Goal: Information Seeking & Learning: Learn about a topic

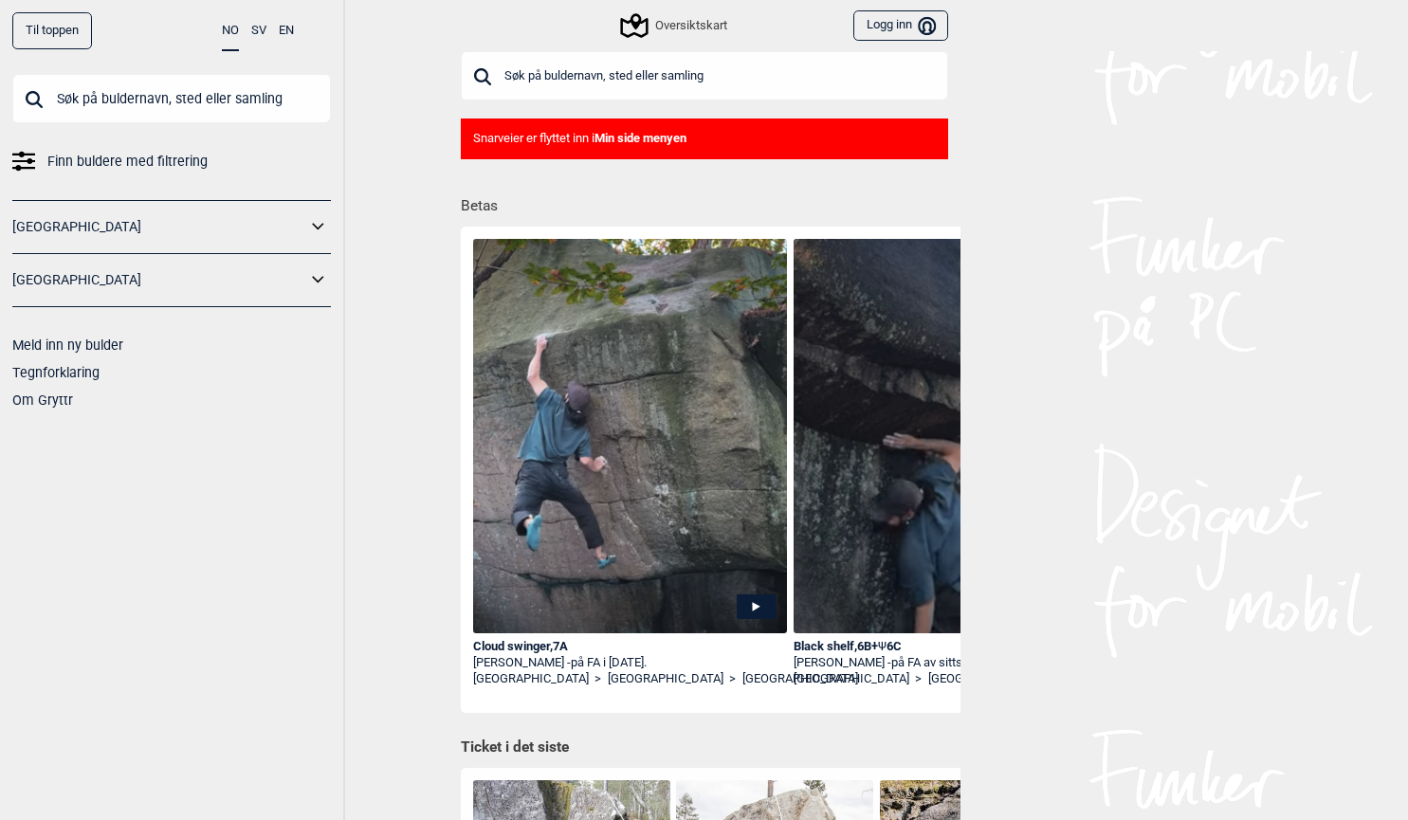
click at [156, 110] on input "text" at bounding box center [171, 98] width 319 height 49
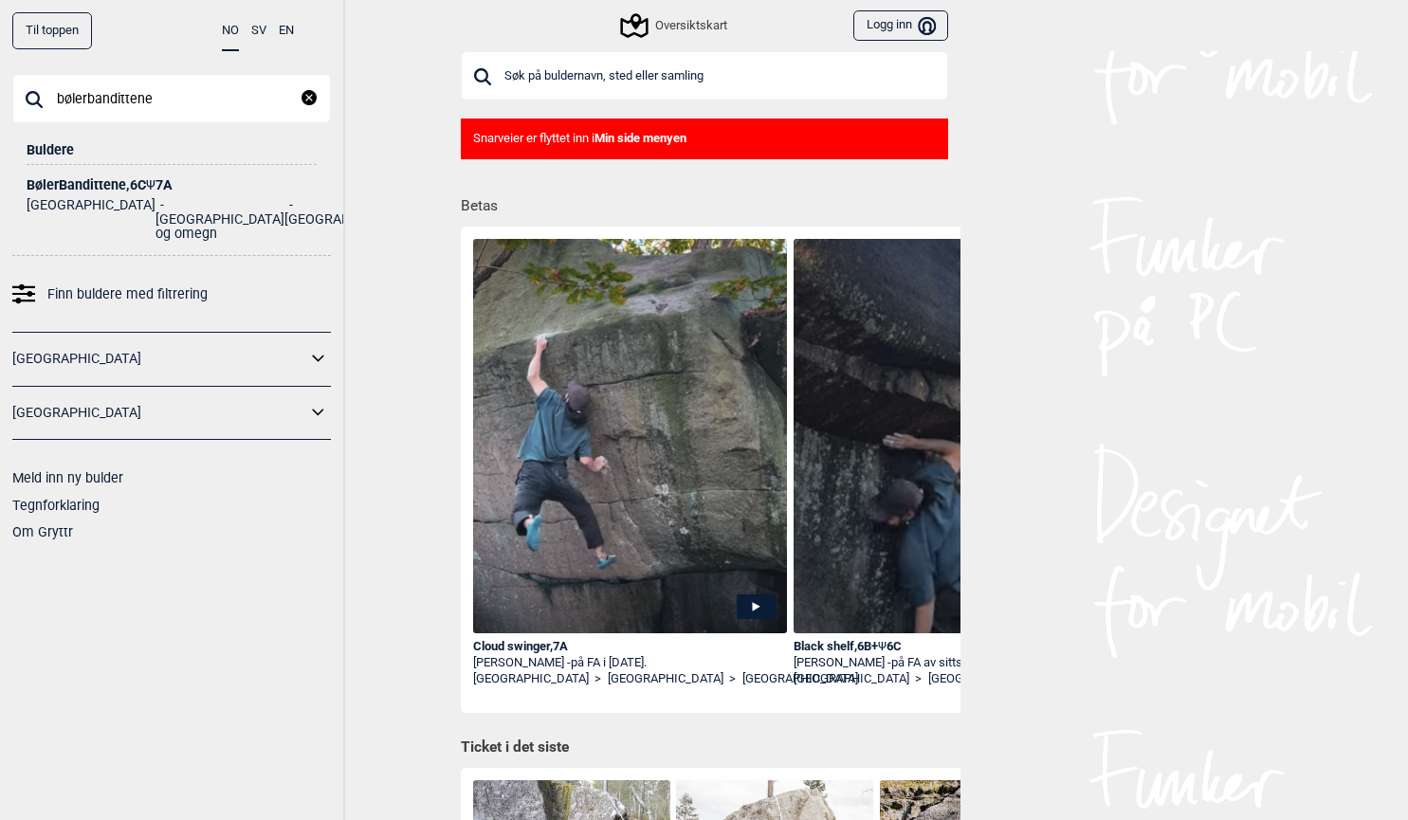
type input "bølerbandittene"
click at [156, 185] on span "Ψ" at bounding box center [150, 184] width 9 height 15
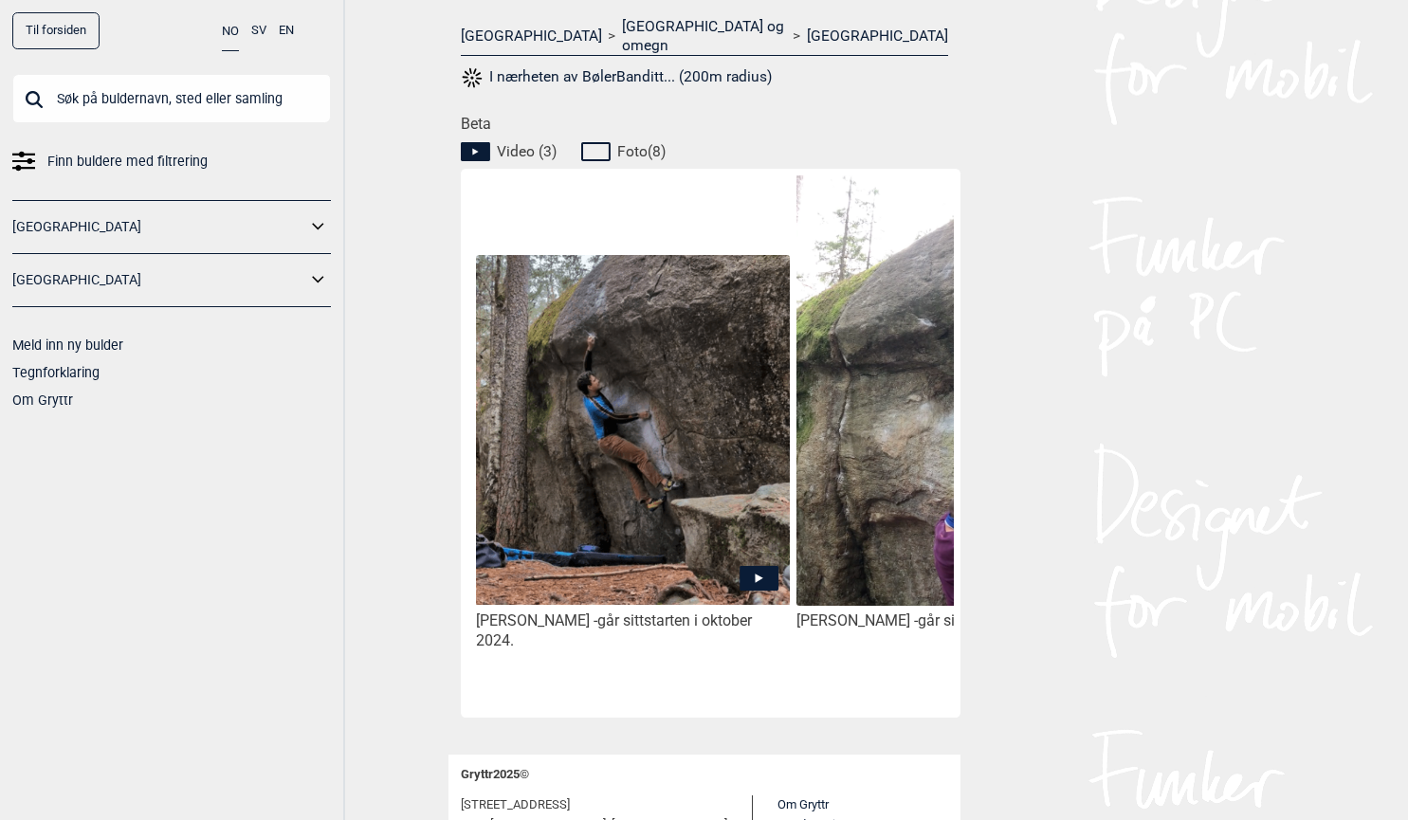
scroll to position [827, 0]
click at [632, 395] on img at bounding box center [632, 429] width 313 height 350
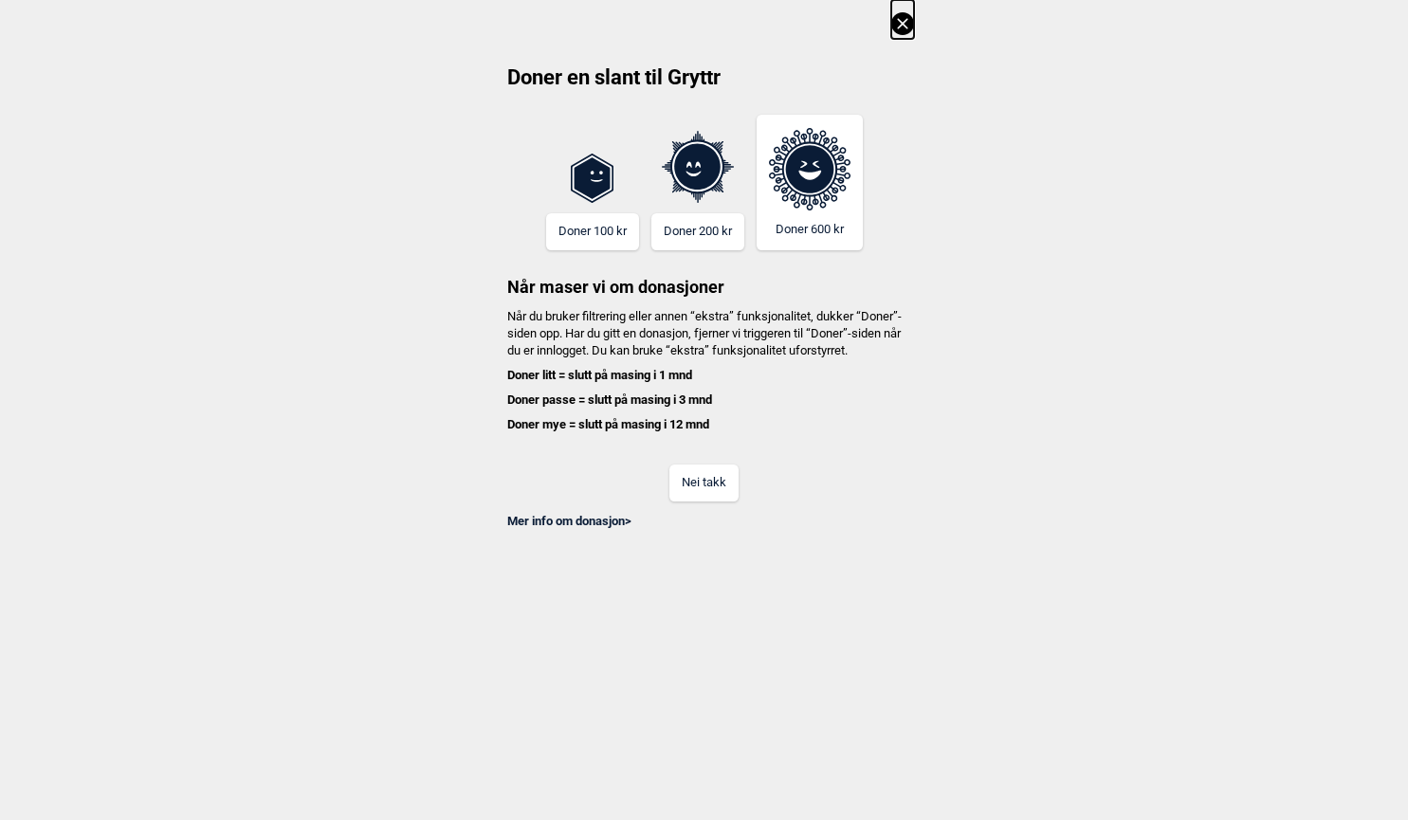
click at [709, 499] on button "Nei takk" at bounding box center [703, 483] width 69 height 37
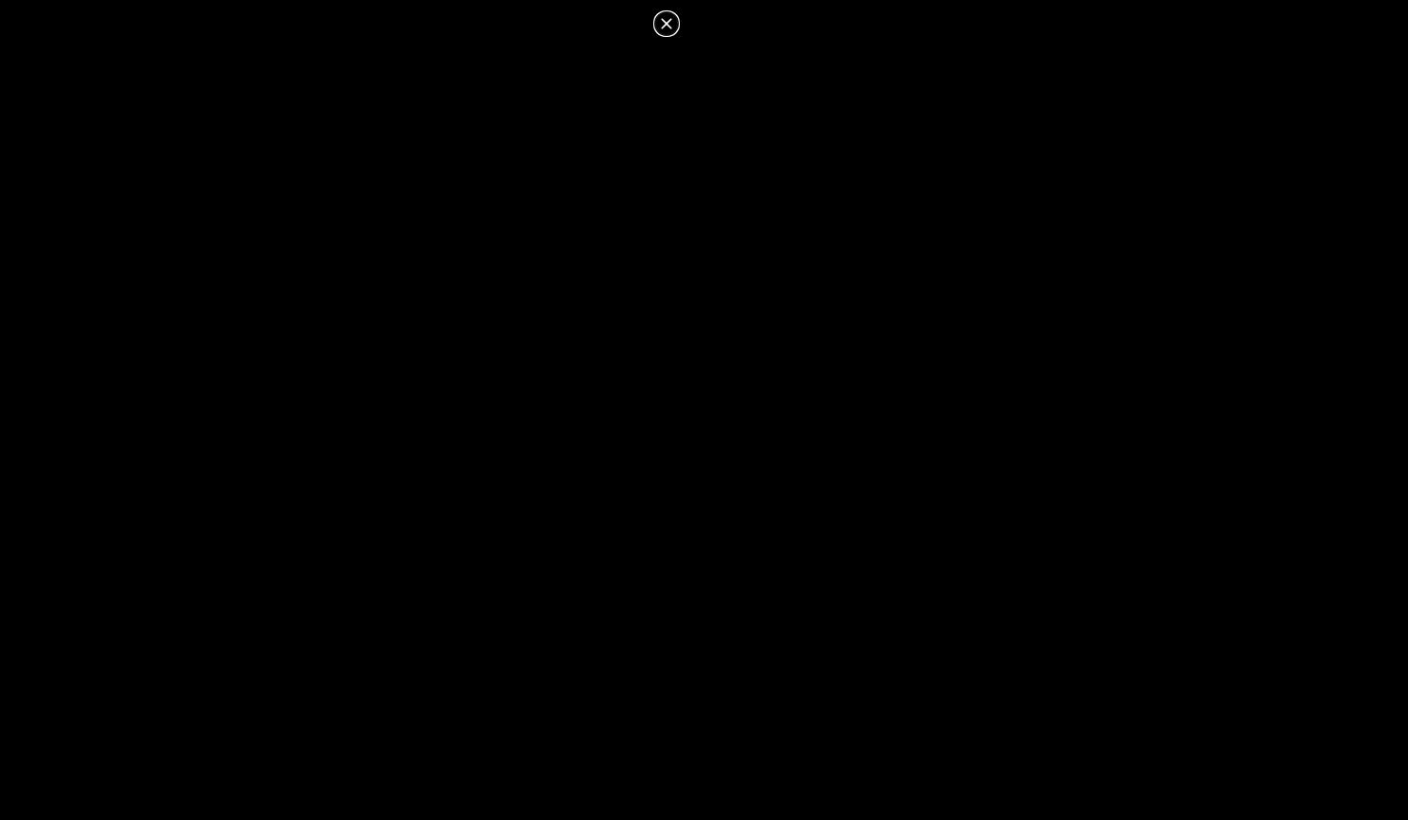
click at [679, 27] on header at bounding box center [345, 17] width 690 height 35
click at [665, 23] on icon at bounding box center [666, 23] width 23 height 23
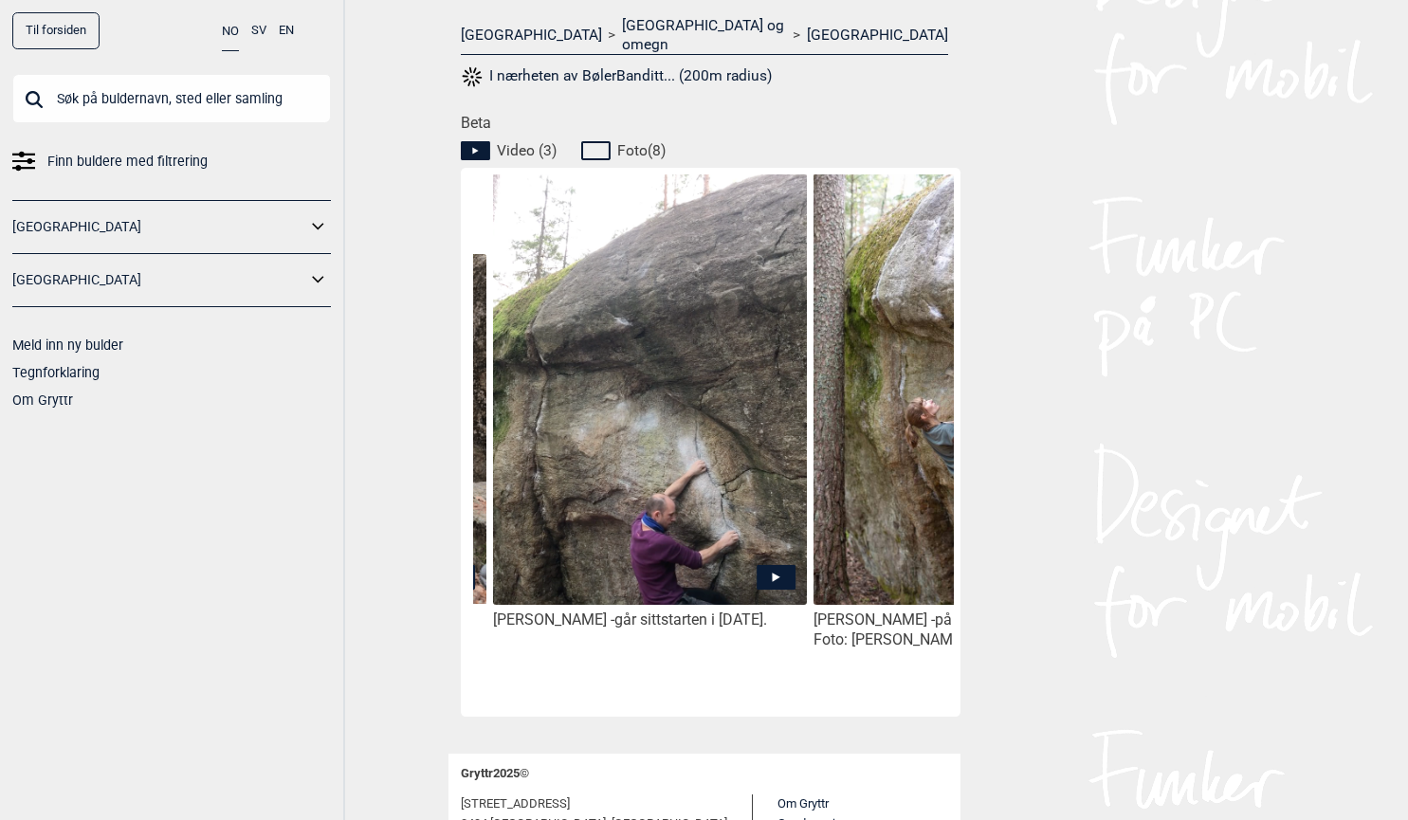
scroll to position [0, 341]
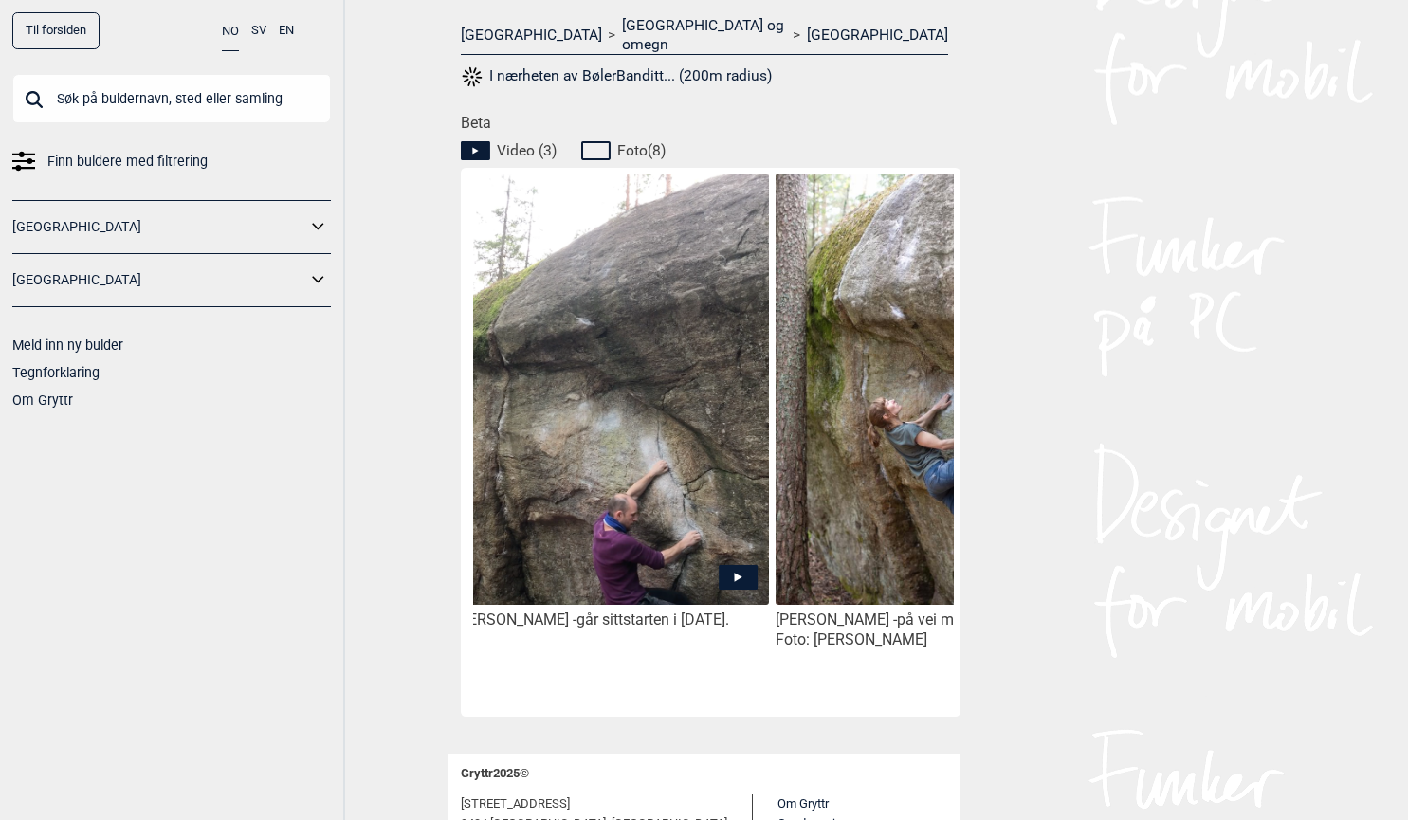
click at [884, 527] on img at bounding box center [932, 408] width 313 height 469
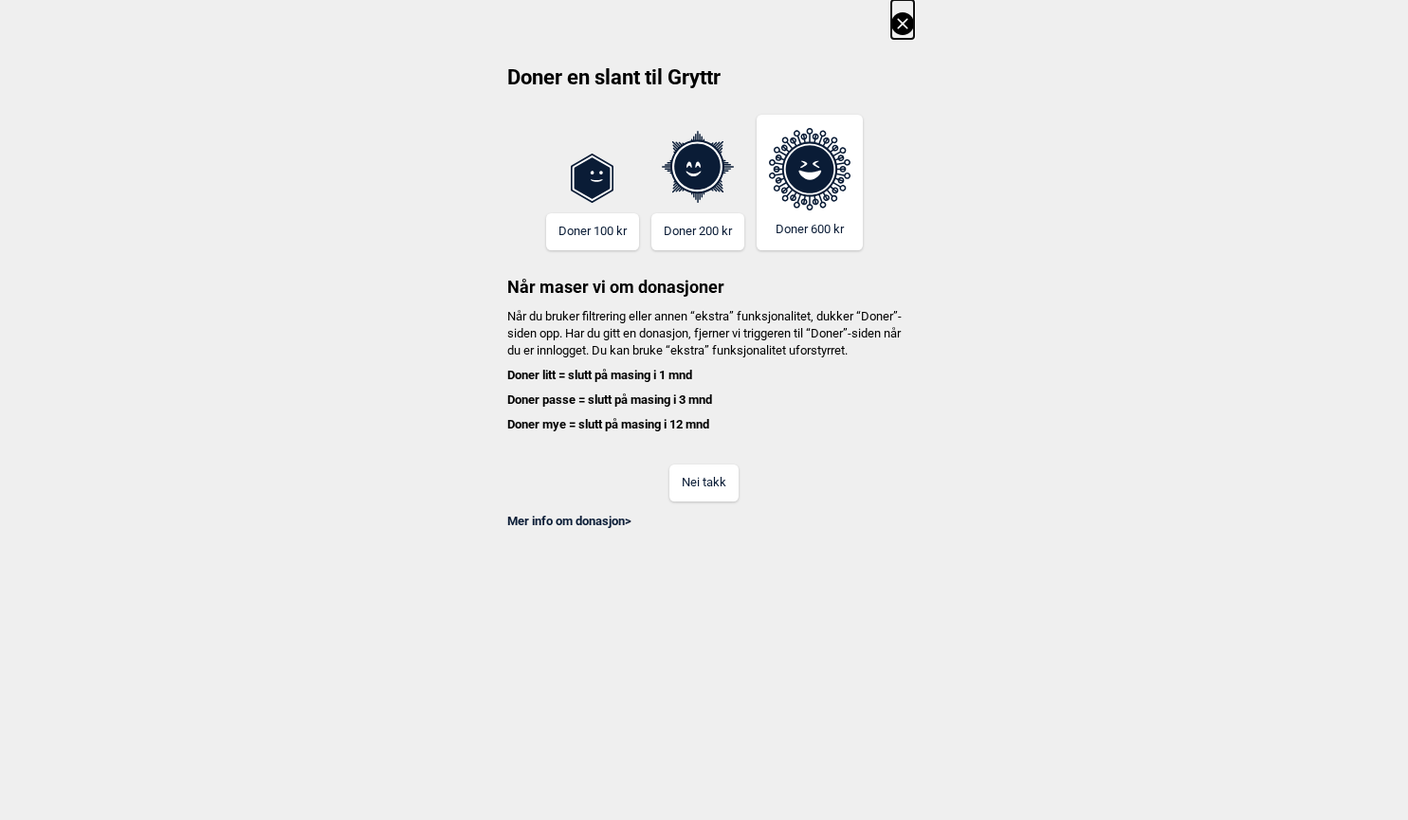
click at [680, 493] on button "Nei takk" at bounding box center [703, 483] width 69 height 37
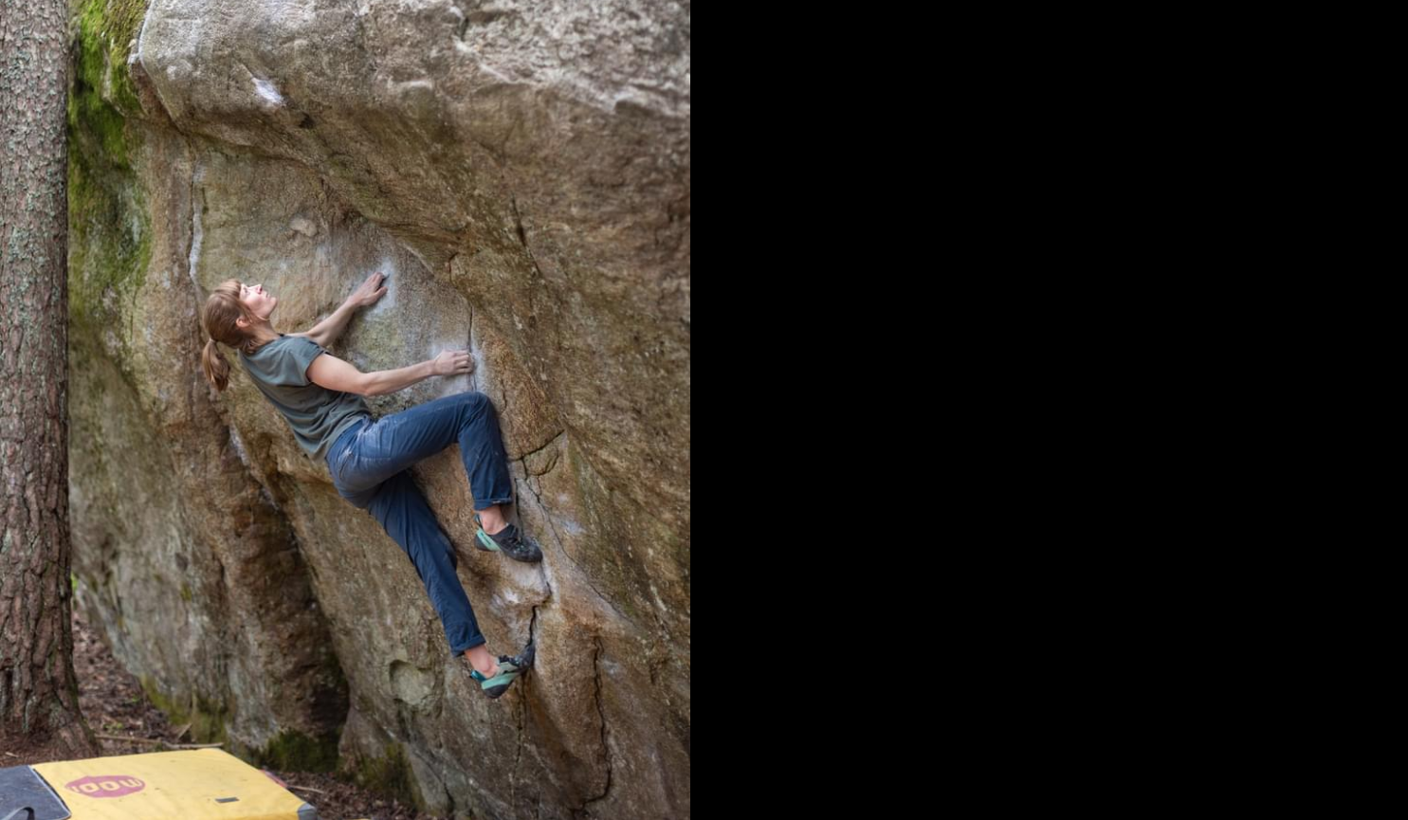
scroll to position [0, 0]
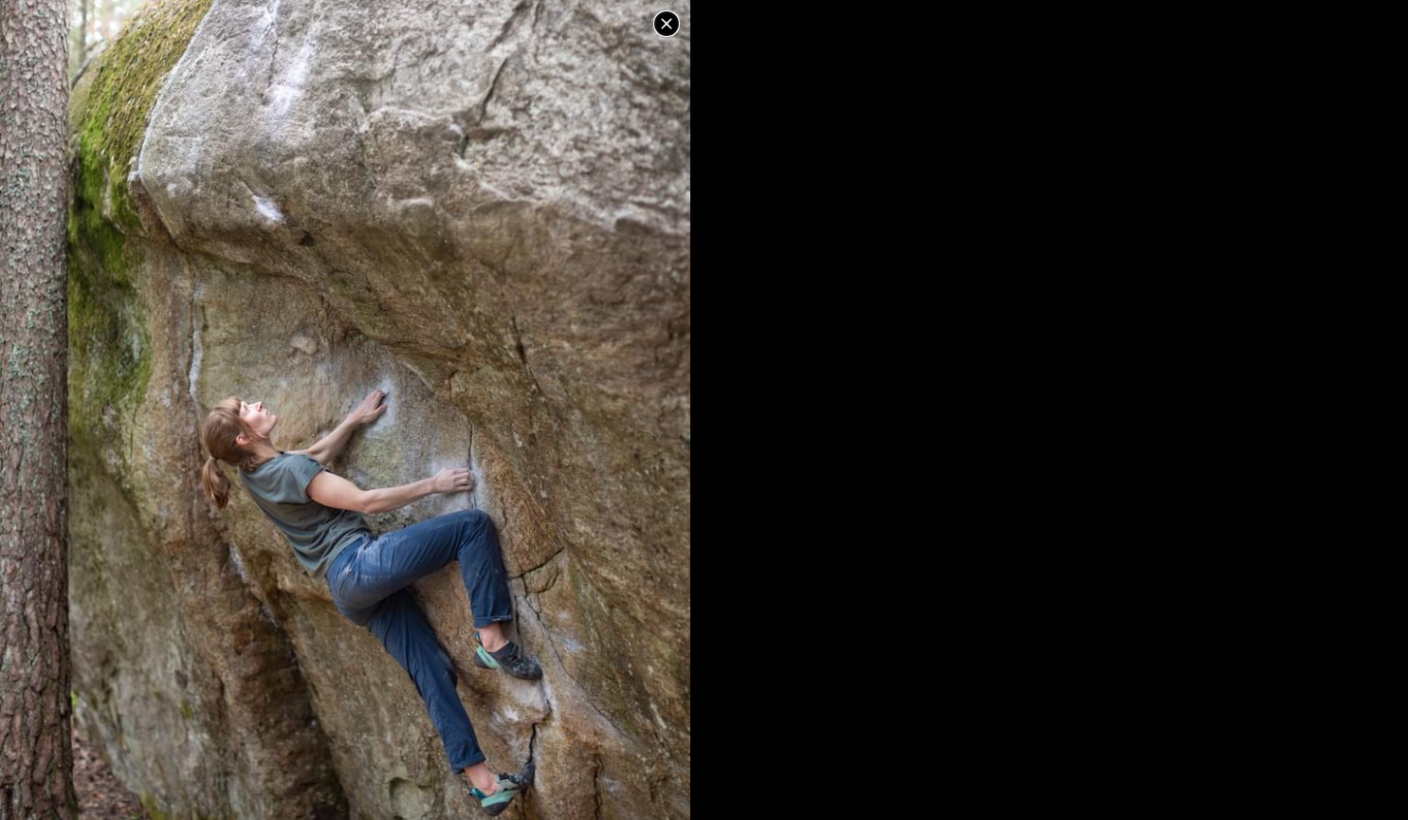
click at [668, 25] on icon at bounding box center [666, 23] width 10 height 10
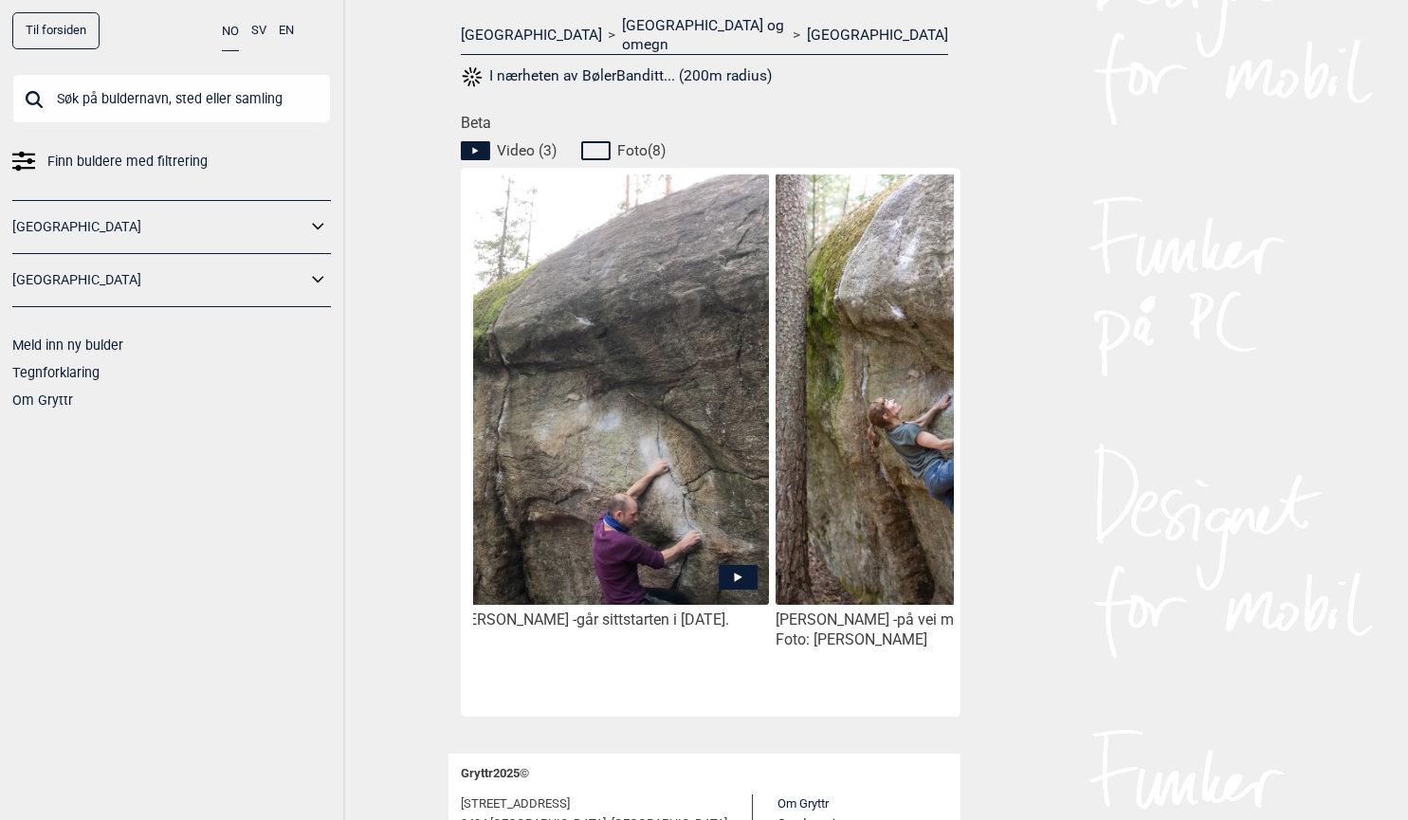
click at [736, 565] on icon at bounding box center [738, 577] width 39 height 25
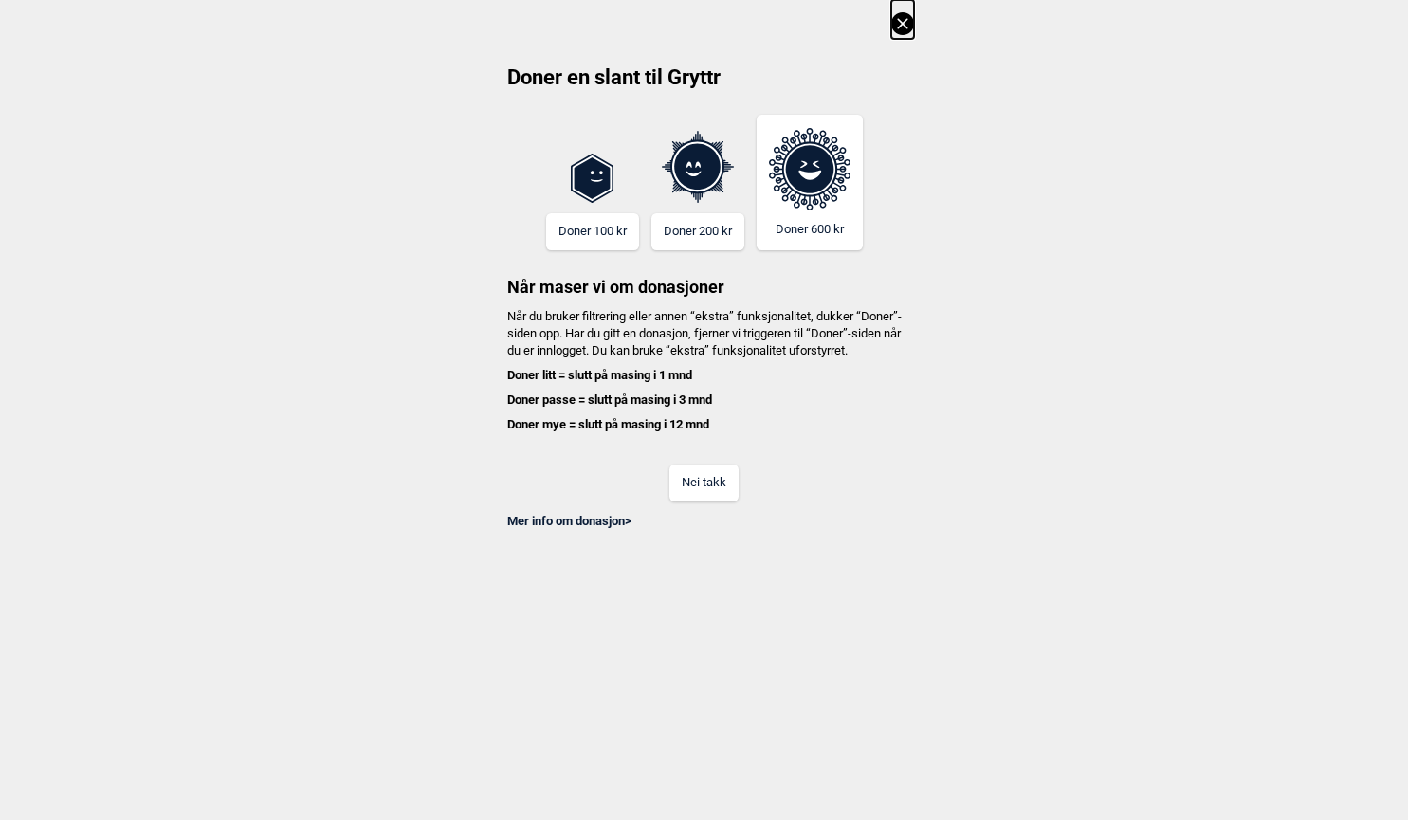
click at [713, 484] on button "Nei takk" at bounding box center [703, 483] width 69 height 37
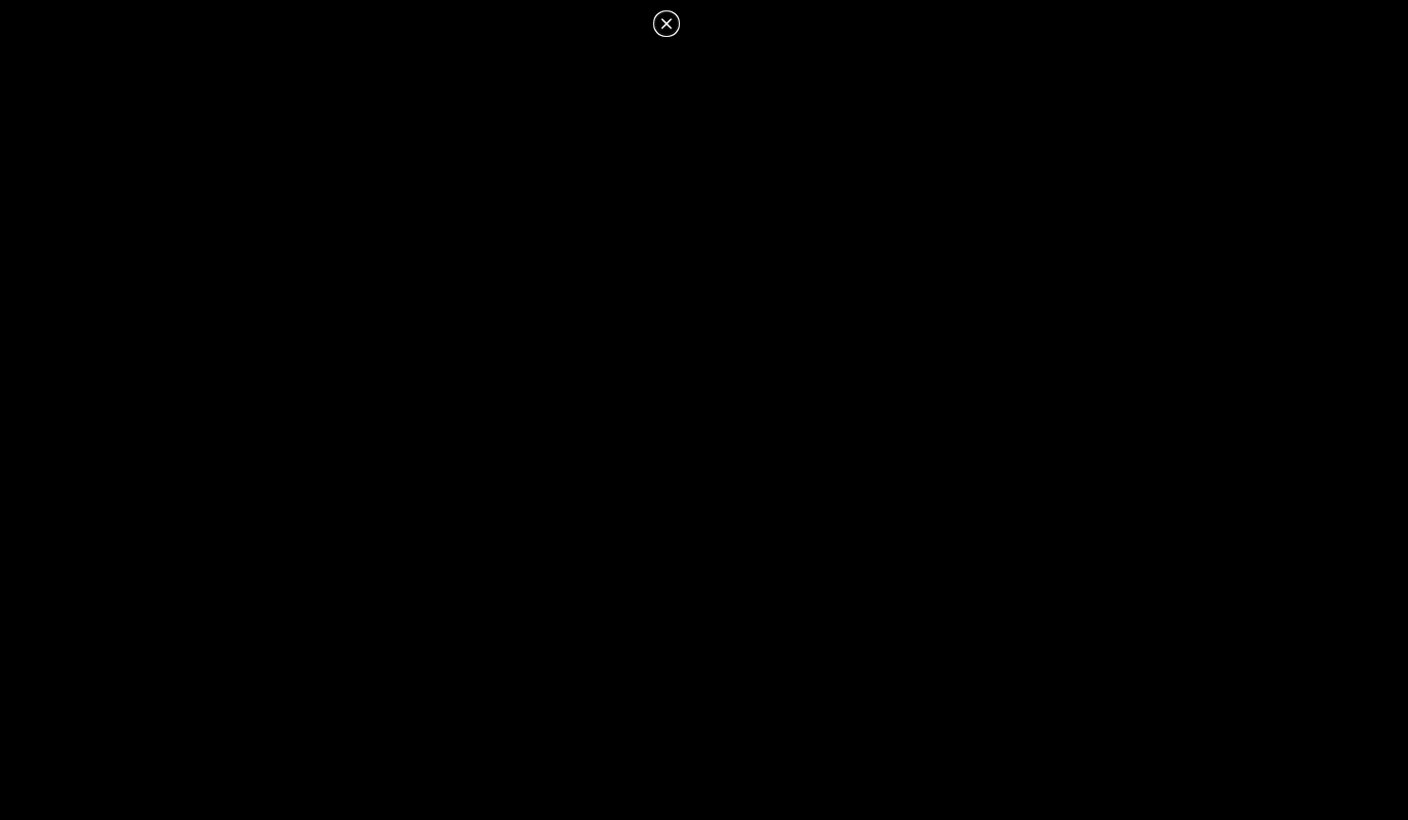
click at [662, 26] on icon at bounding box center [666, 23] width 23 height 23
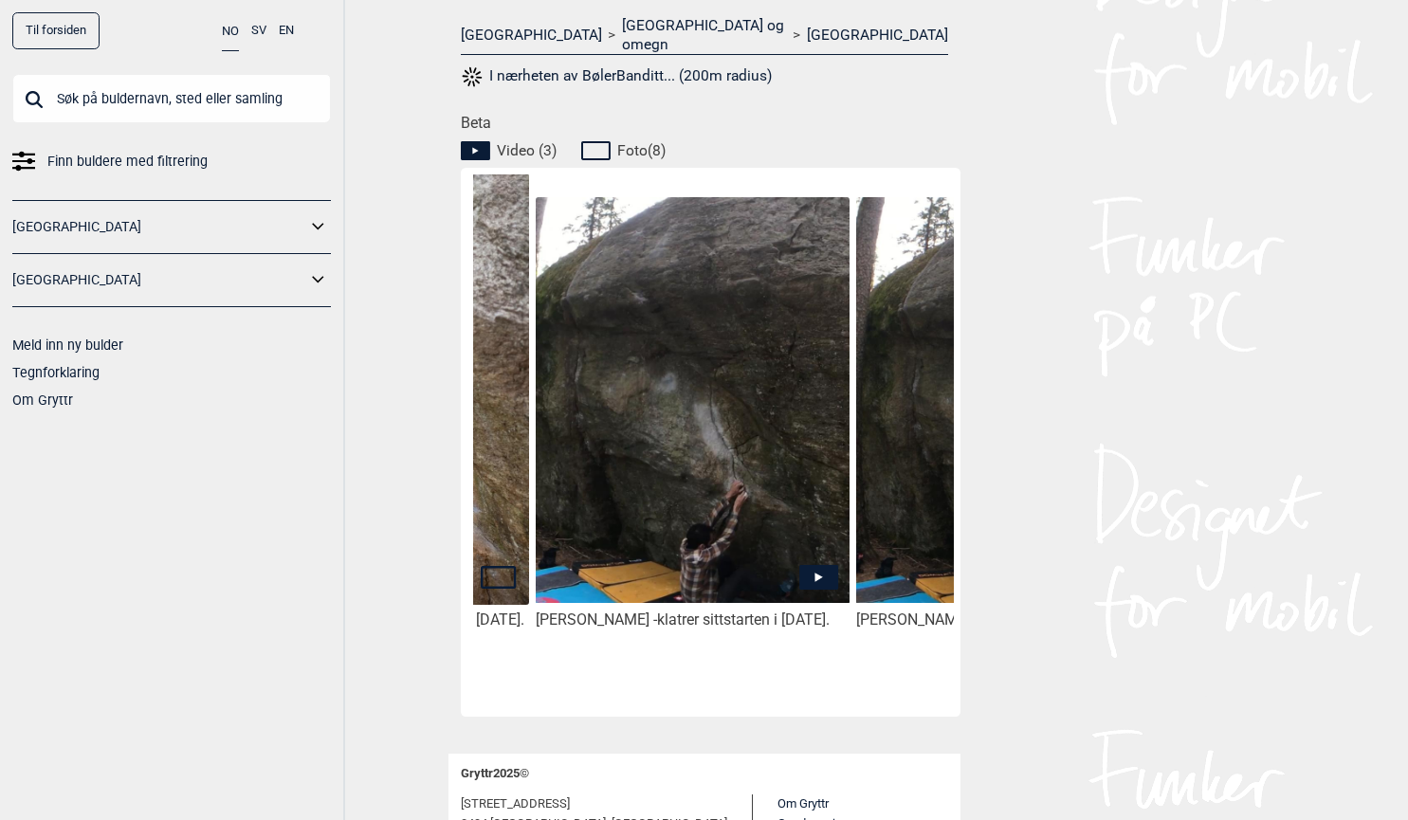
scroll to position [0, 948]
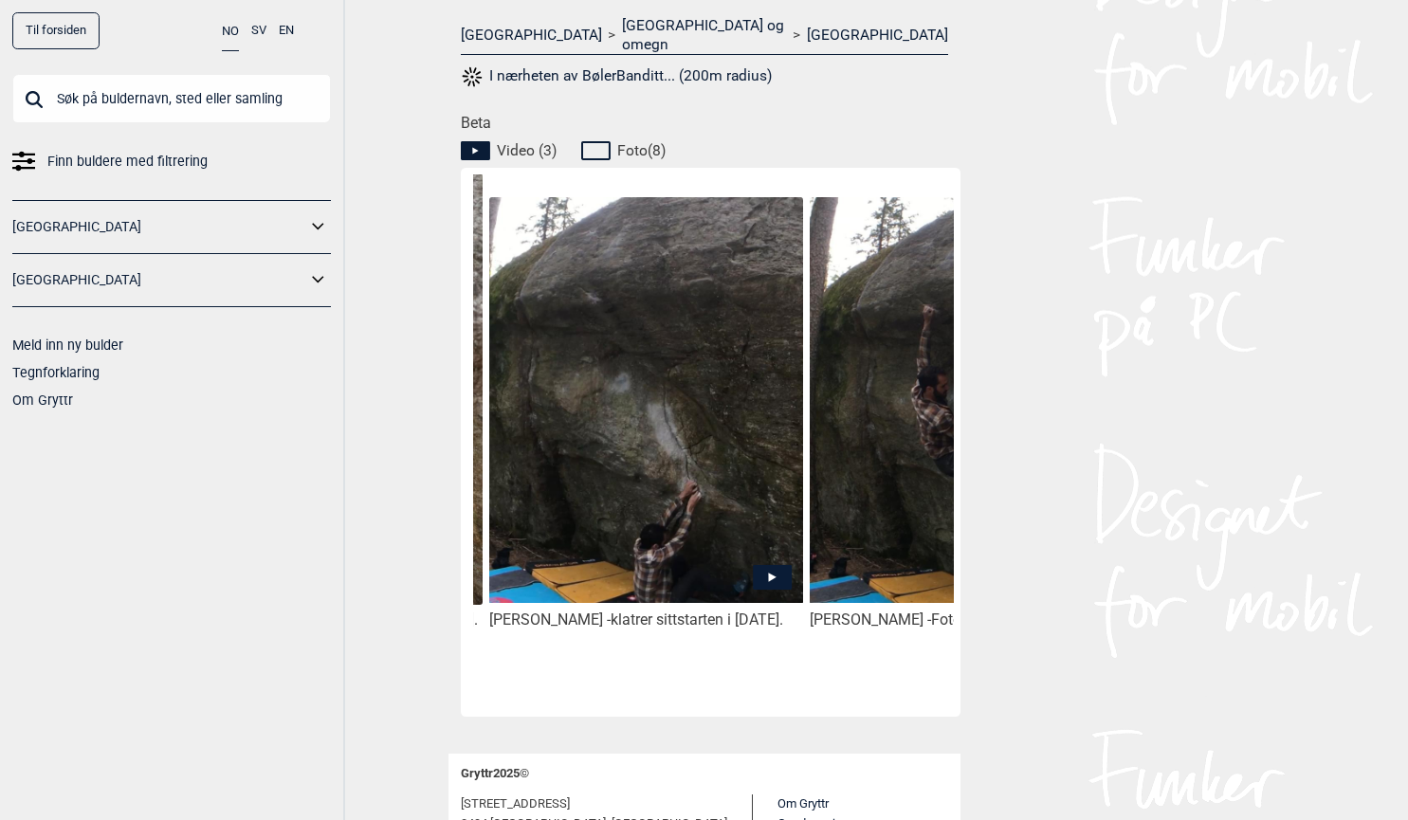
click at [691, 462] on img at bounding box center [645, 400] width 313 height 406
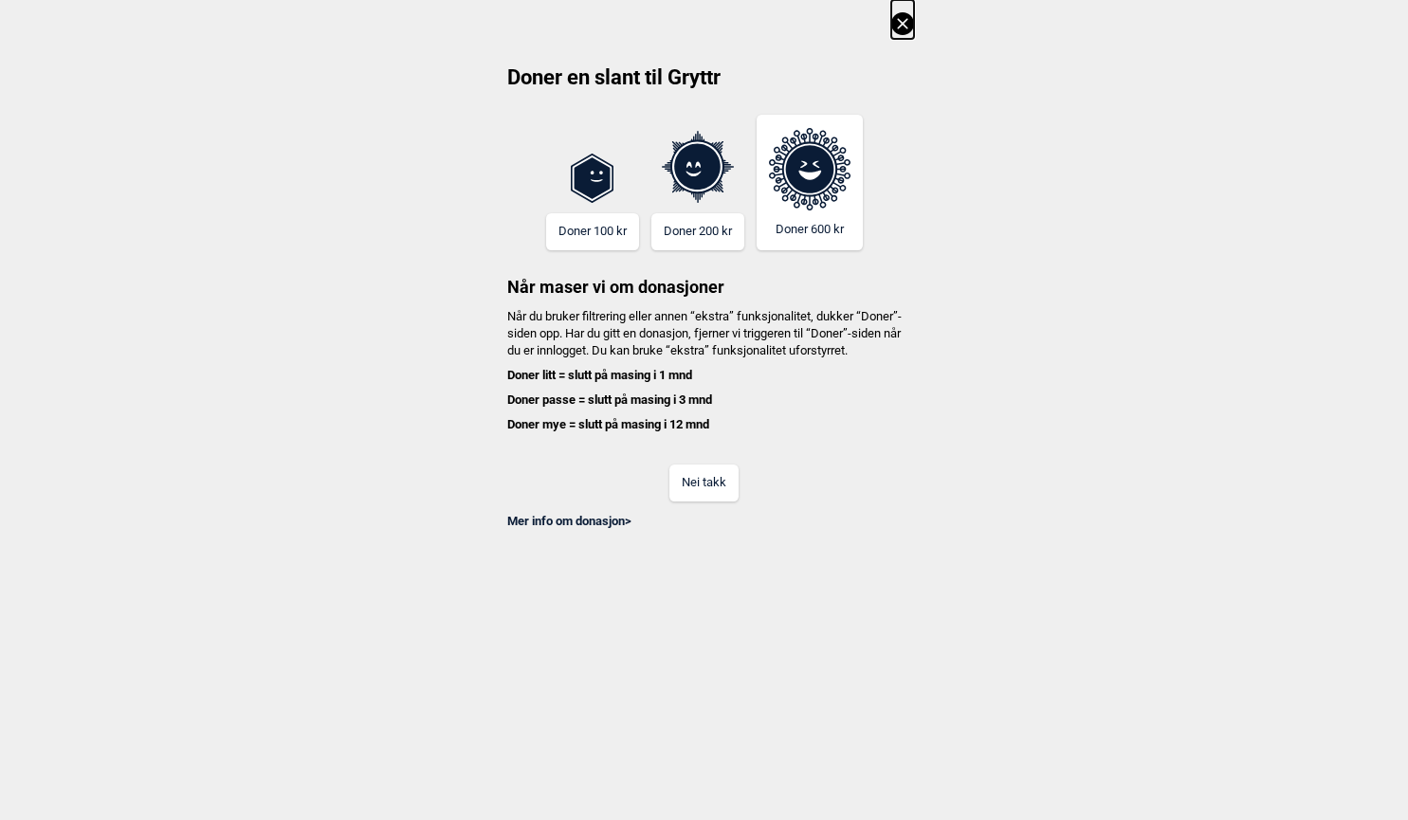
click at [704, 520] on div "Mer info om donasjon >" at bounding box center [704, 516] width 419 height 28
click at [708, 502] on button "Nei takk" at bounding box center [703, 483] width 69 height 37
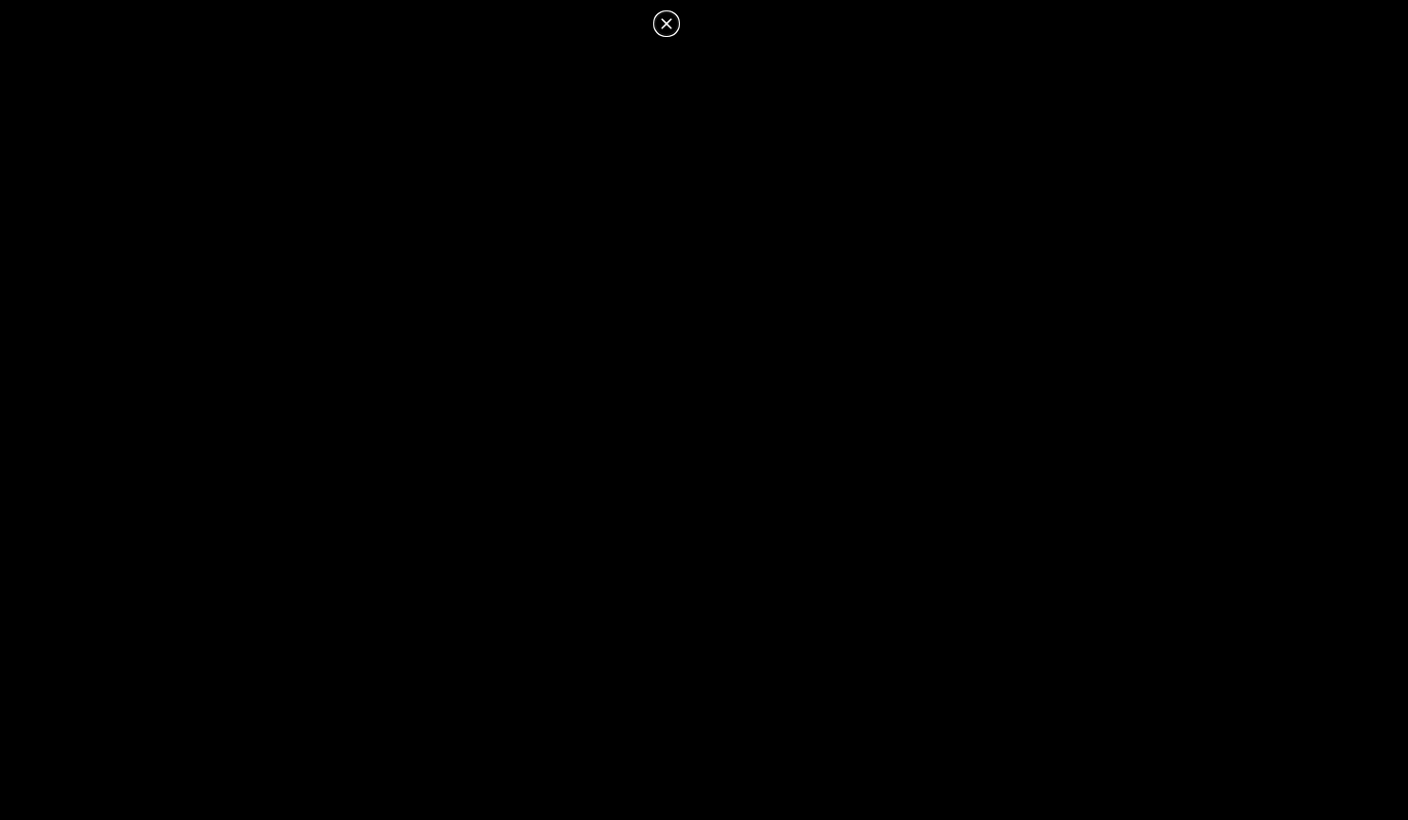
click at [667, 21] on icon at bounding box center [666, 23] width 23 height 23
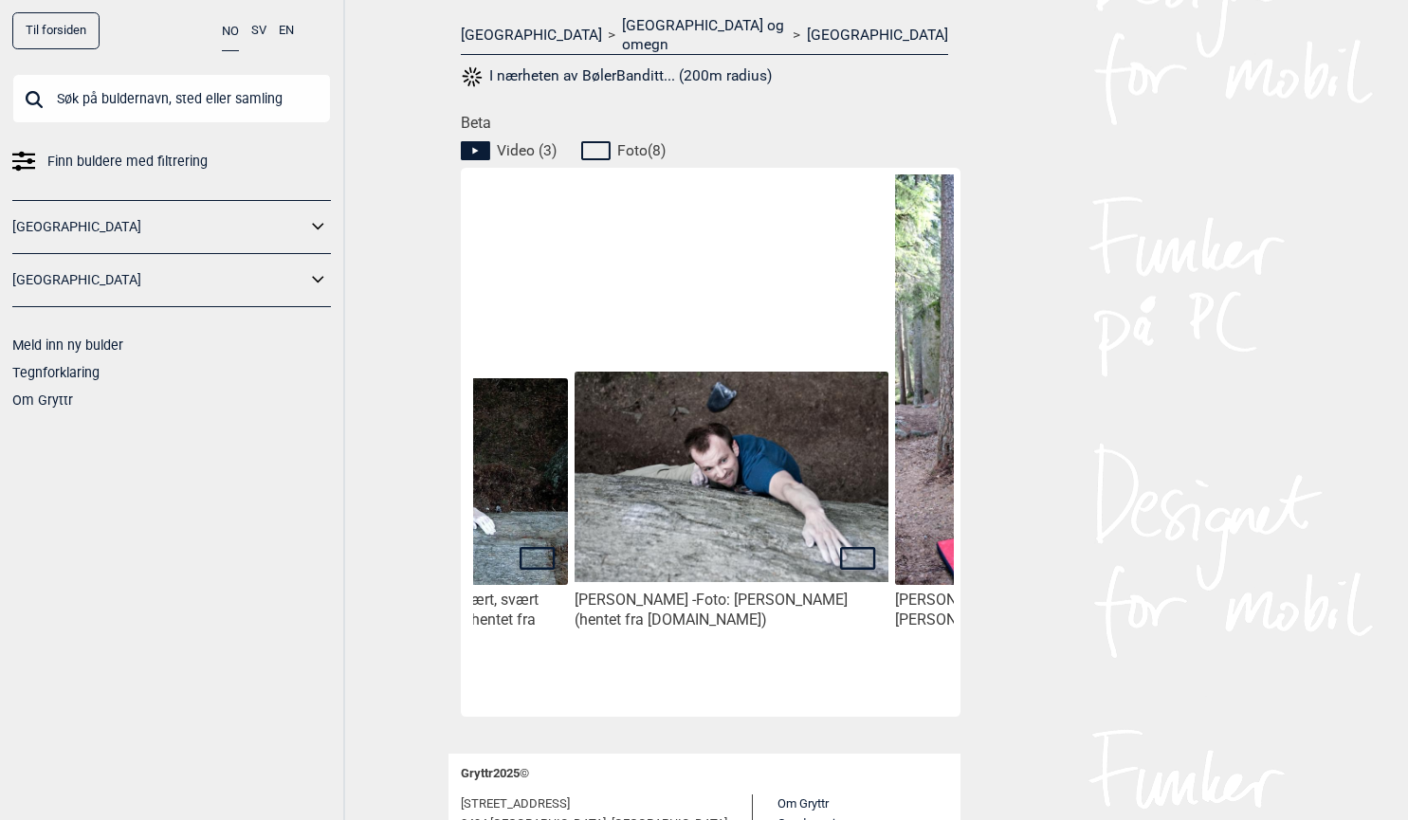
scroll to position [0, 2778]
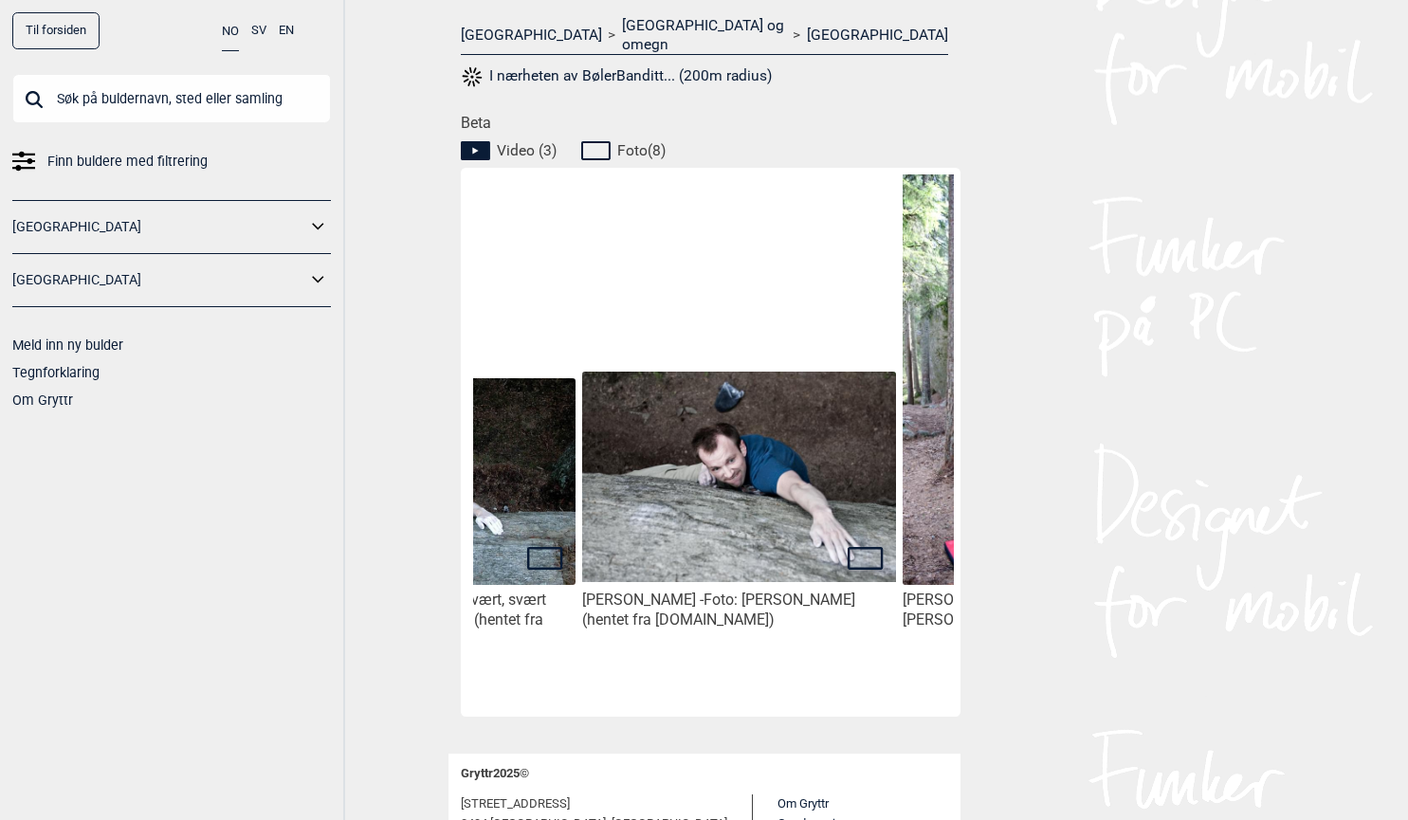
click at [725, 501] on img at bounding box center [738, 477] width 313 height 211
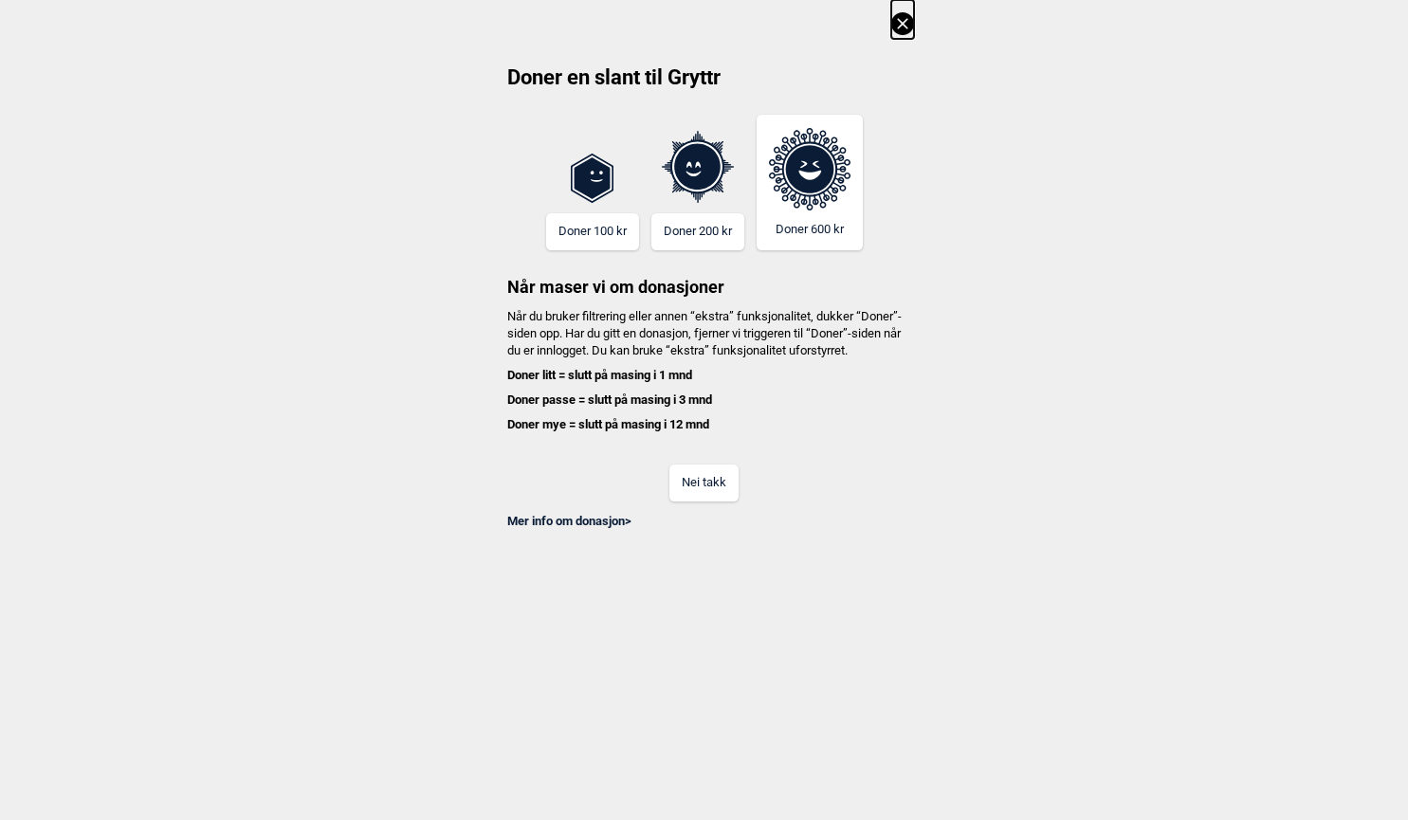
click at [725, 501] on button "Nei takk" at bounding box center [703, 483] width 69 height 37
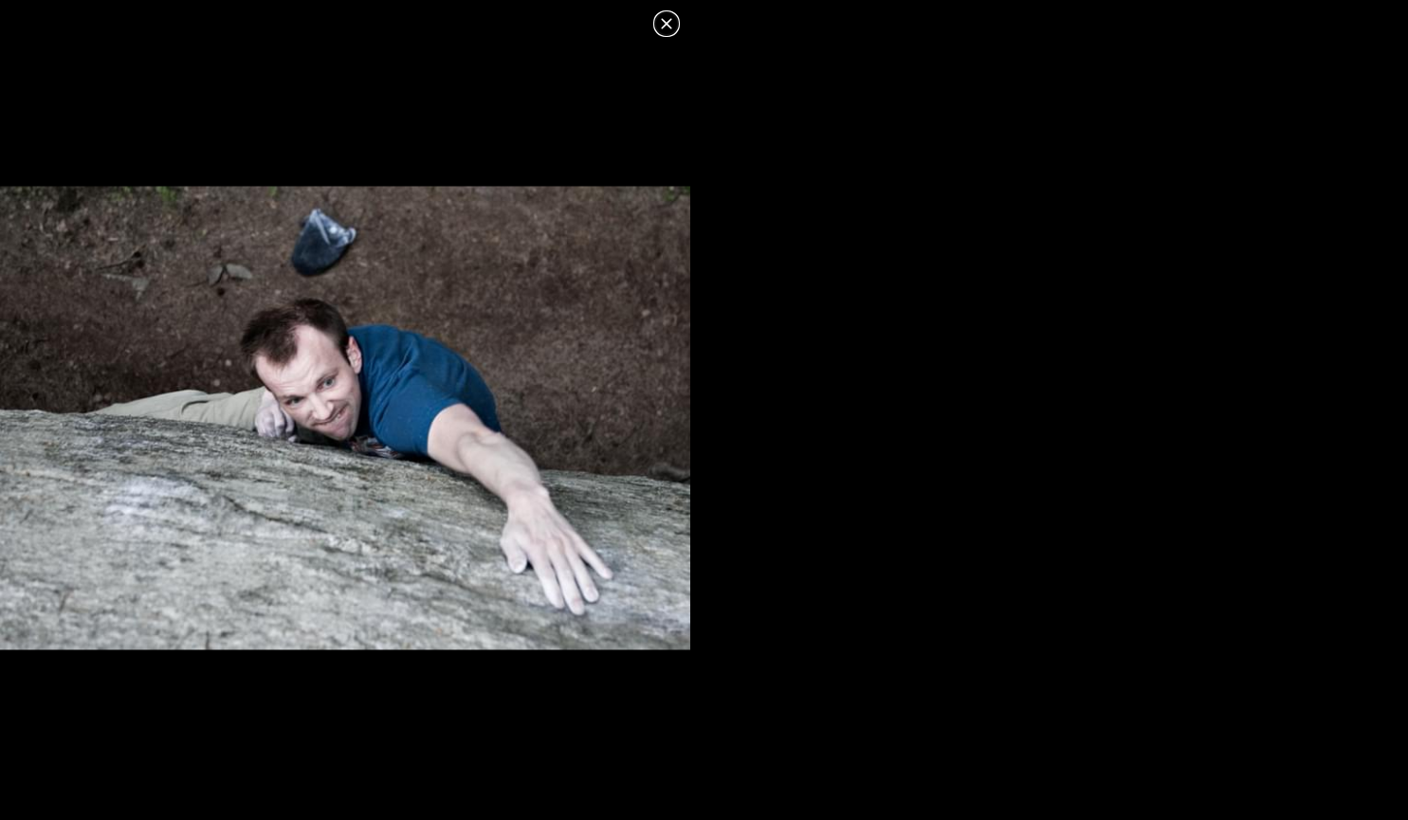
click at [667, 27] on icon at bounding box center [666, 23] width 23 height 23
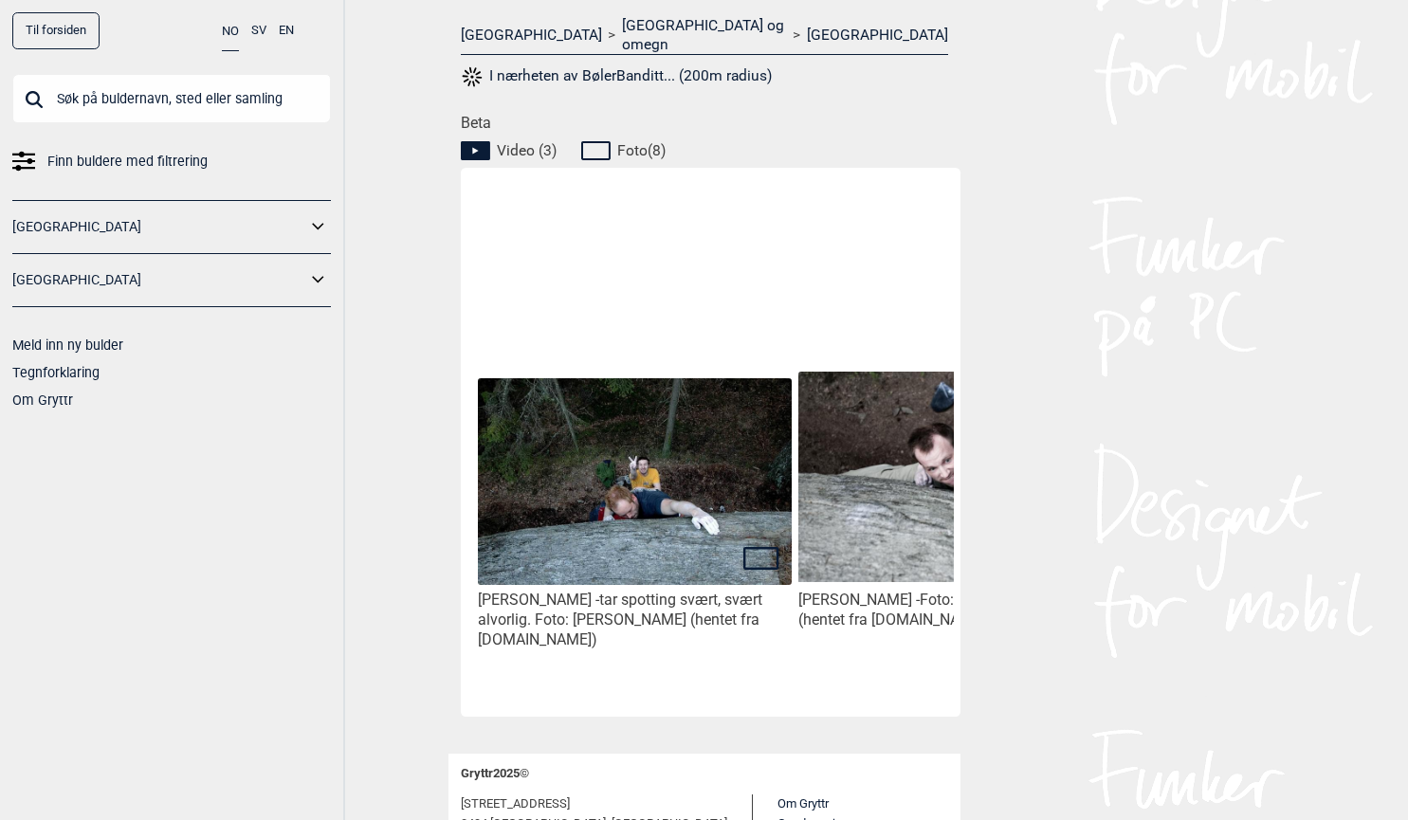
scroll to position [0, 2557]
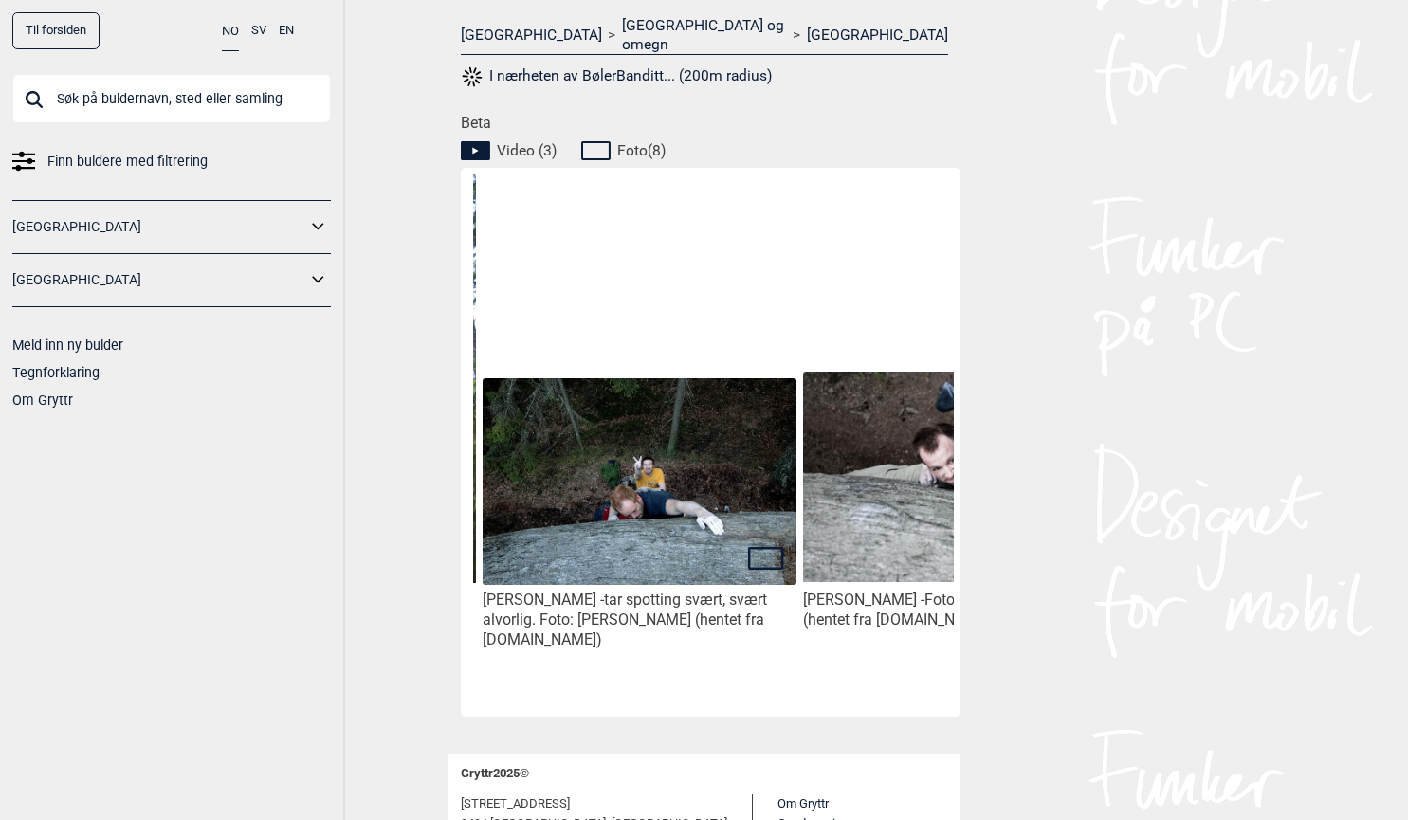
click at [689, 504] on img at bounding box center [639, 482] width 313 height 208
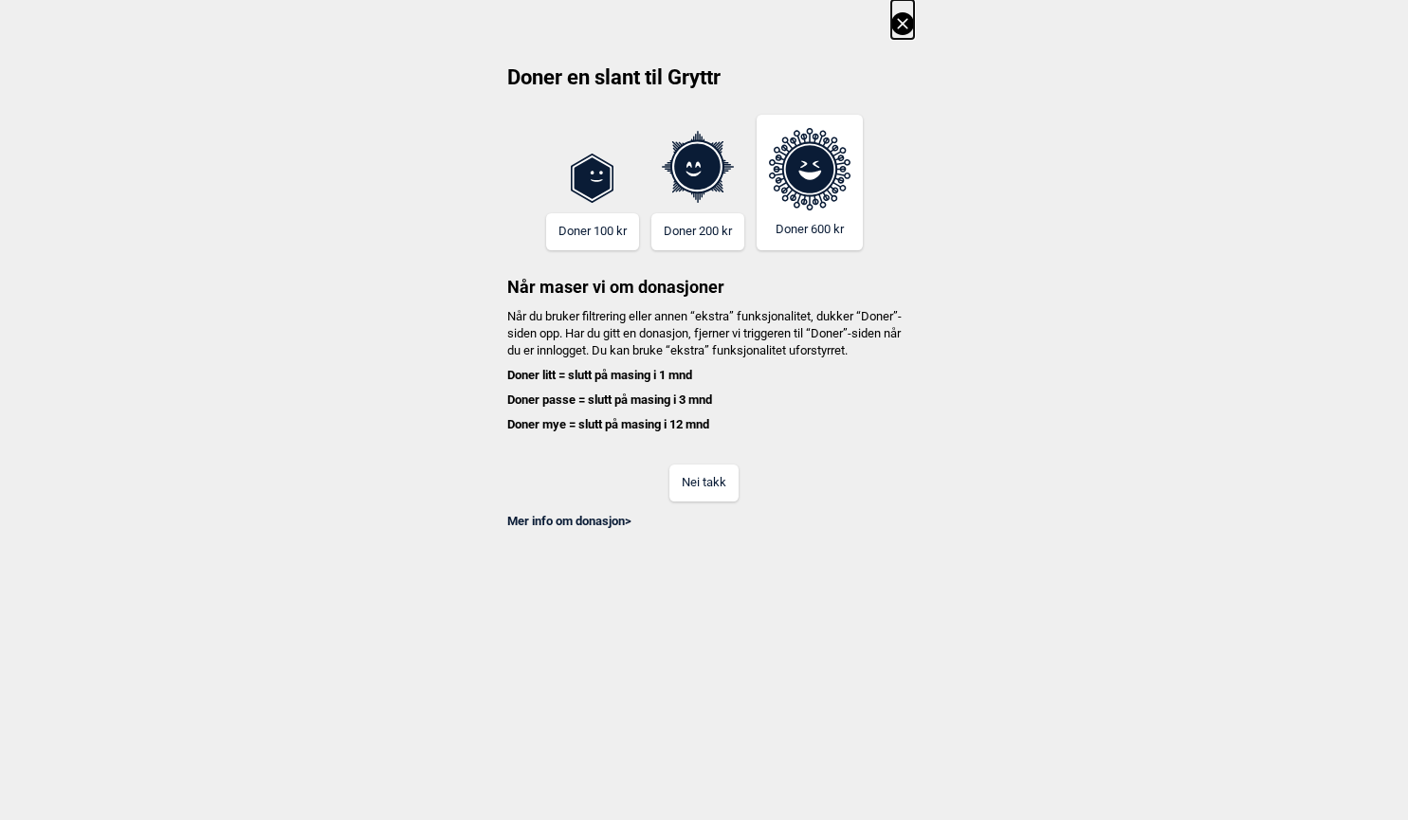
click at [703, 502] on button "Nei takk" at bounding box center [703, 483] width 69 height 37
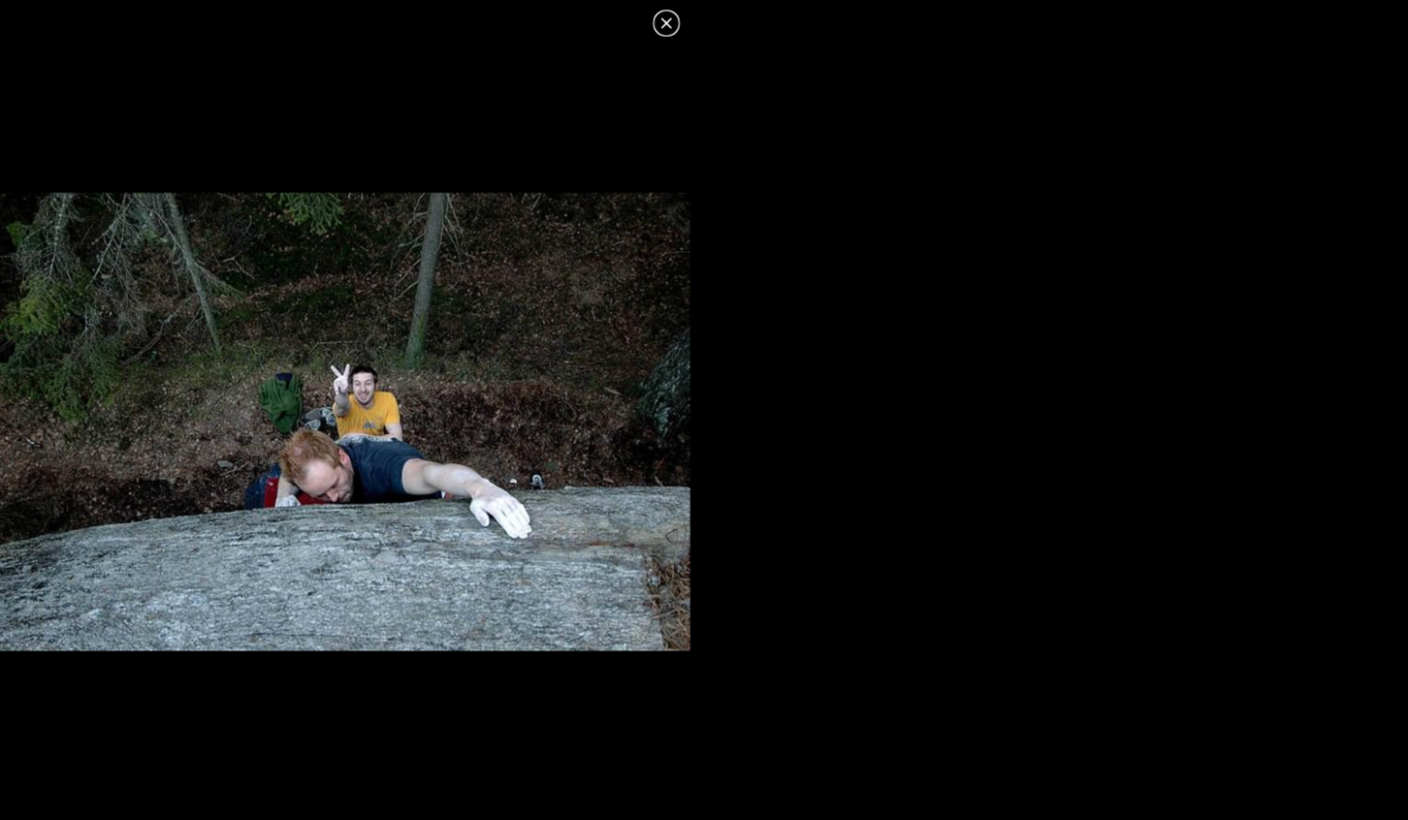
scroll to position [759, 0]
click at [672, 36] on div at bounding box center [345, 420] width 690 height 771
click at [670, 33] on icon at bounding box center [666, 23] width 23 height 23
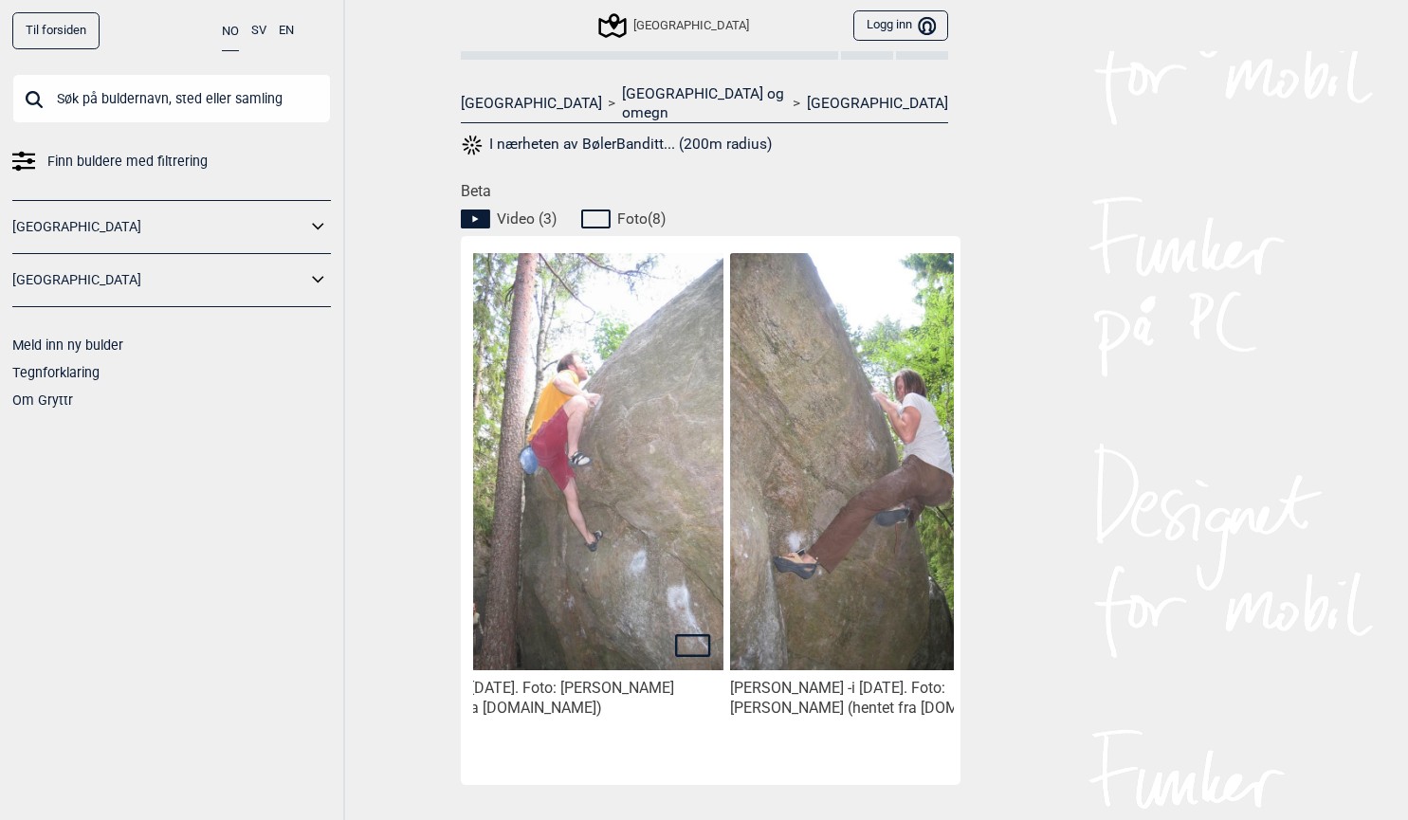
scroll to position [0, 2004]
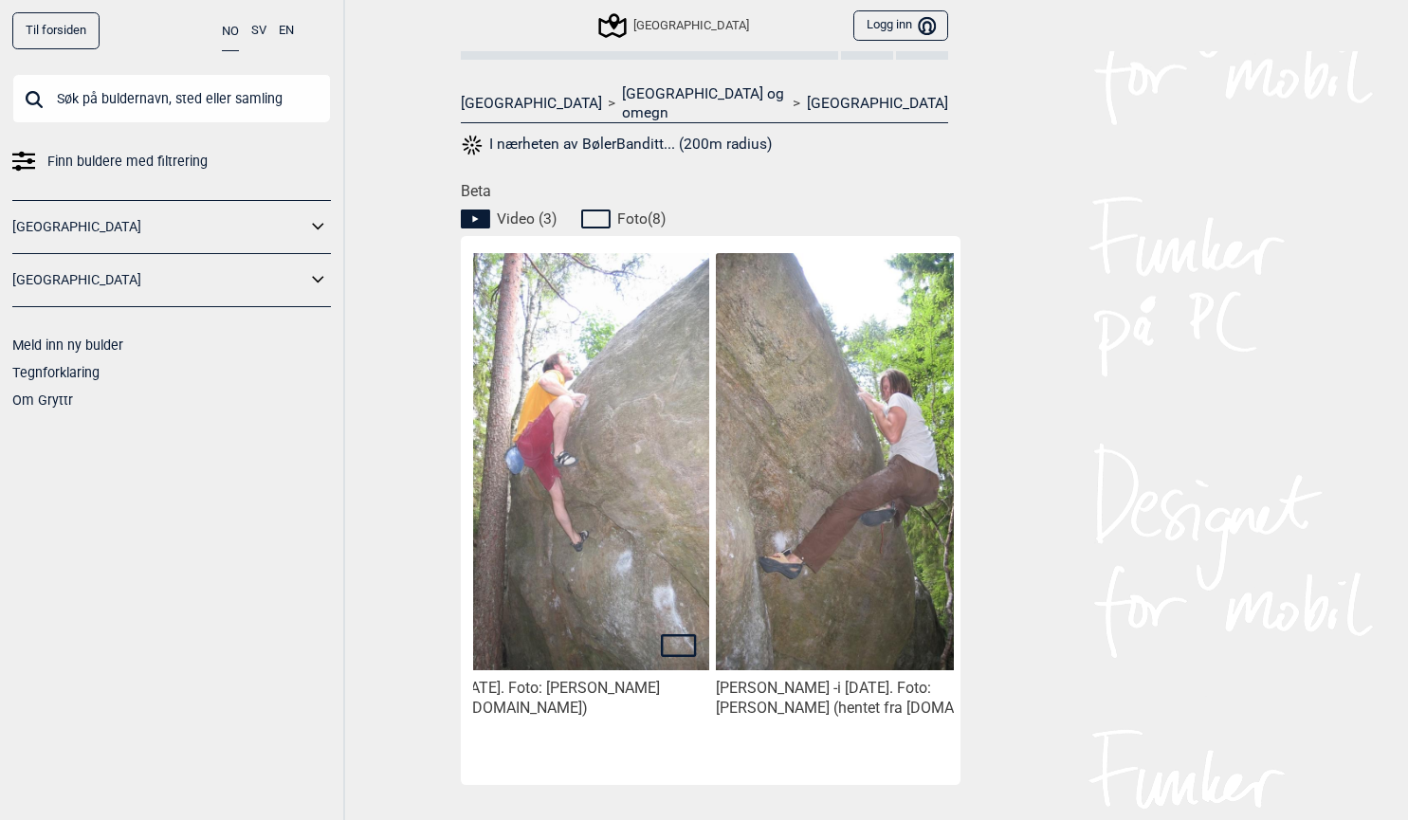
click at [838, 470] on img at bounding box center [872, 461] width 313 height 417
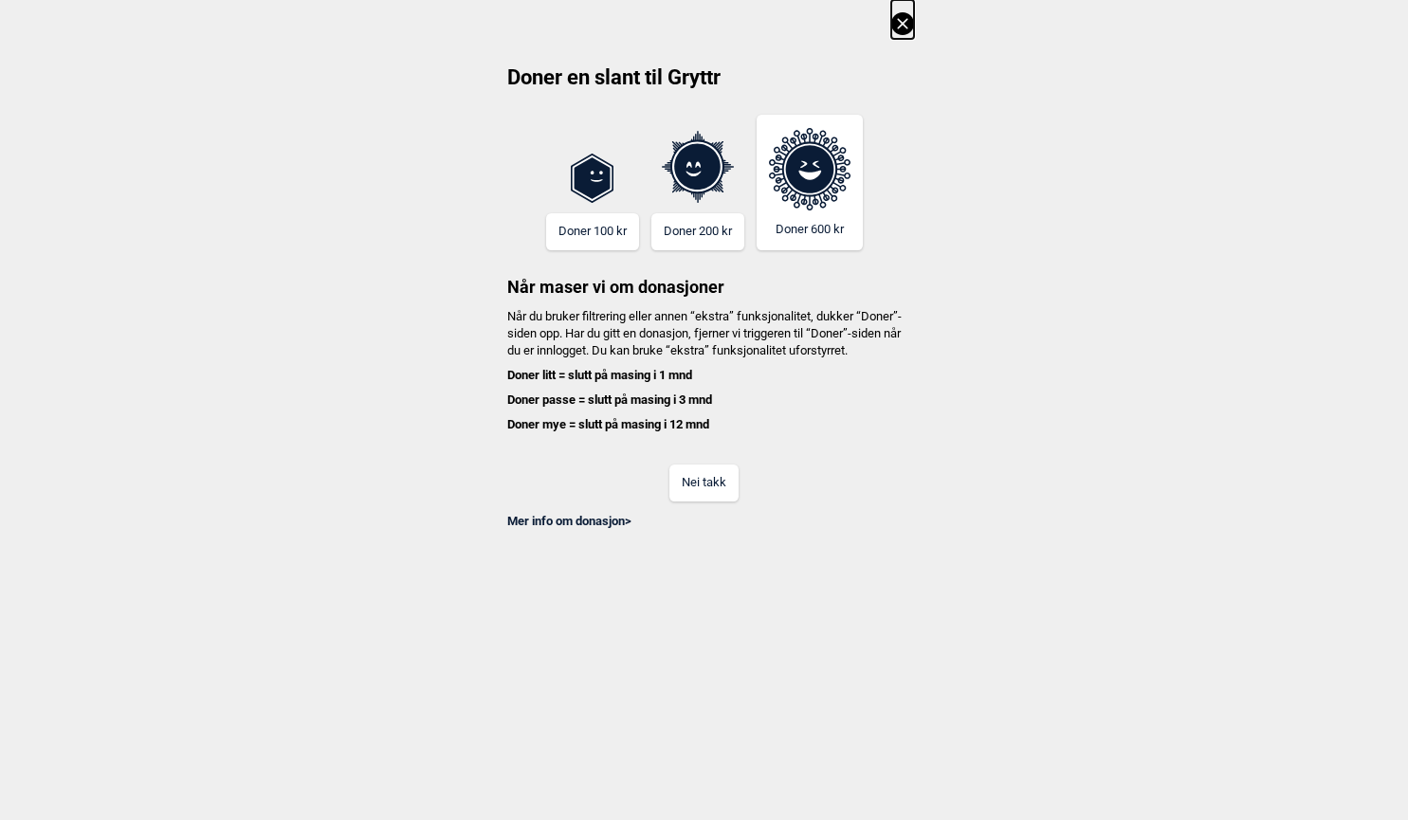
click at [703, 500] on button "Nei takk" at bounding box center [703, 483] width 69 height 37
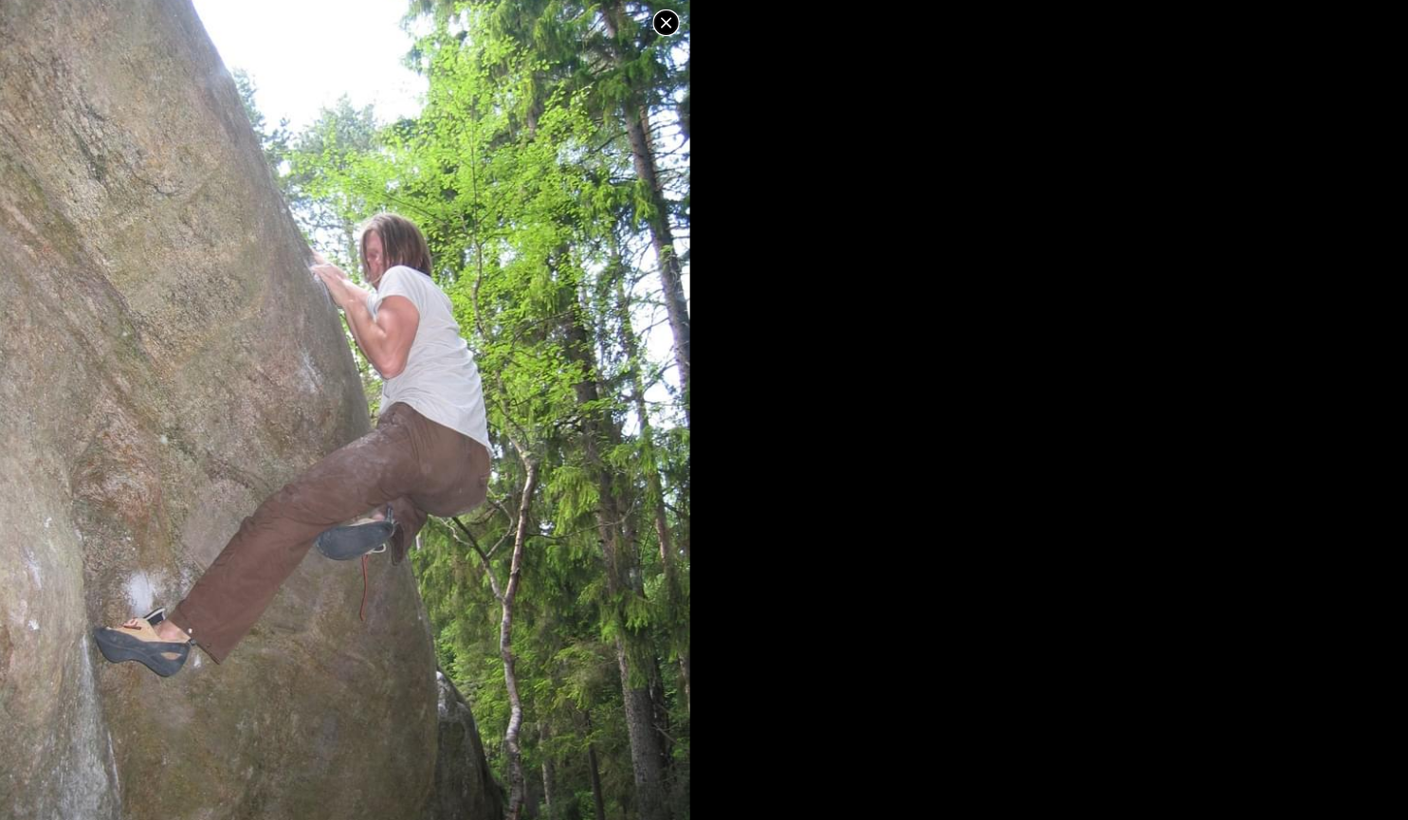
scroll to position [759, 0]
click at [661, 16] on icon at bounding box center [666, 23] width 23 height 23
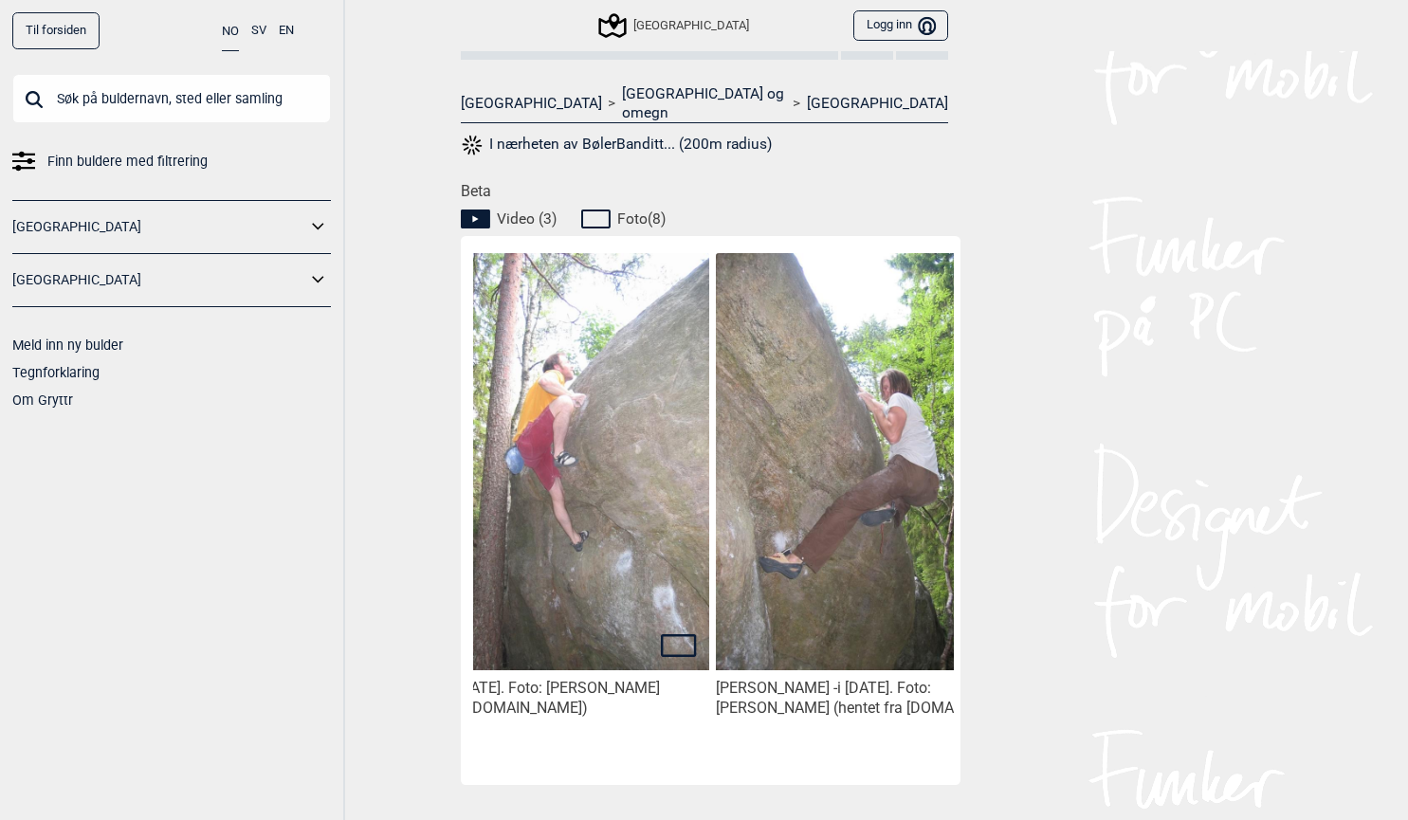
click at [602, 479] on img at bounding box center [551, 461] width 313 height 417
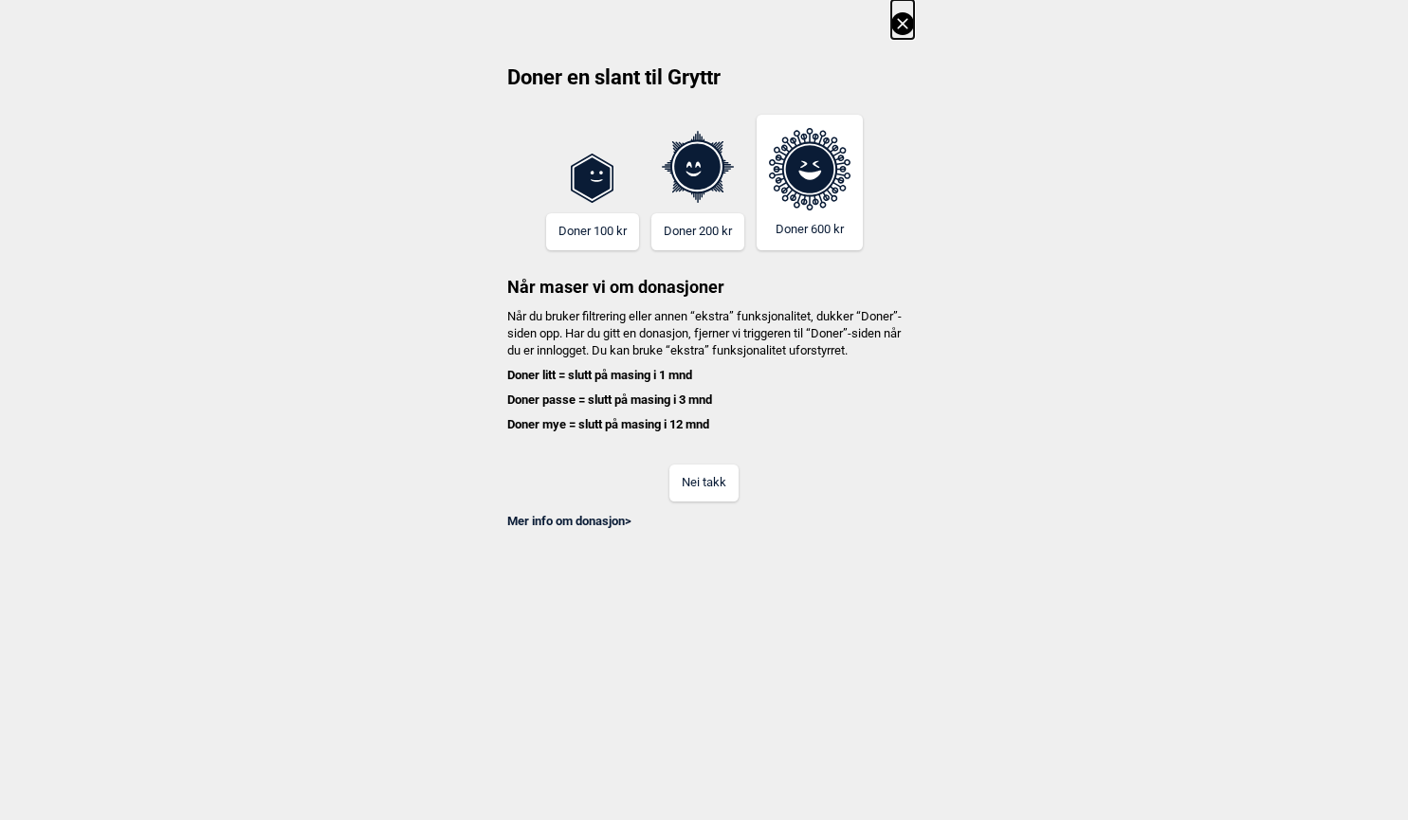
click at [705, 502] on button "Nei takk" at bounding box center [703, 483] width 69 height 37
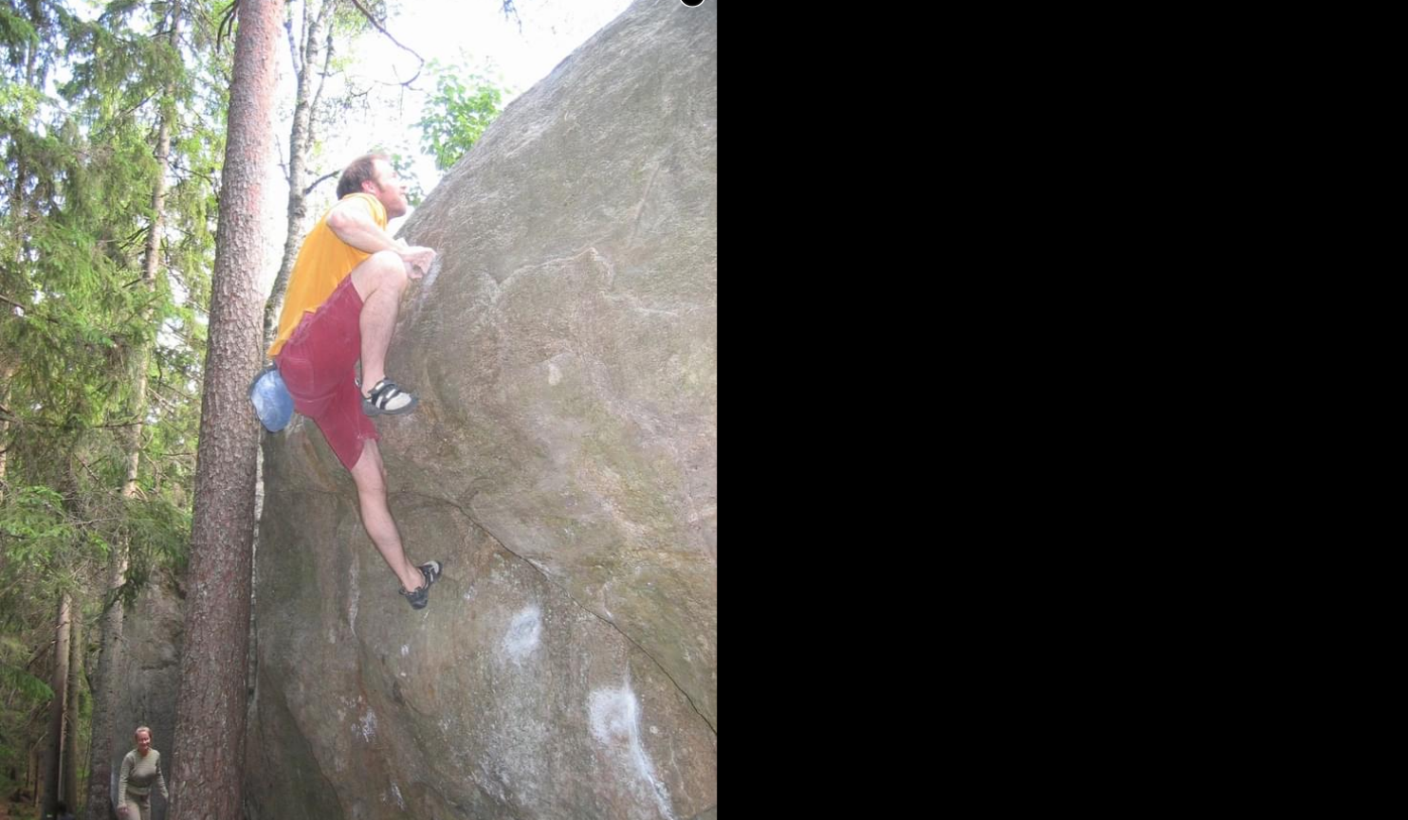
scroll to position [773, 0]
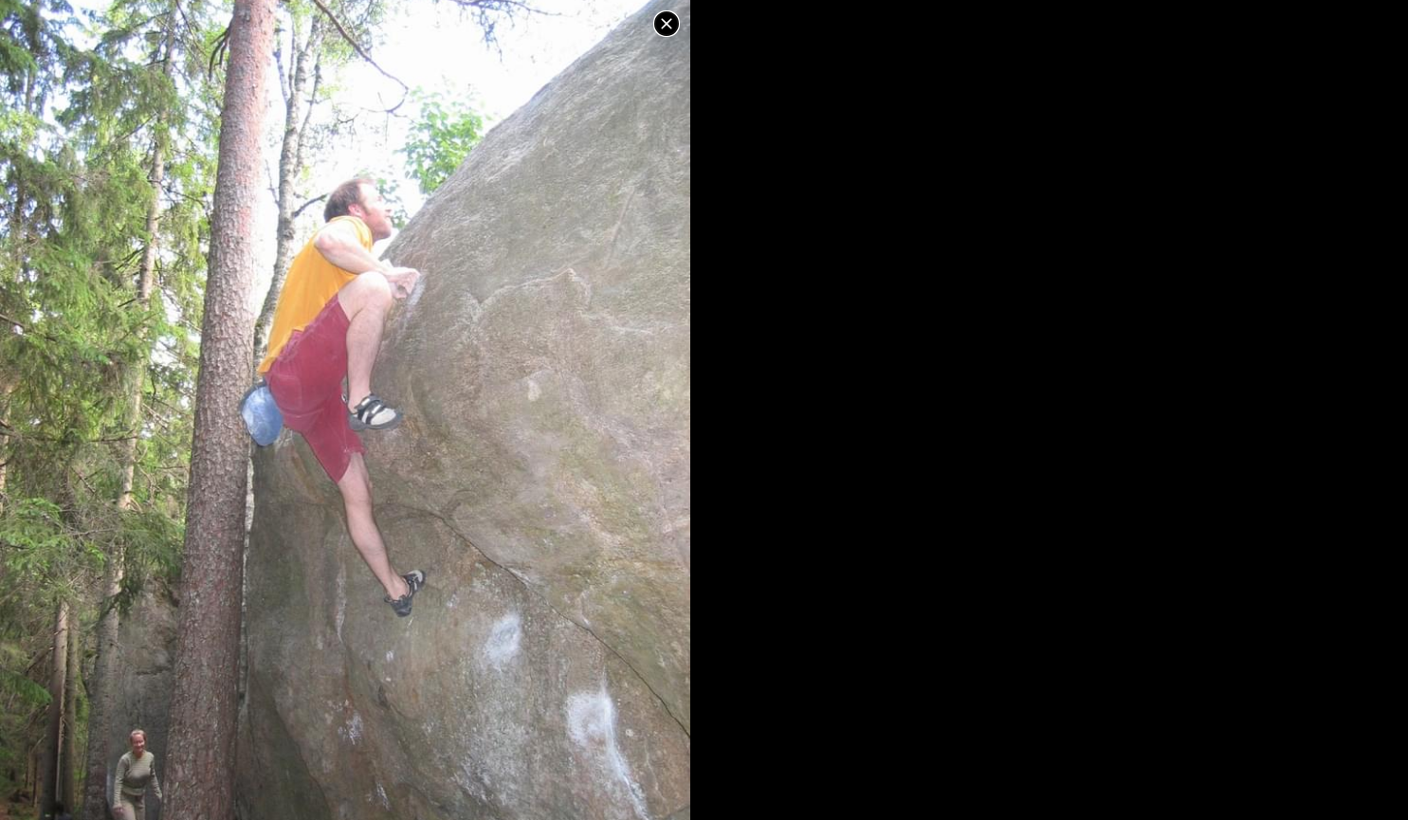
click at [668, 22] on icon at bounding box center [666, 23] width 10 height 10
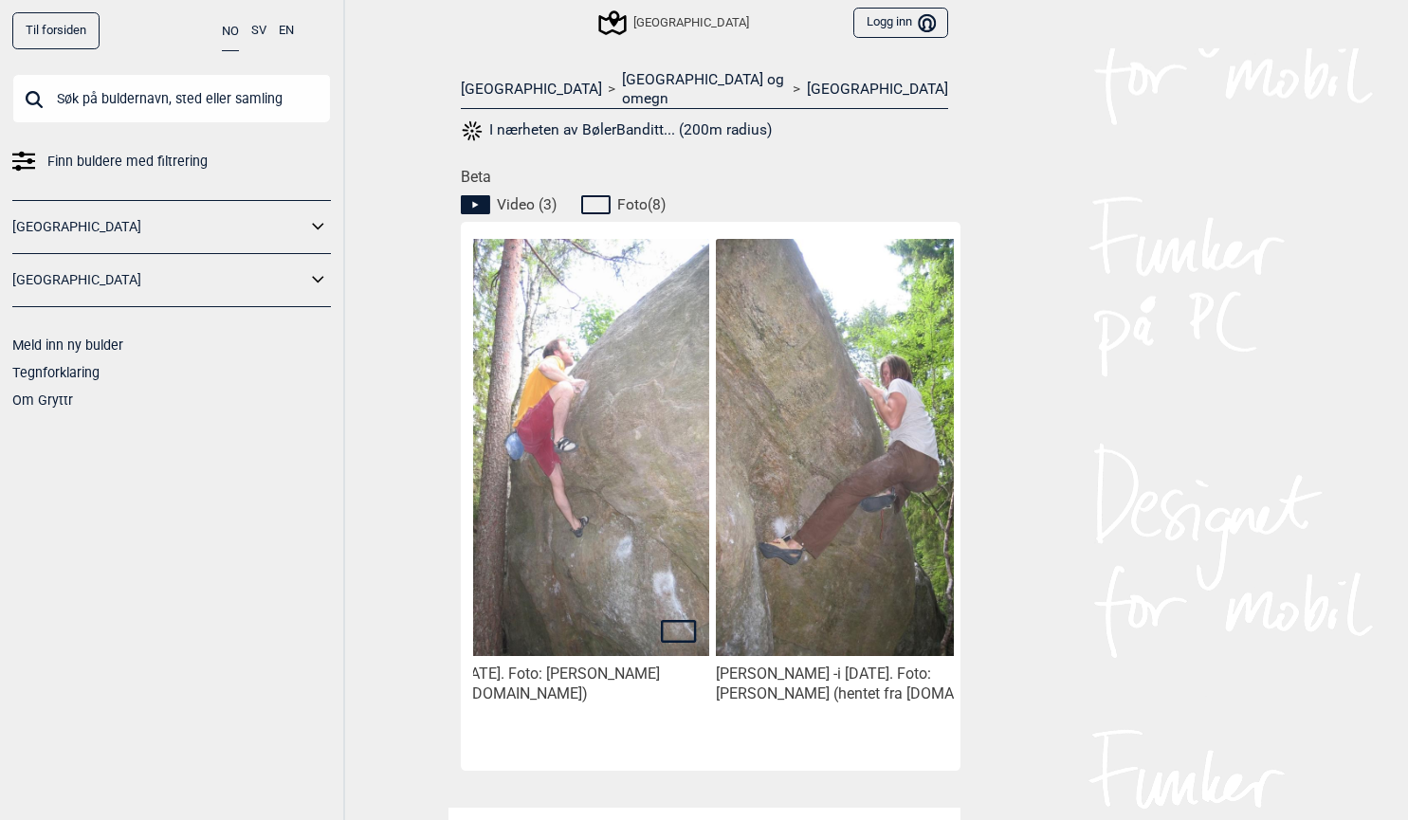
click at [625, 411] on img at bounding box center [551, 447] width 313 height 417
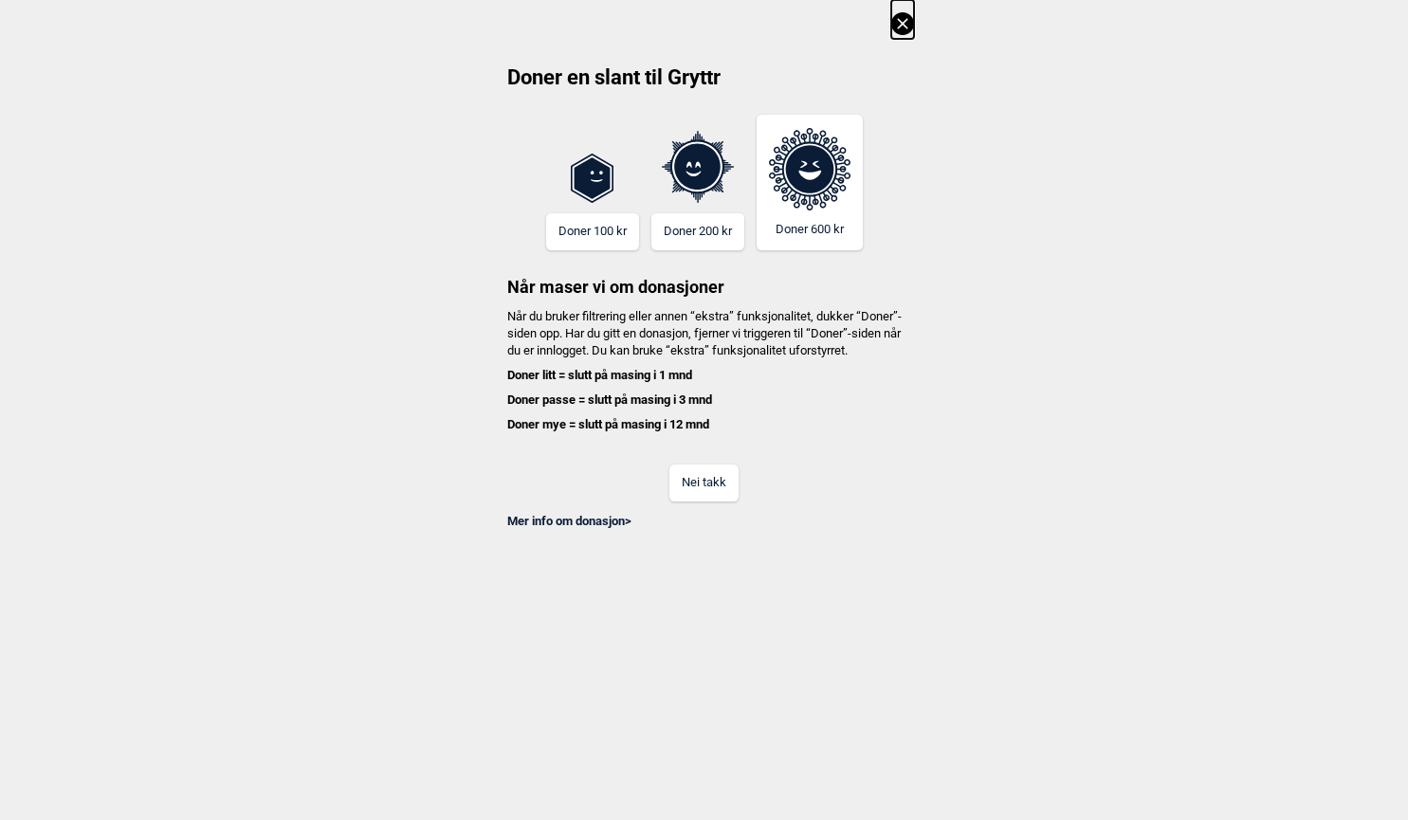
click at [714, 484] on button "Nei takk" at bounding box center [703, 483] width 69 height 37
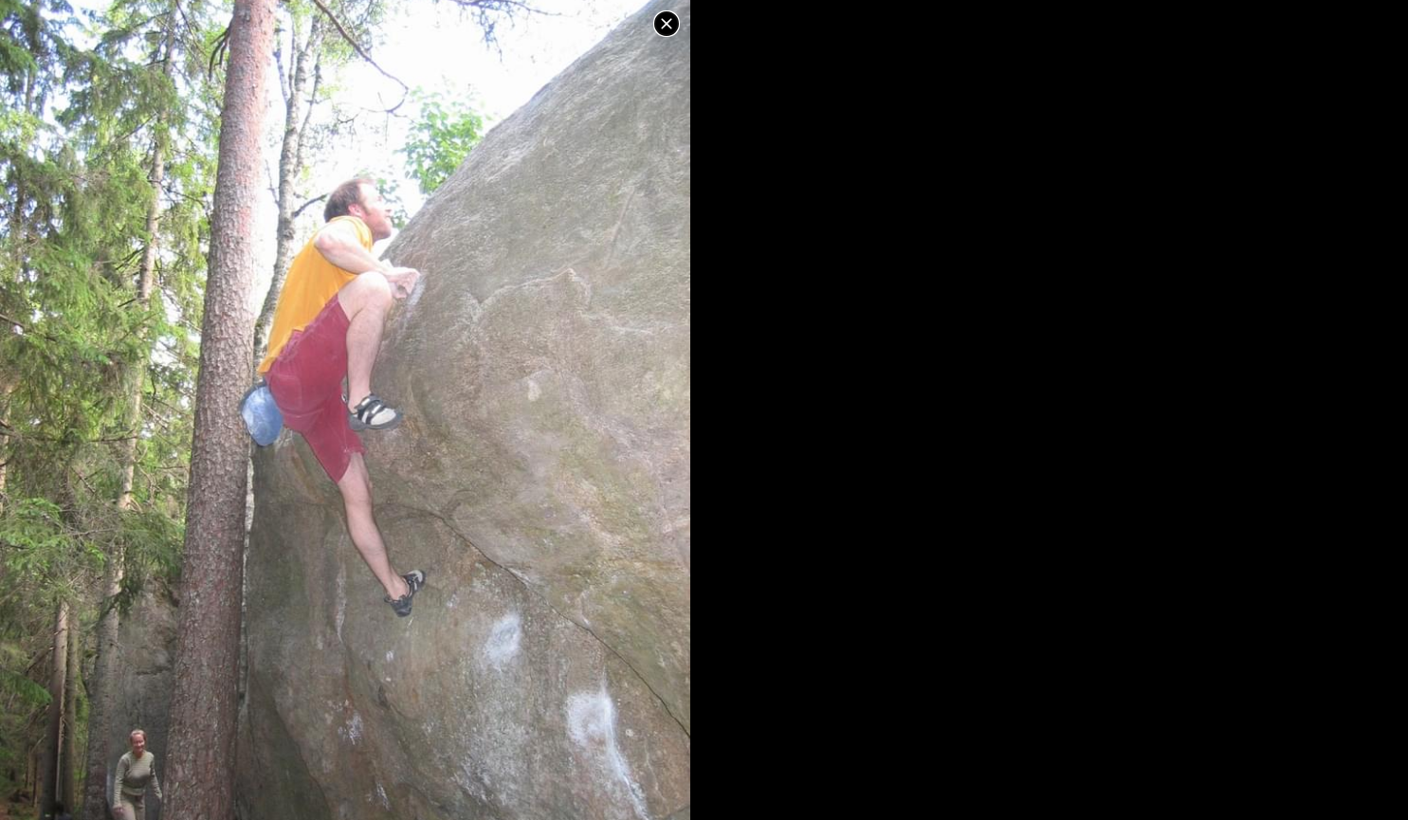
click at [664, 24] on icon at bounding box center [666, 23] width 23 height 23
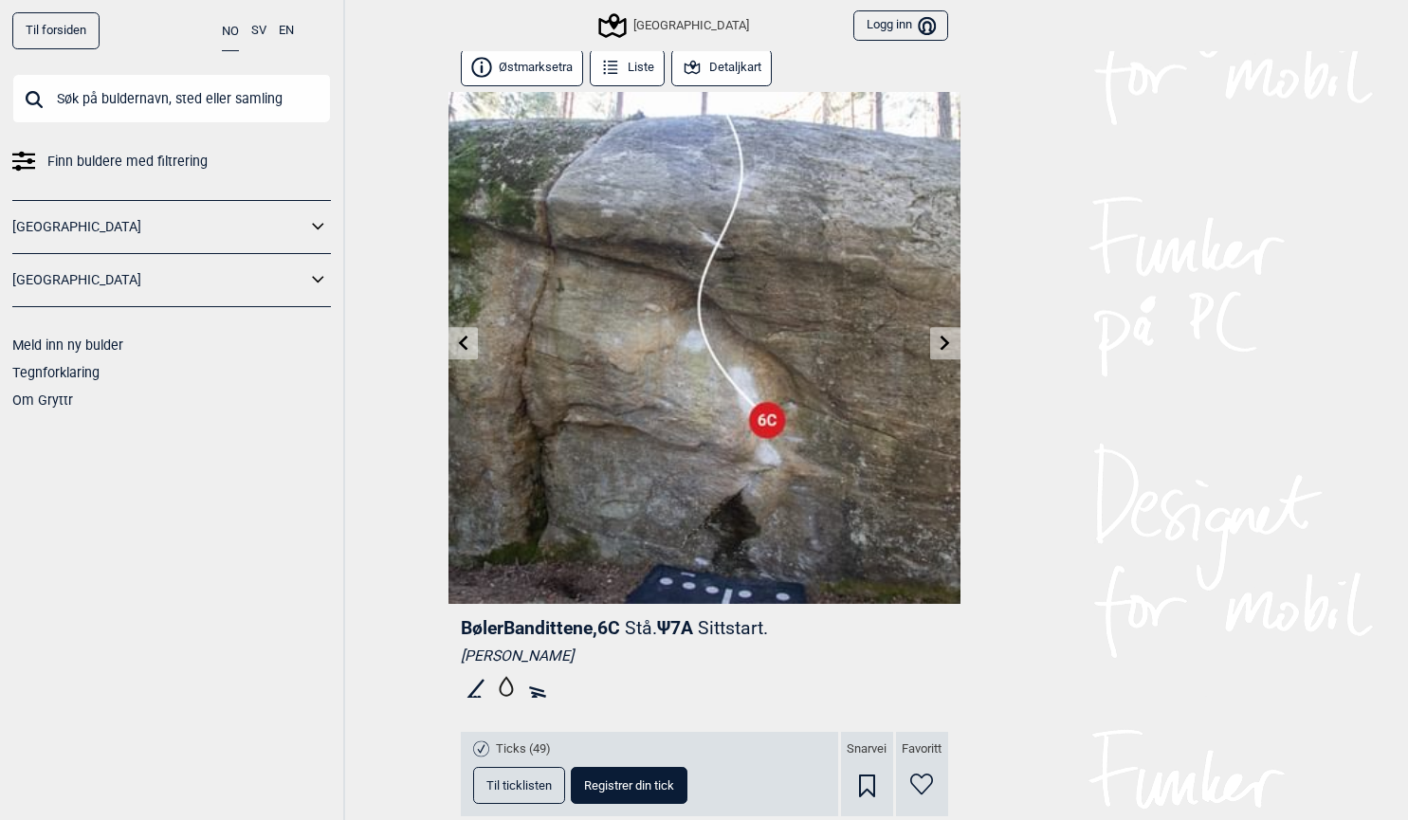
scroll to position [0, 0]
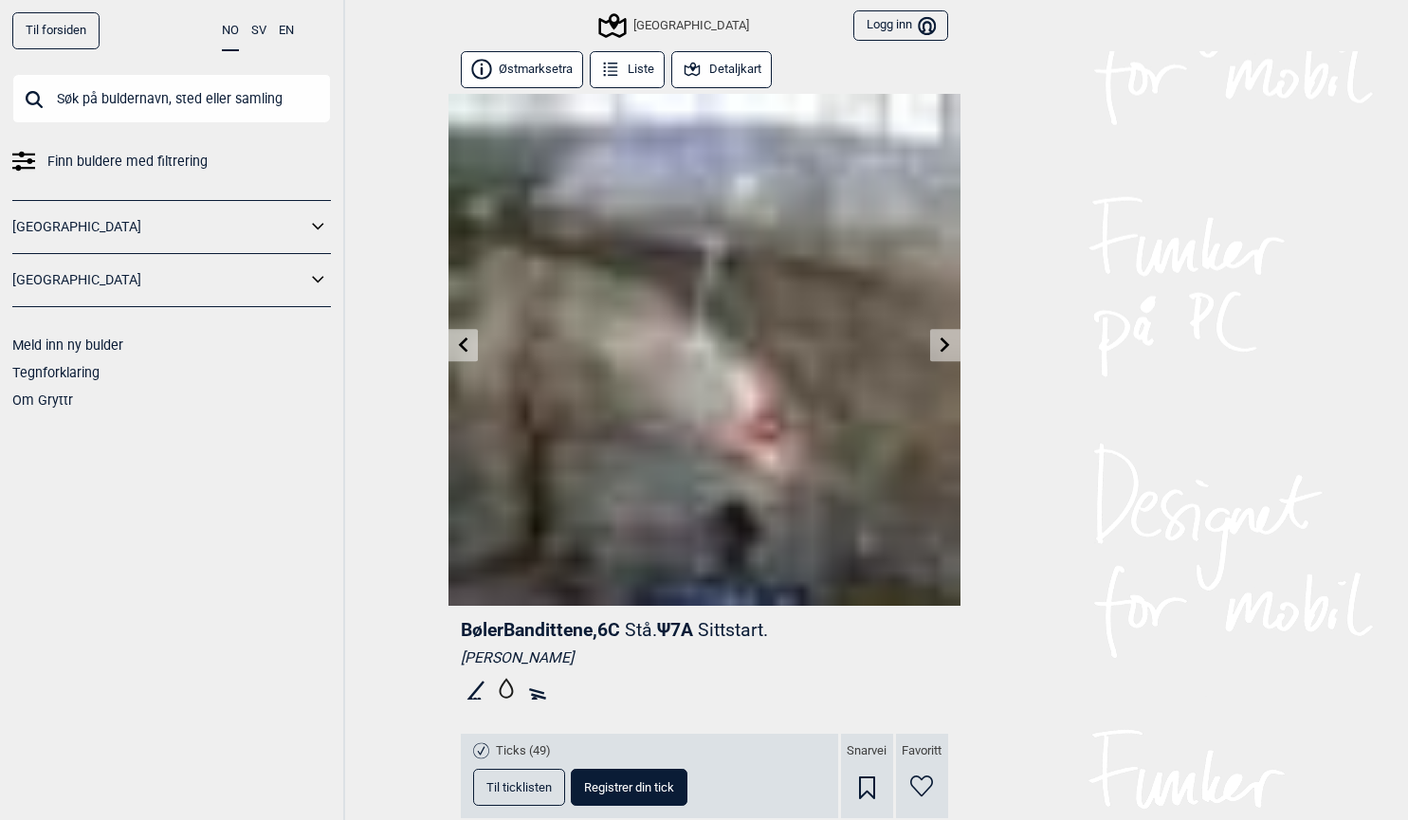
scroll to position [775, 0]
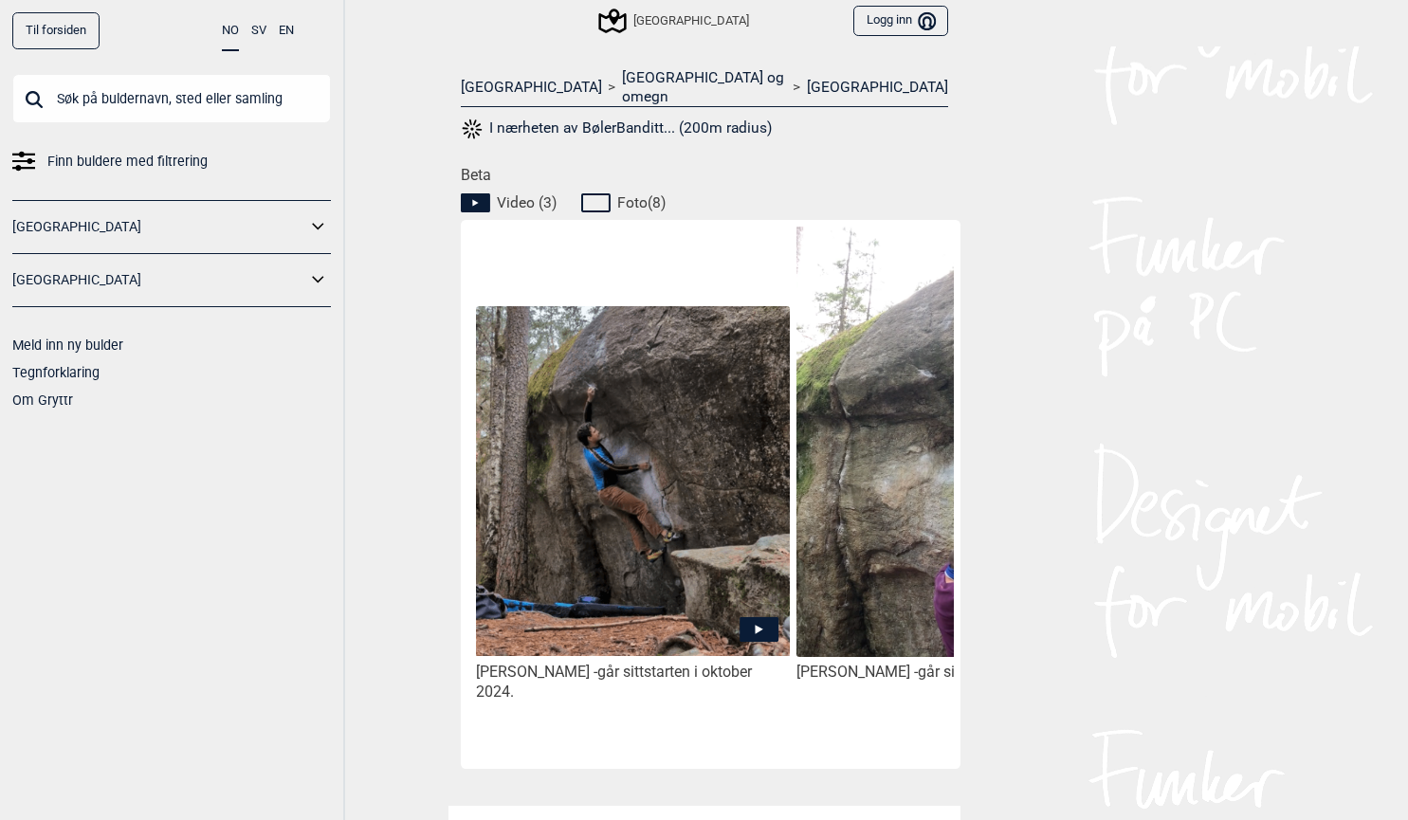
click at [248, 106] on input "text" at bounding box center [171, 98] width 319 height 49
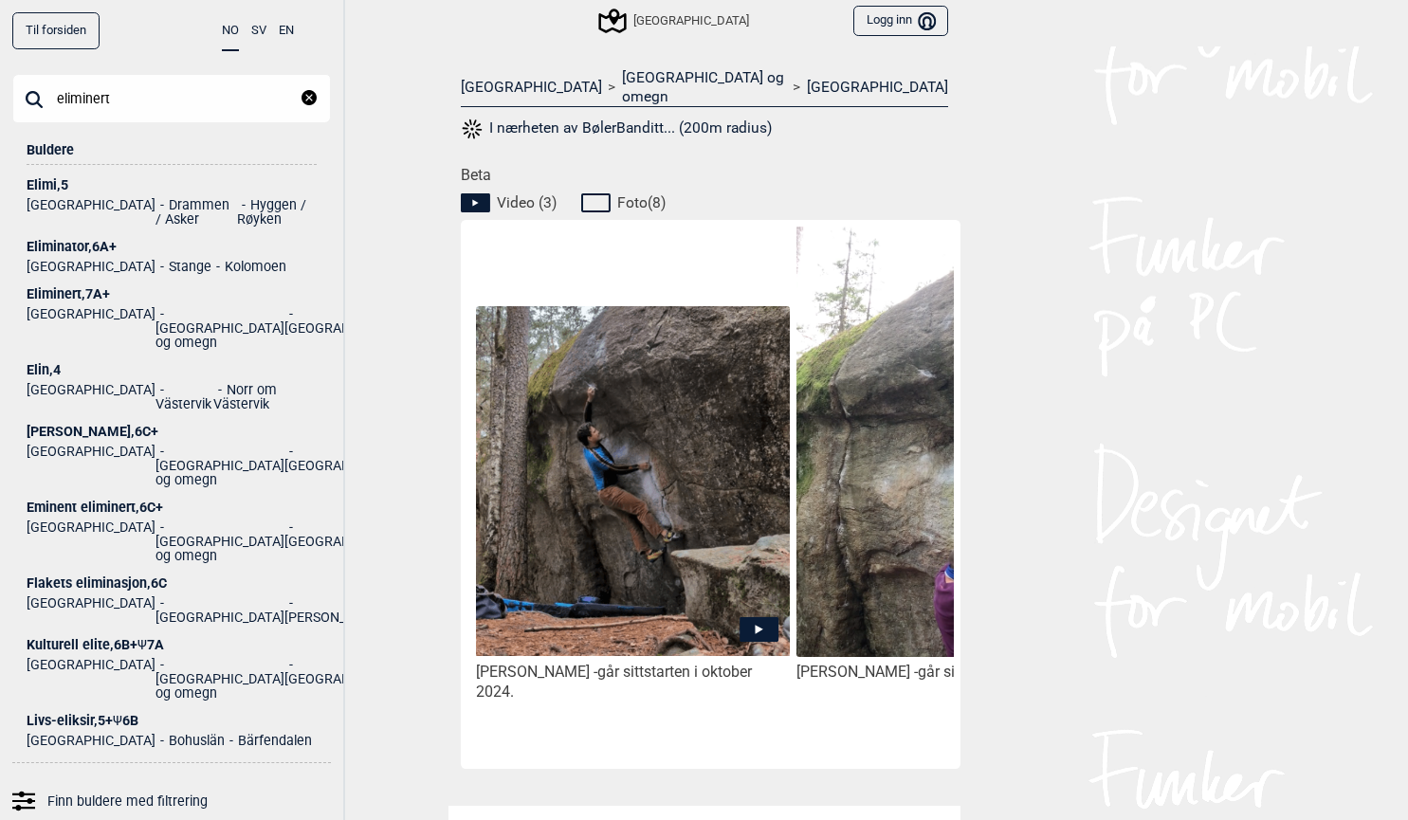
type input "eliminert"
click at [101, 302] on ul "Norge Oslo og omegn Sentrale Østmarka" at bounding box center [172, 326] width 290 height 48
click at [82, 287] on div "Eliminert , 7A+" at bounding box center [172, 294] width 290 height 14
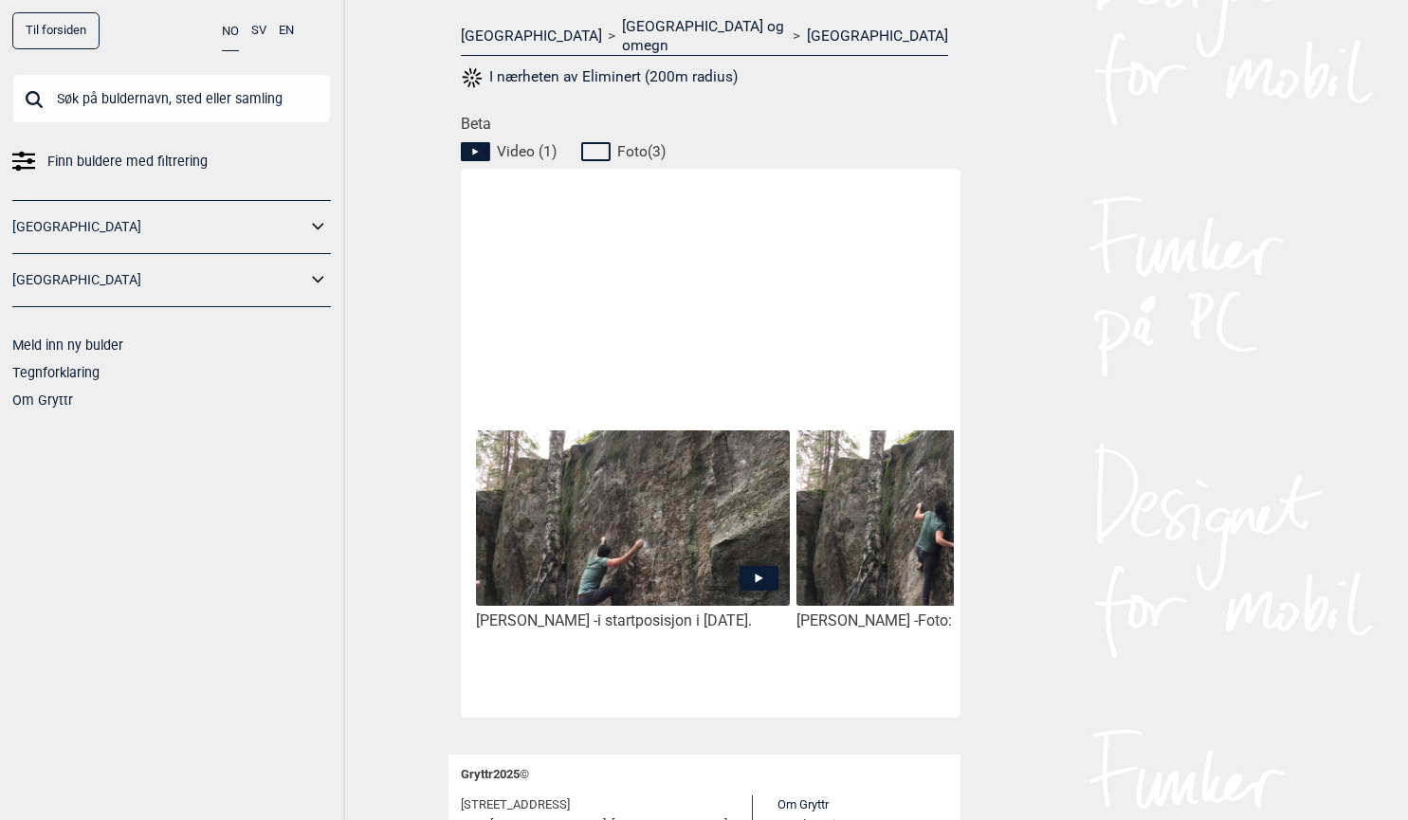
scroll to position [828, 0]
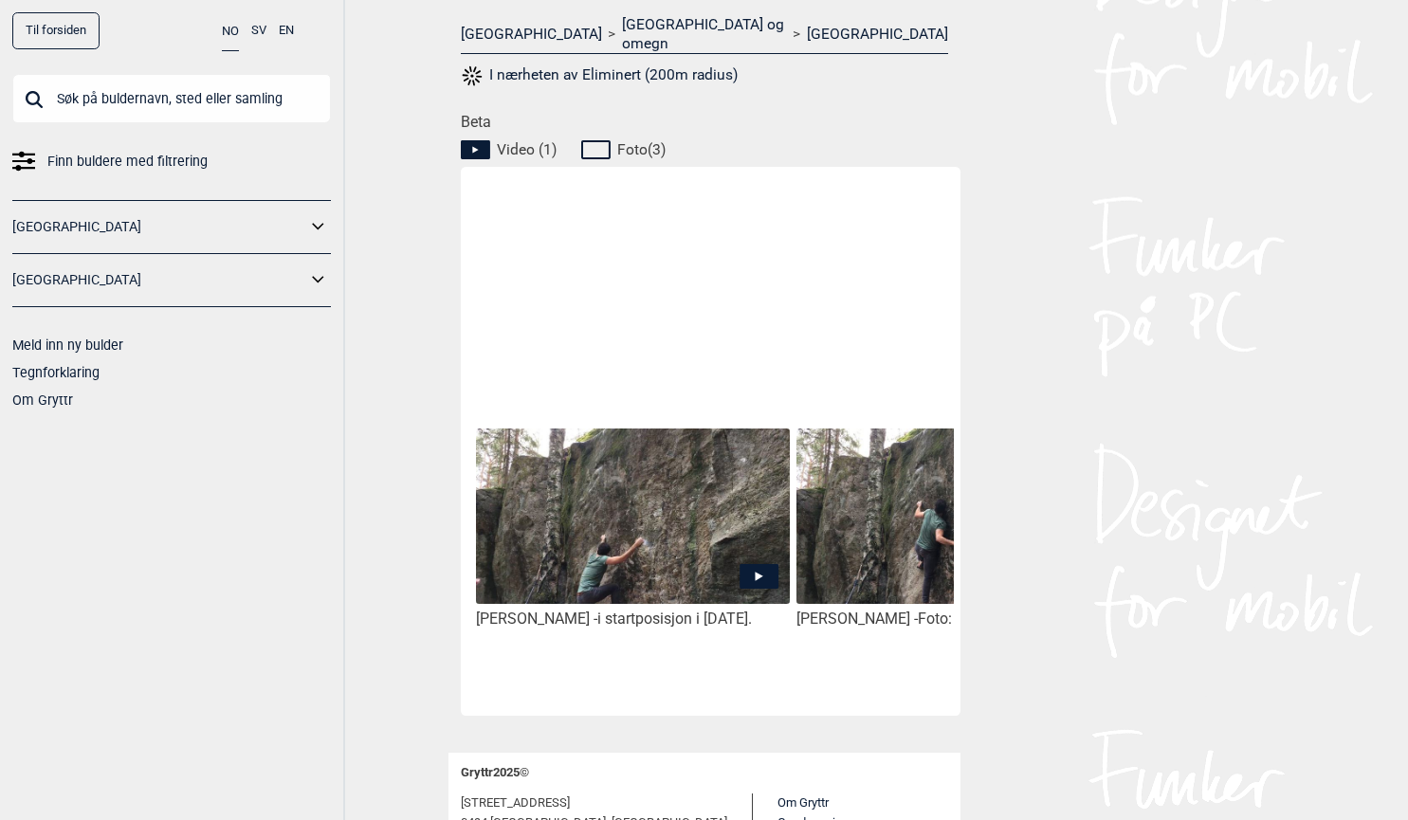
click at [668, 466] on img at bounding box center [632, 516] width 313 height 175
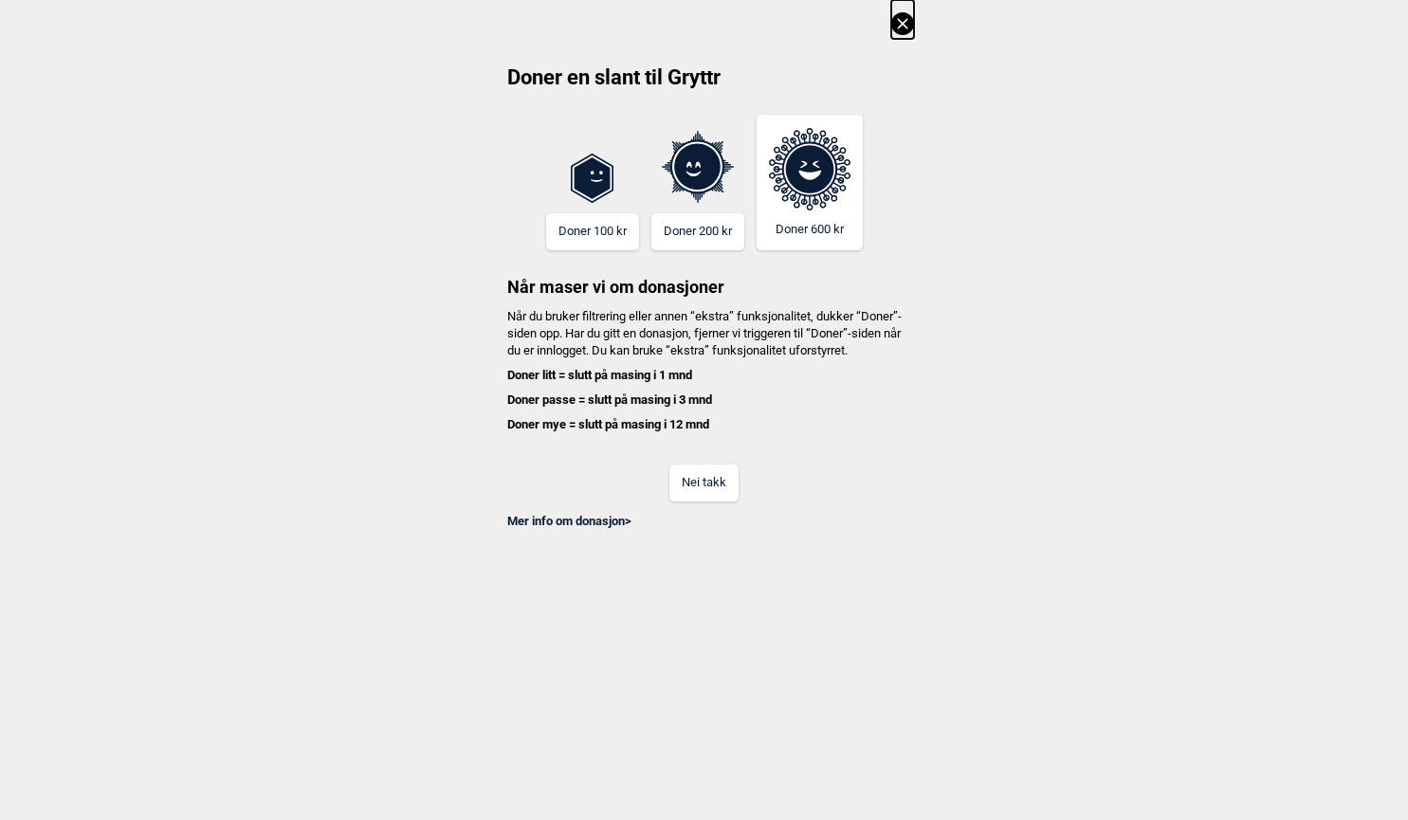
click at [709, 489] on button "Nei takk" at bounding box center [703, 483] width 69 height 37
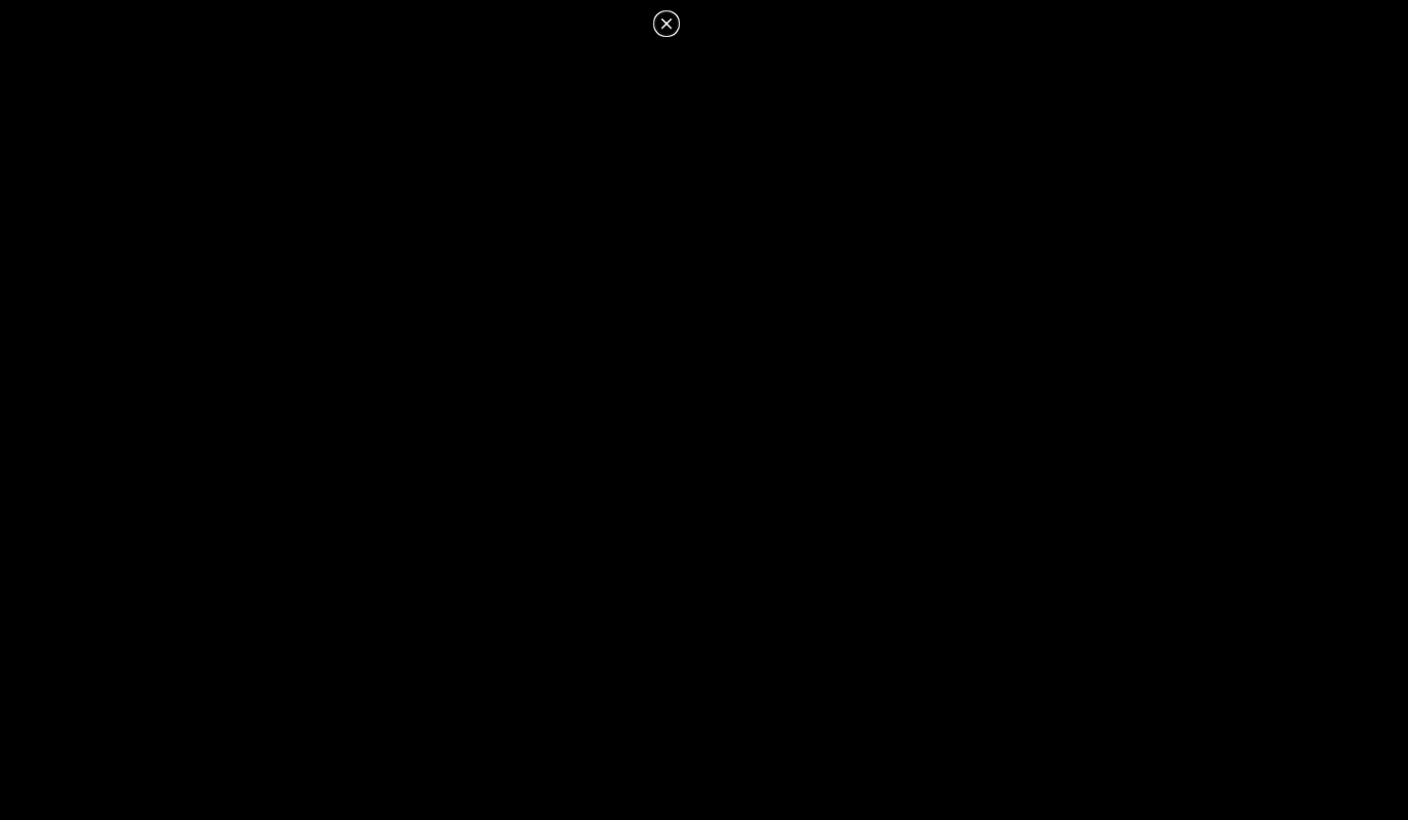
click at [669, 30] on icon at bounding box center [666, 23] width 23 height 23
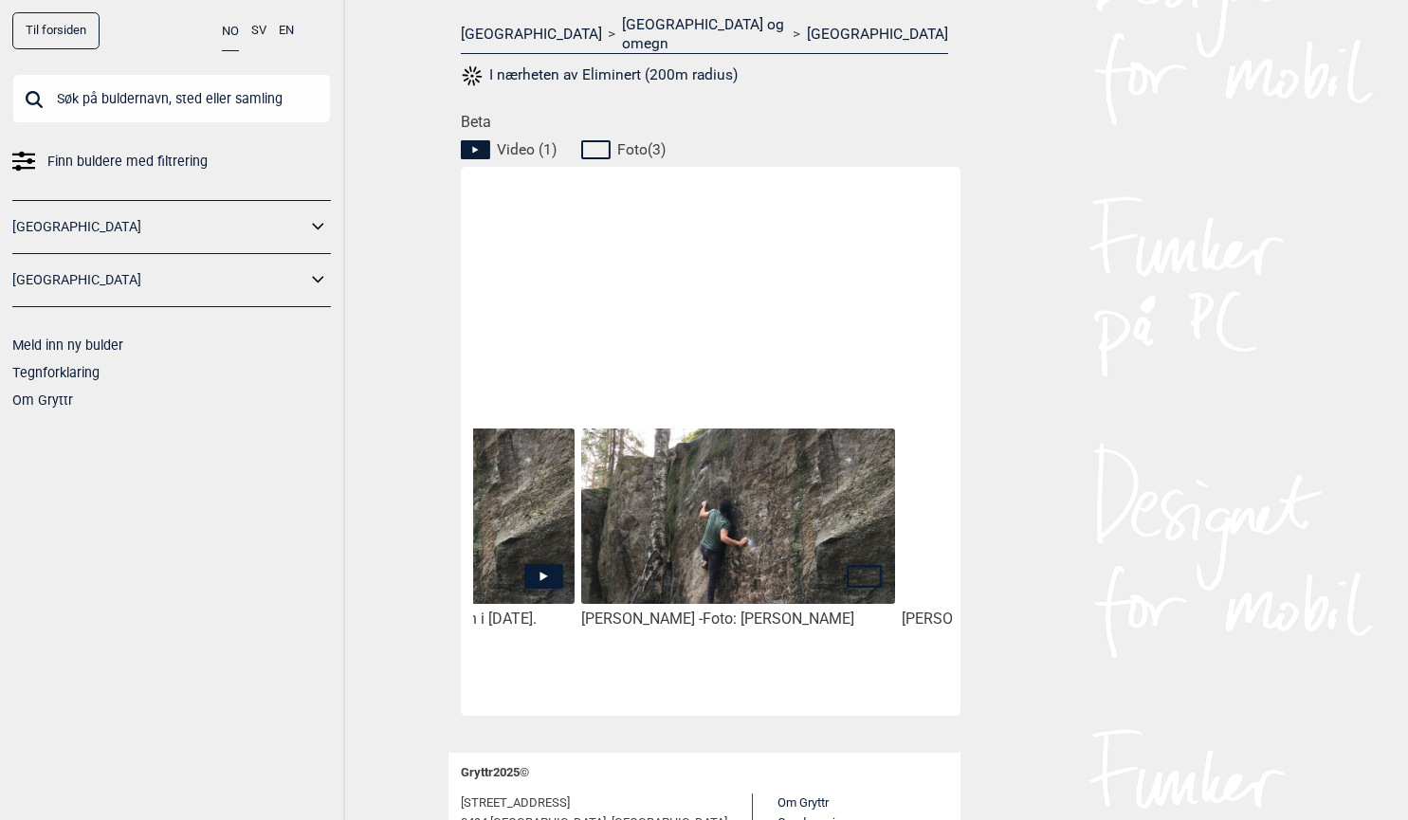
scroll to position [0, 228]
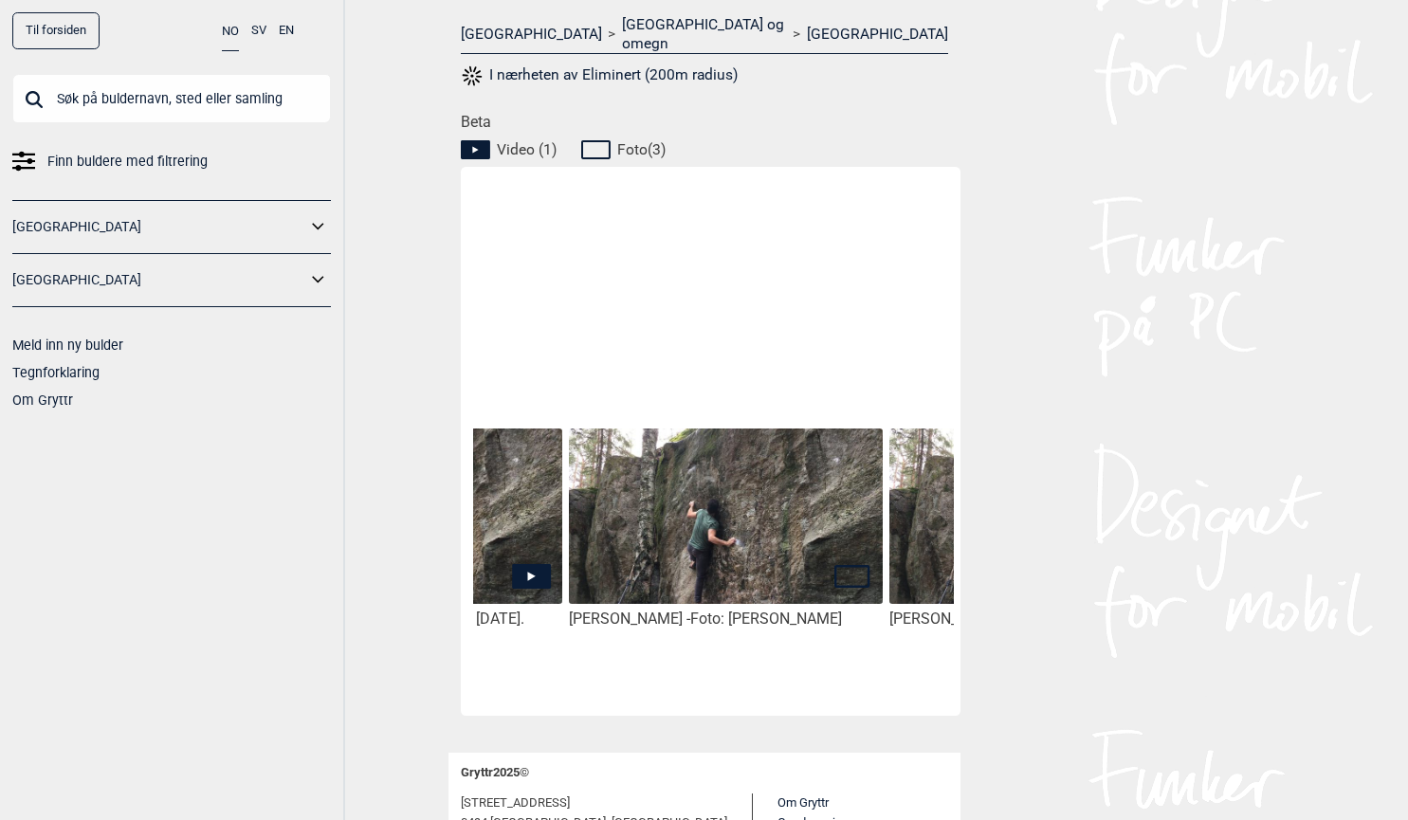
click at [776, 525] on img at bounding box center [725, 516] width 313 height 175
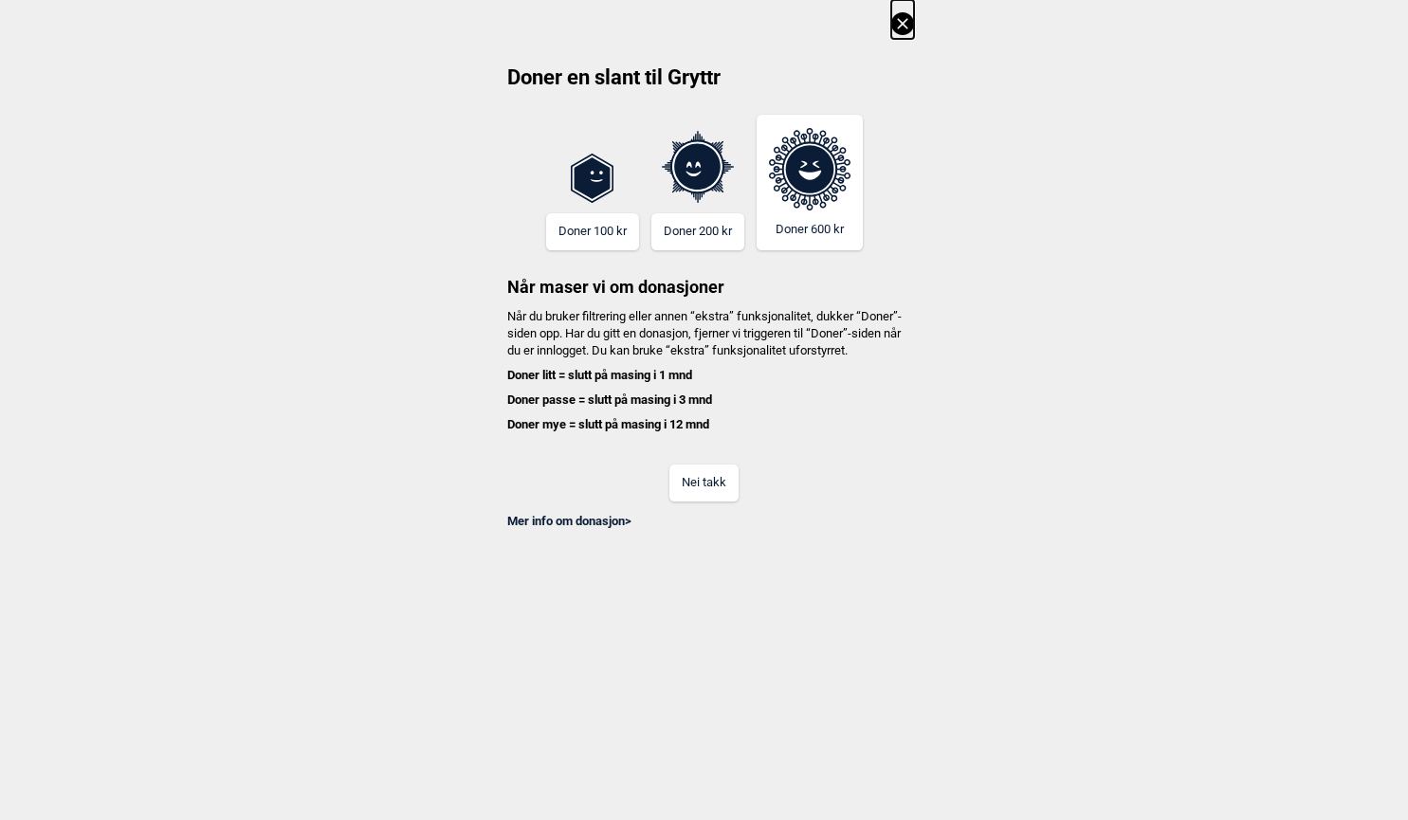
click at [721, 492] on button "Nei takk" at bounding box center [703, 483] width 69 height 37
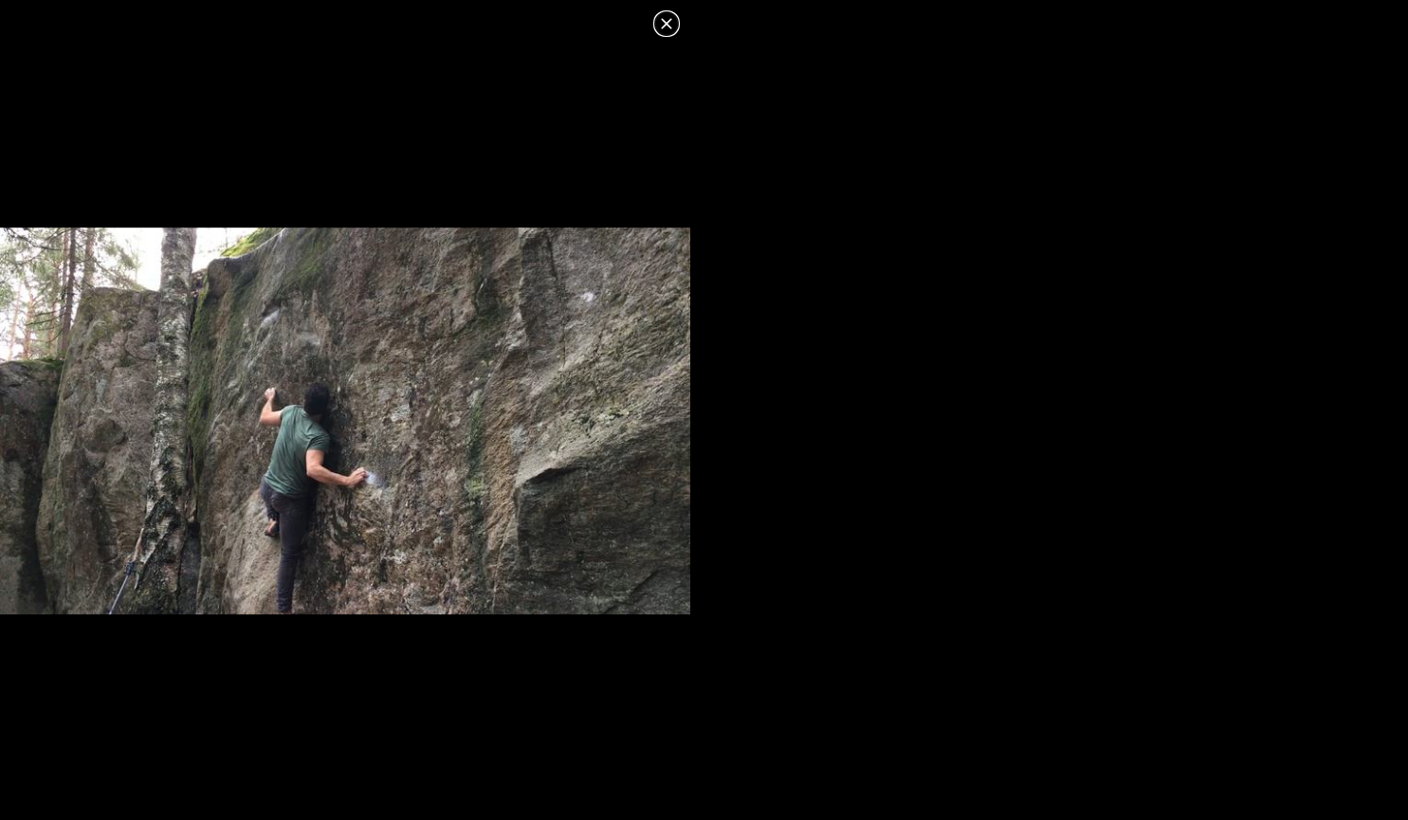
click at [667, 18] on icon at bounding box center [666, 23] width 23 height 23
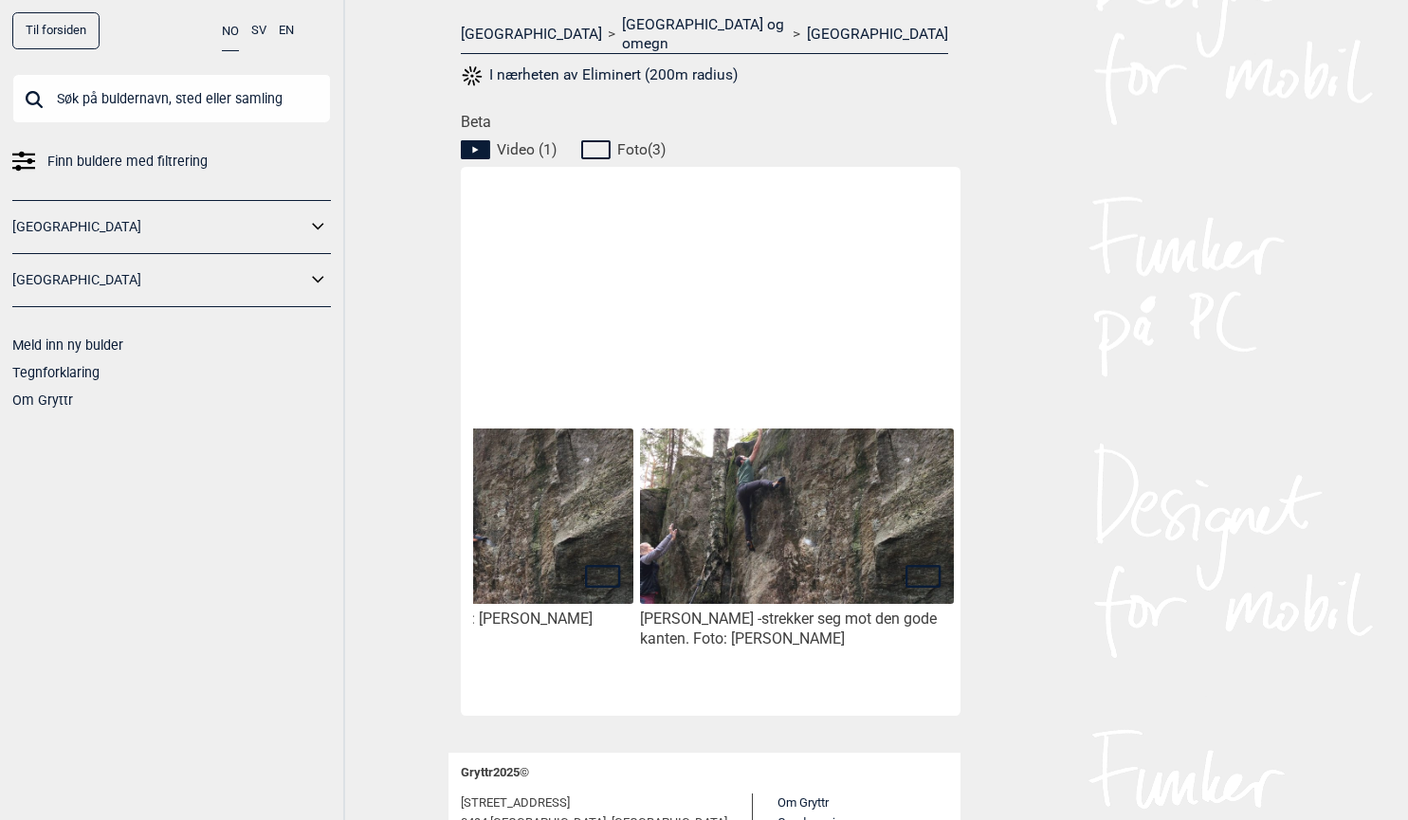
scroll to position [0, 800]
click at [876, 586] on div "Alex Asensi - strekker seg mot den gode kanten. Foto: Alex Asensi" at bounding box center [794, 421] width 320 height 456
click at [860, 547] on img at bounding box center [793, 516] width 313 height 175
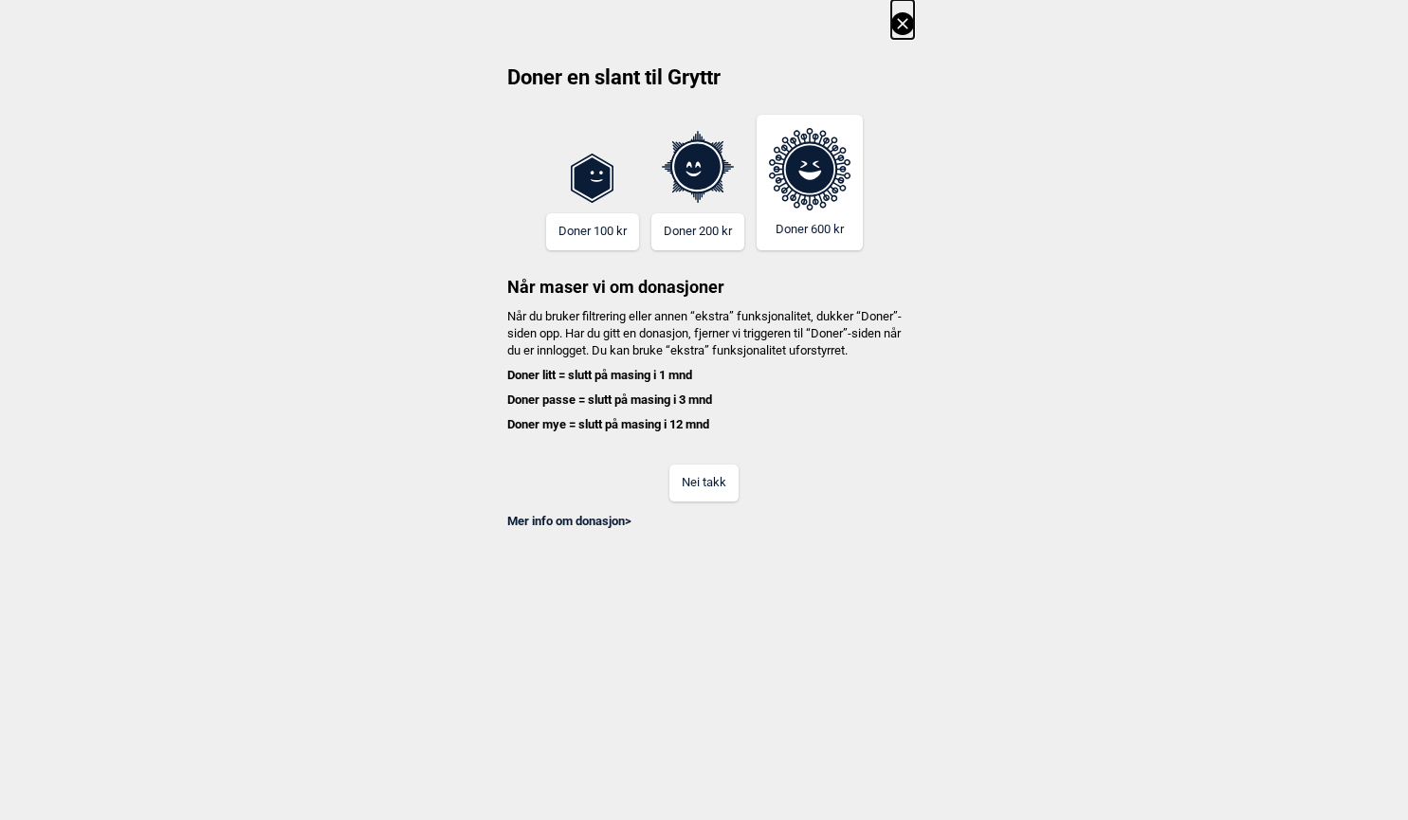
click at [719, 495] on button "Nei takk" at bounding box center [703, 483] width 69 height 37
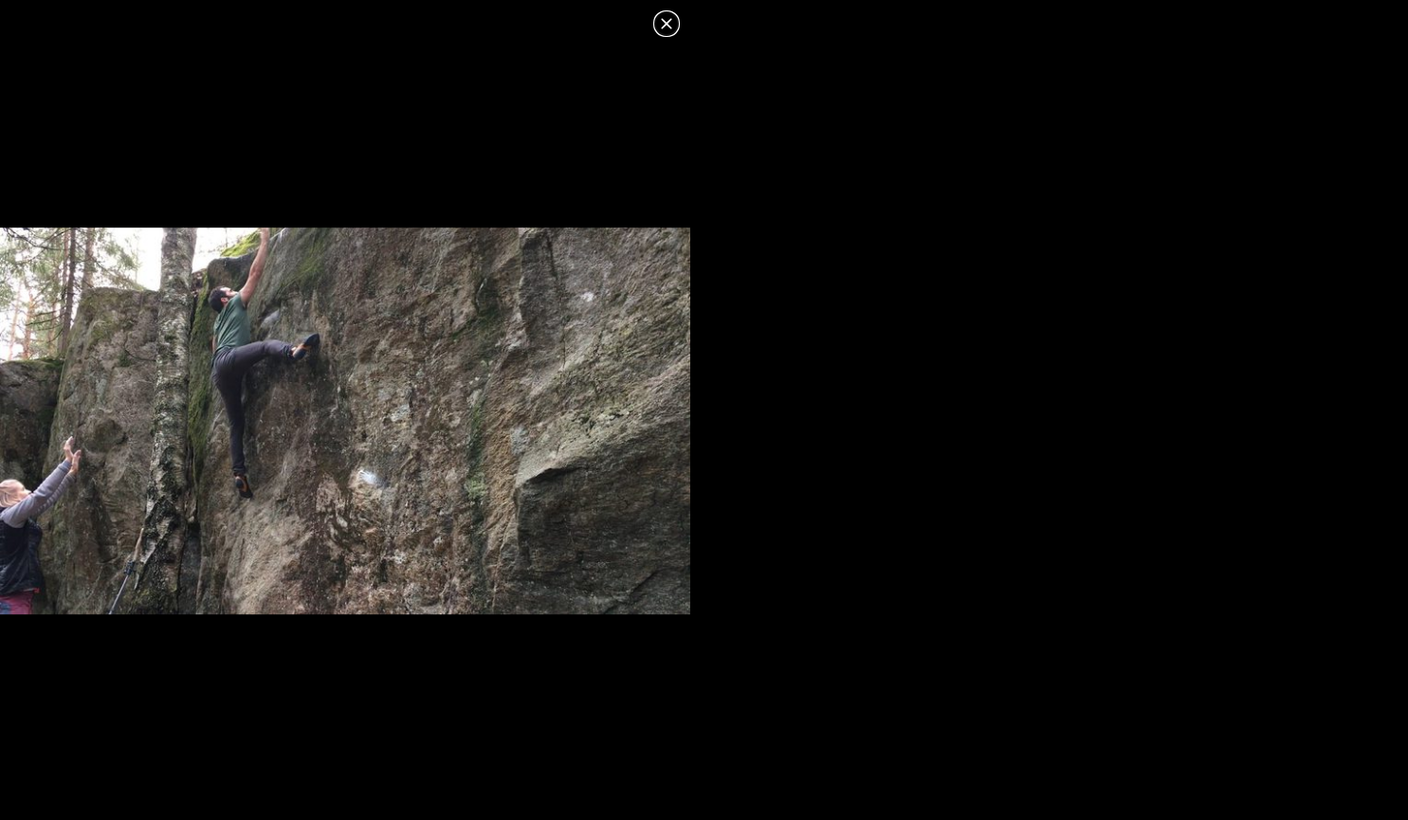
click at [663, 13] on icon at bounding box center [666, 23] width 23 height 23
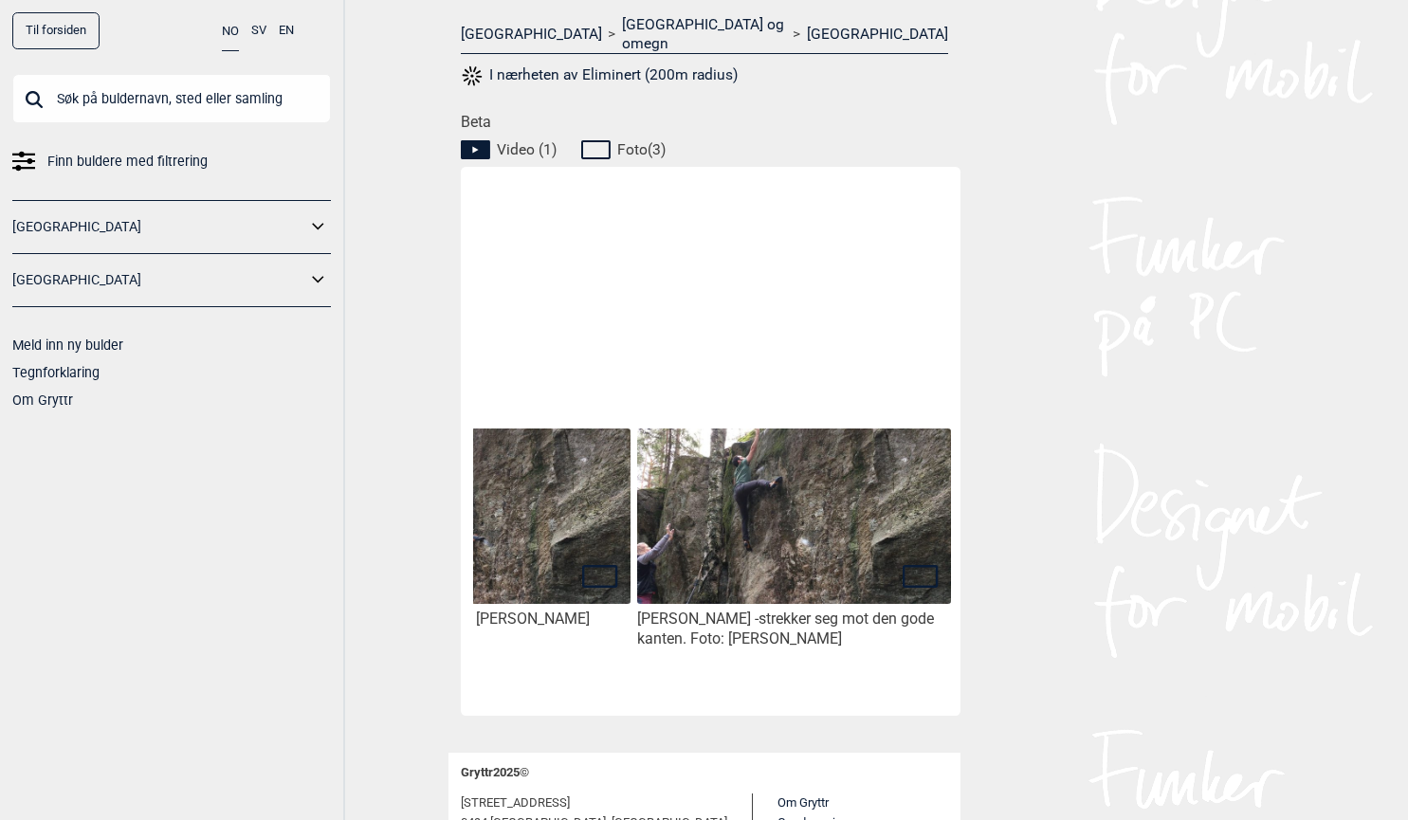
click at [565, 550] on img at bounding box center [473, 516] width 313 height 175
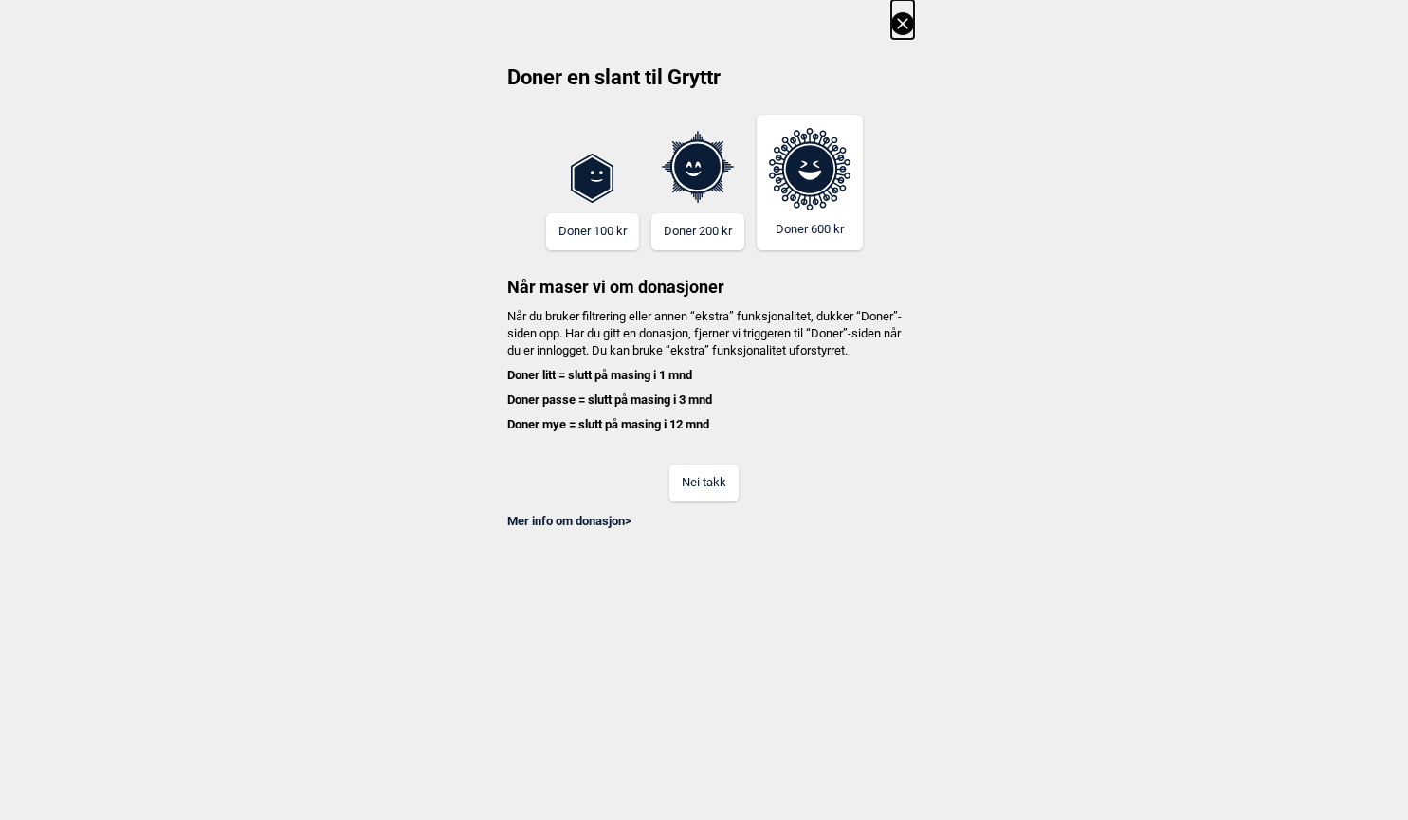
click at [706, 502] on button "Nei takk" at bounding box center [703, 483] width 69 height 37
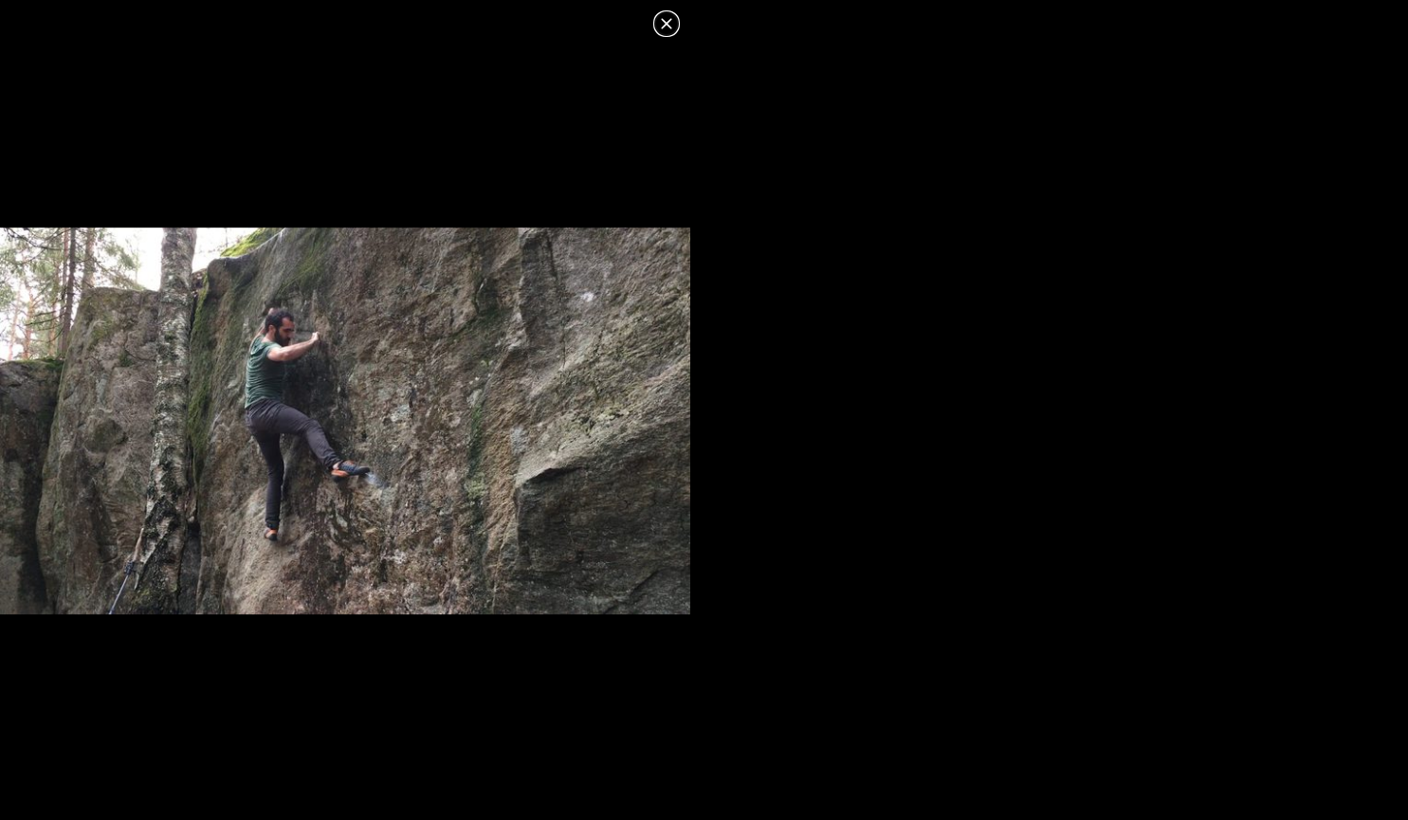
click at [669, 25] on icon at bounding box center [666, 23] width 23 height 23
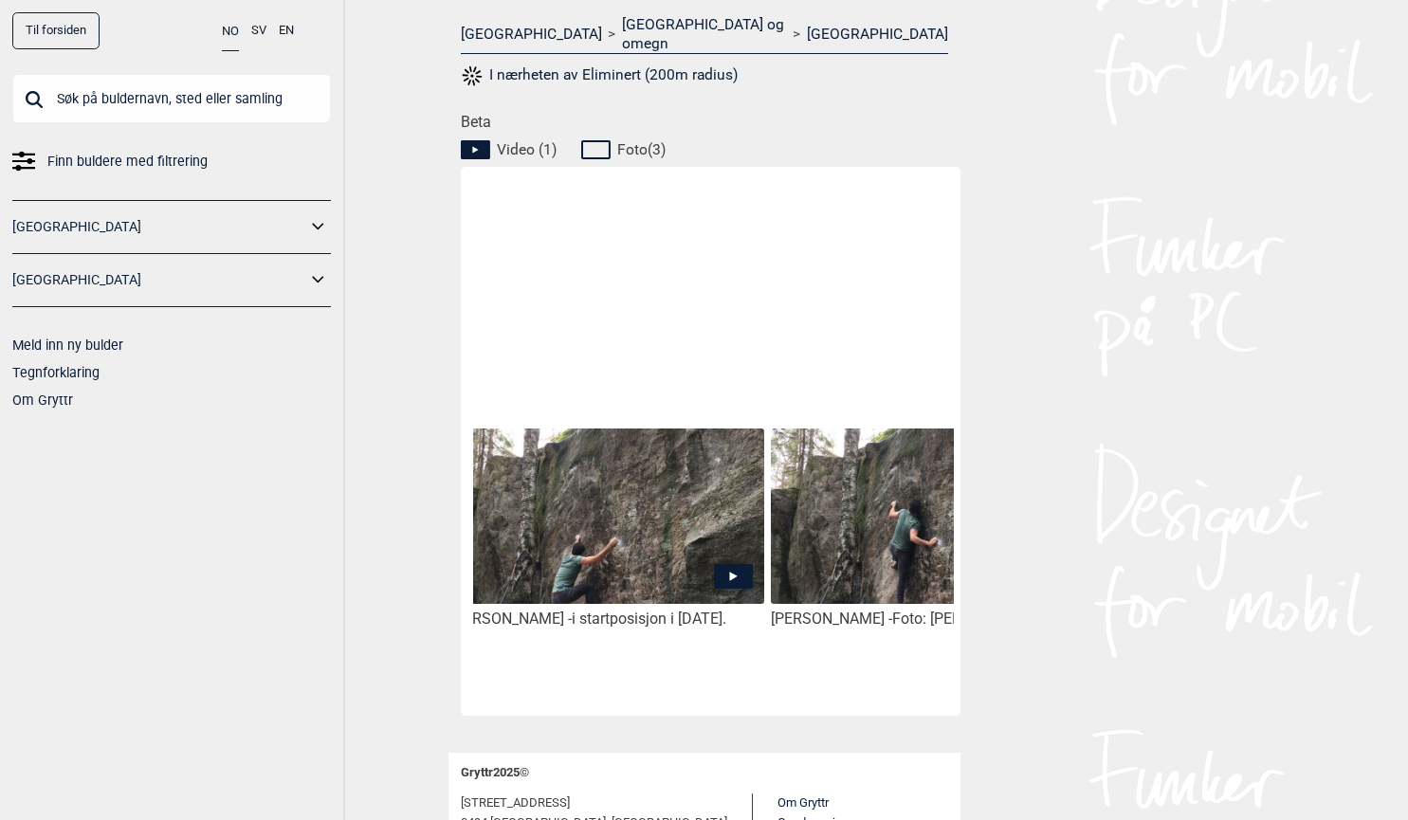
scroll to position [0, 0]
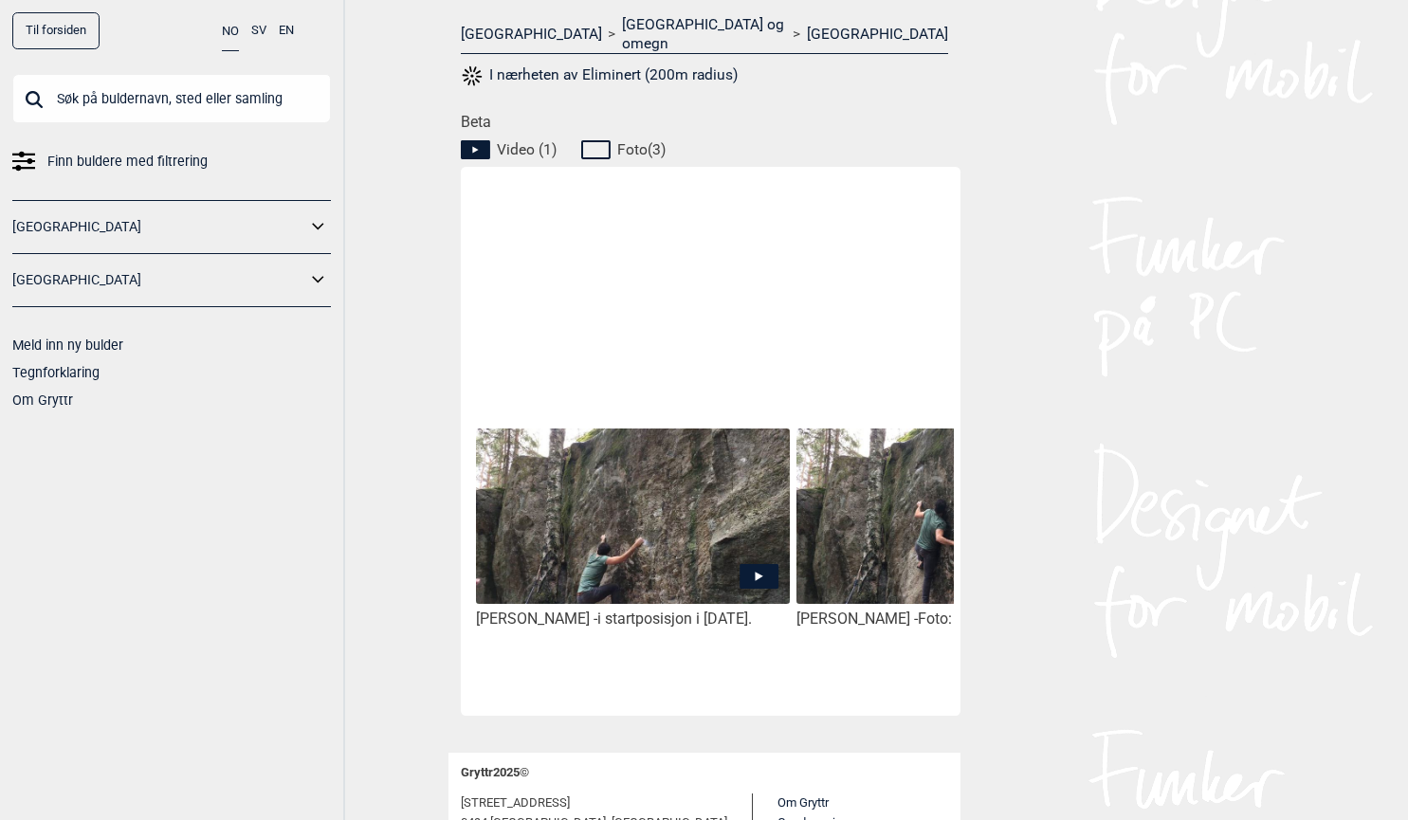
click at [605, 478] on img at bounding box center [632, 516] width 313 height 175
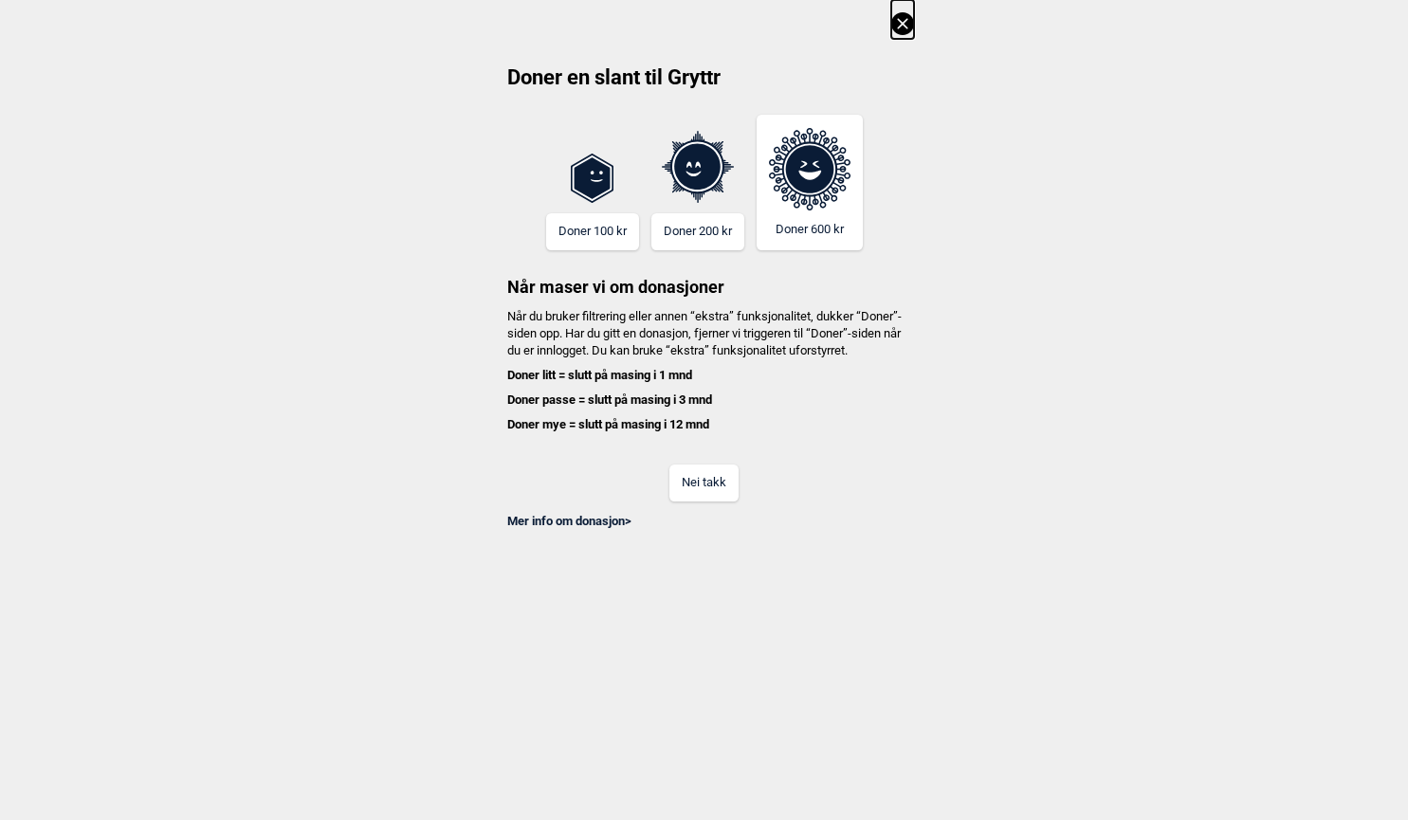
click at [707, 492] on button "Nei takk" at bounding box center [703, 483] width 69 height 37
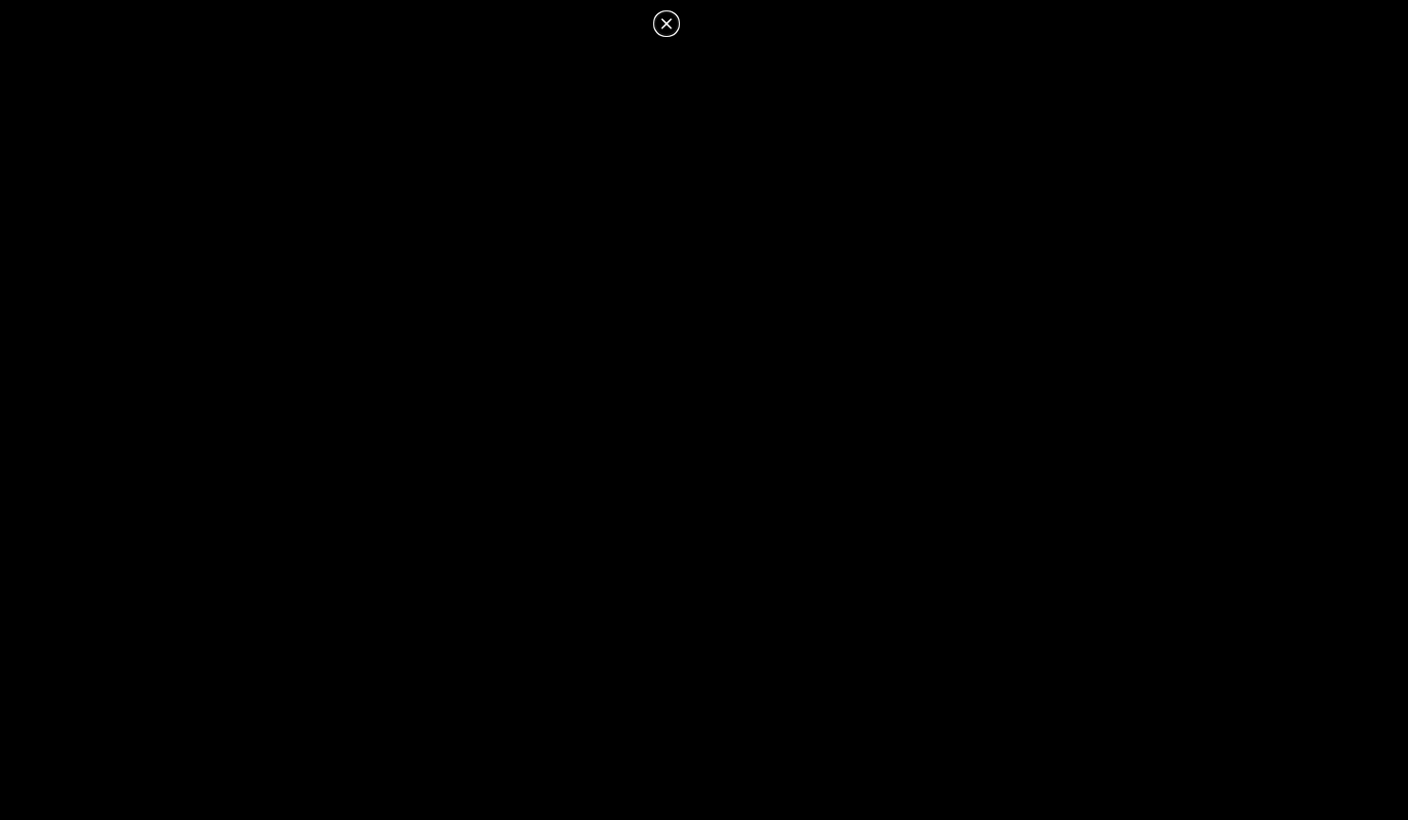
click at [663, 23] on icon at bounding box center [666, 23] width 23 height 23
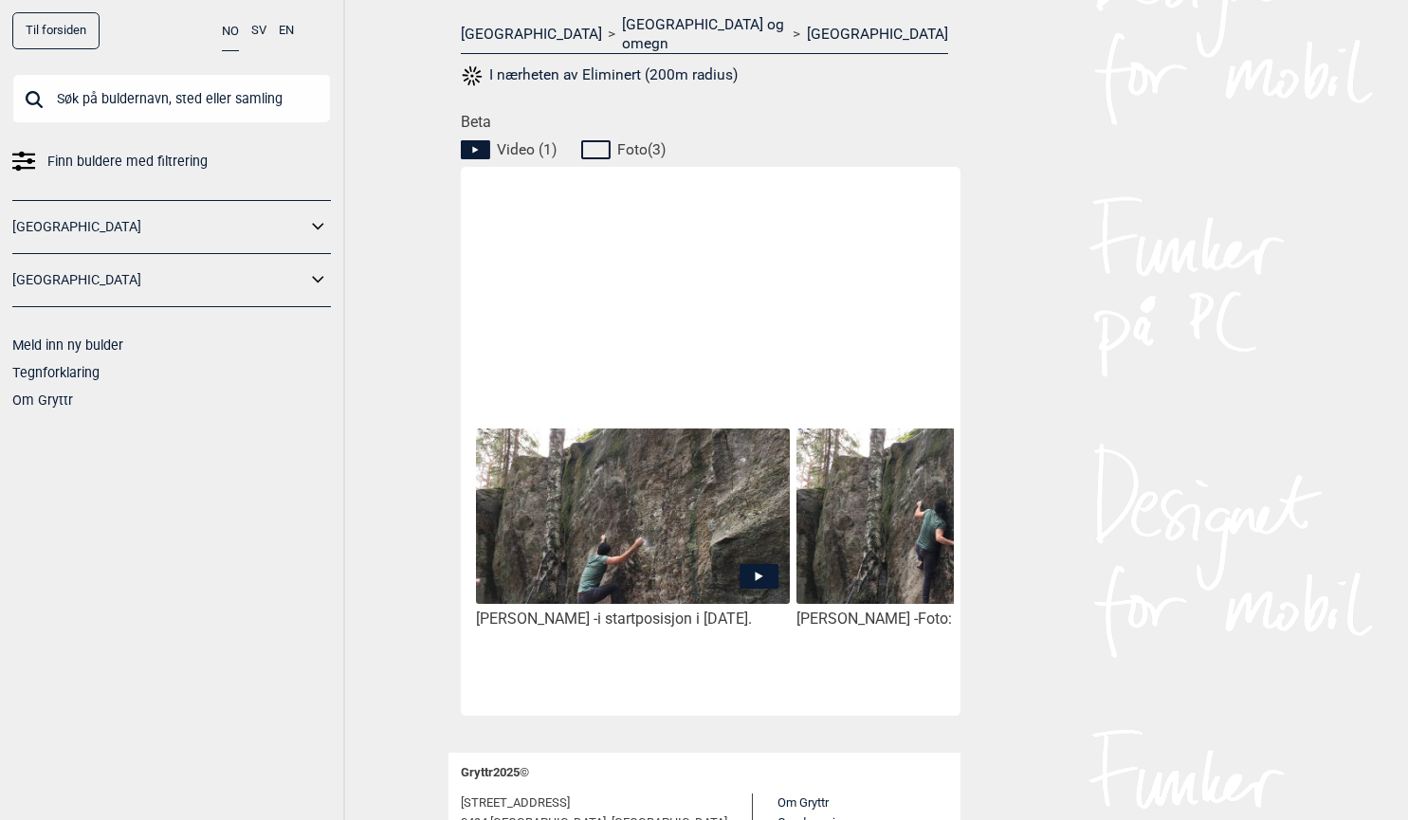
scroll to position [931, 0]
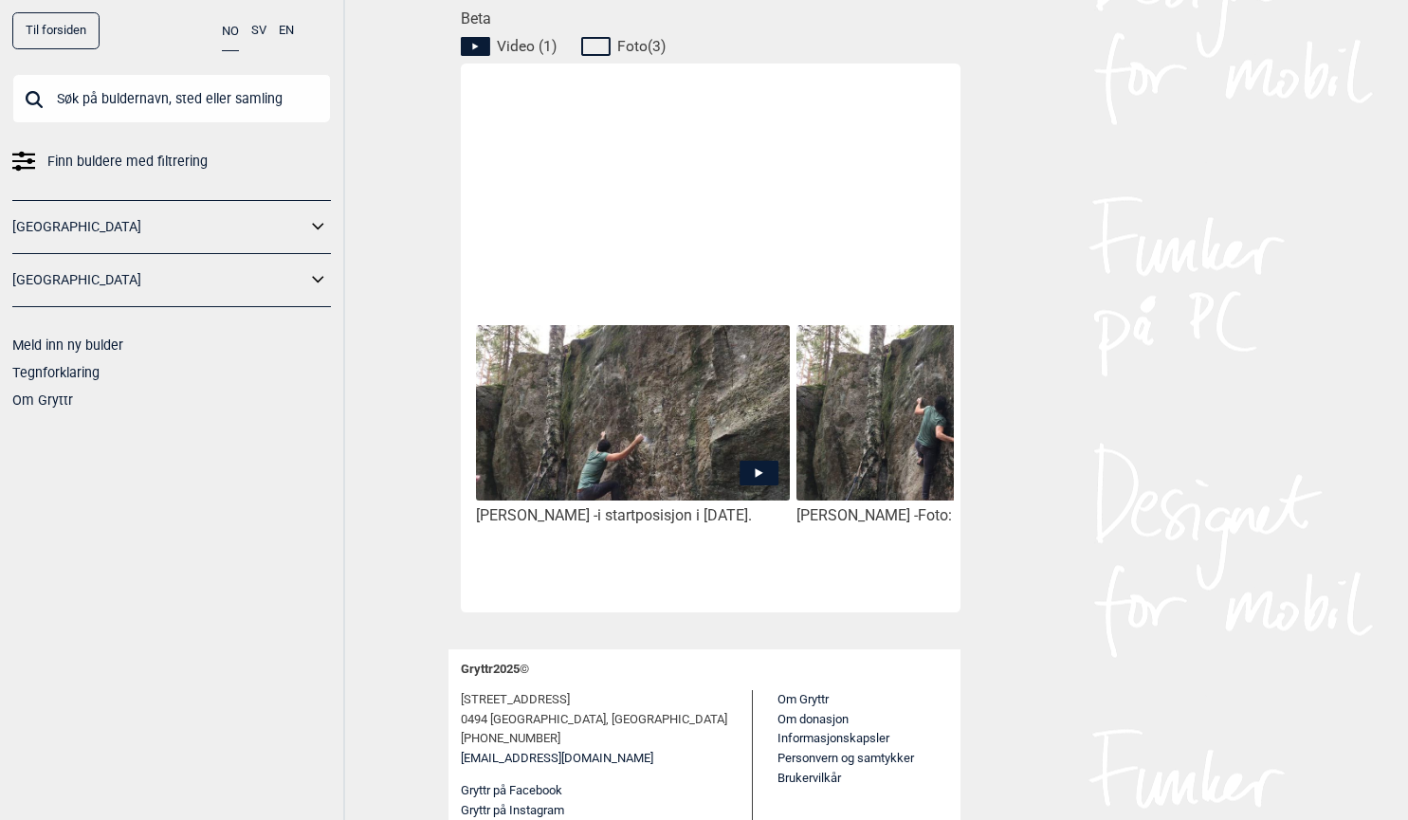
click at [679, 403] on img at bounding box center [632, 412] width 313 height 175
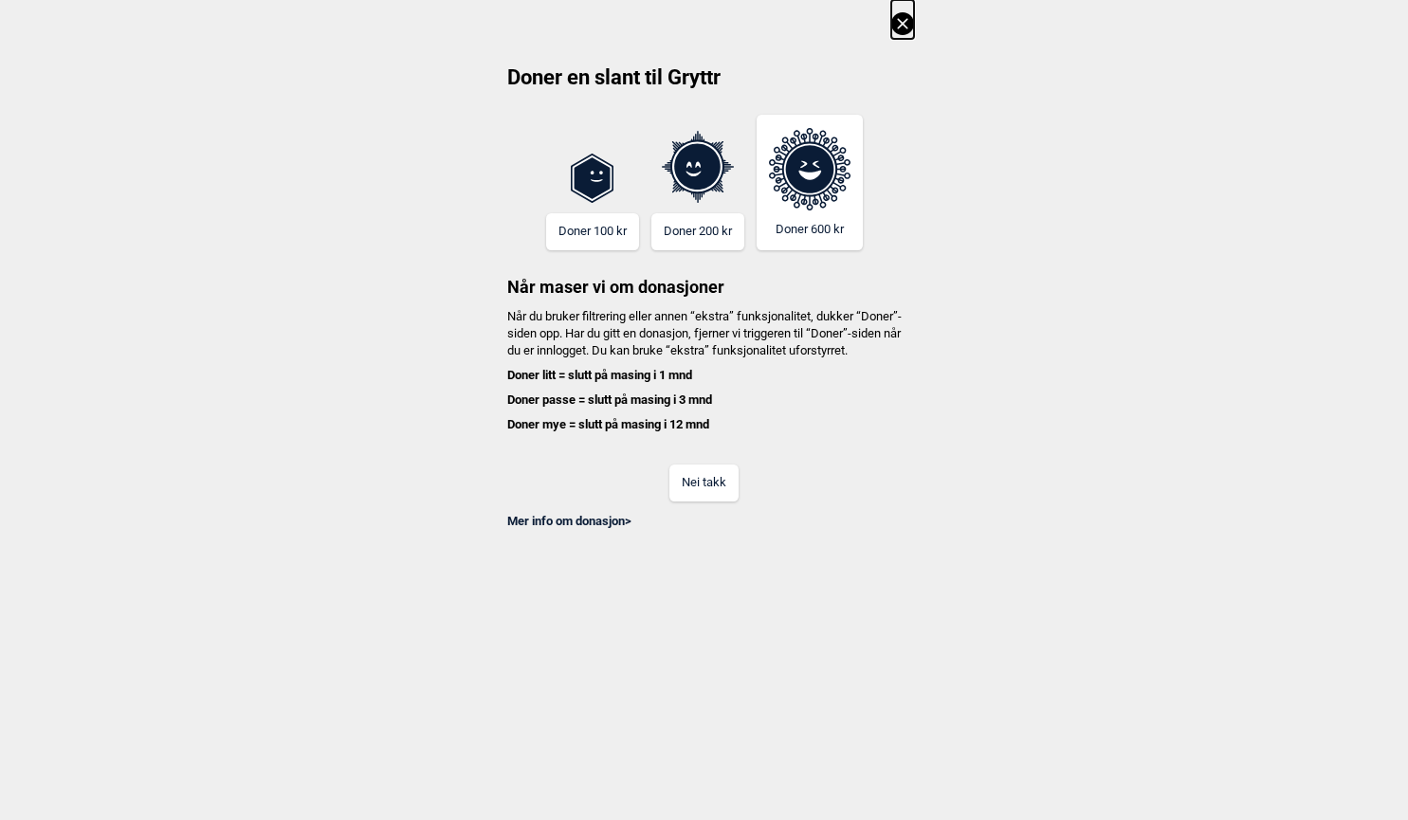
click at [698, 496] on button "Nei takk" at bounding box center [703, 483] width 69 height 37
